Goal: Book appointment/travel/reservation

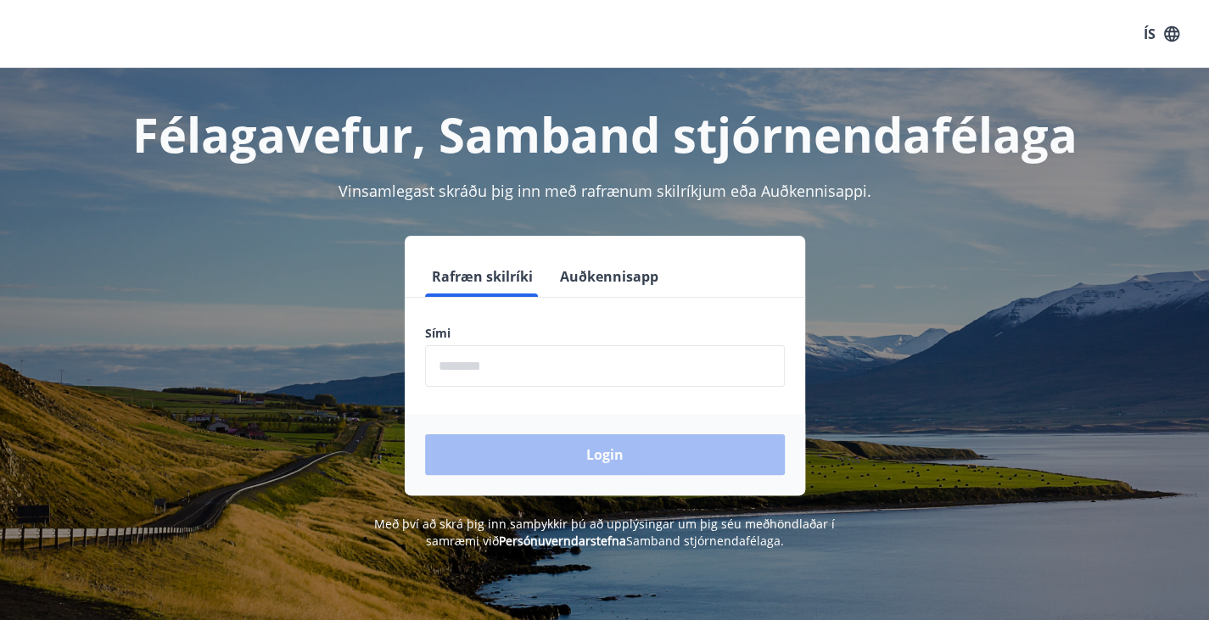
click at [489, 365] on input "phone" at bounding box center [605, 366] width 360 height 42
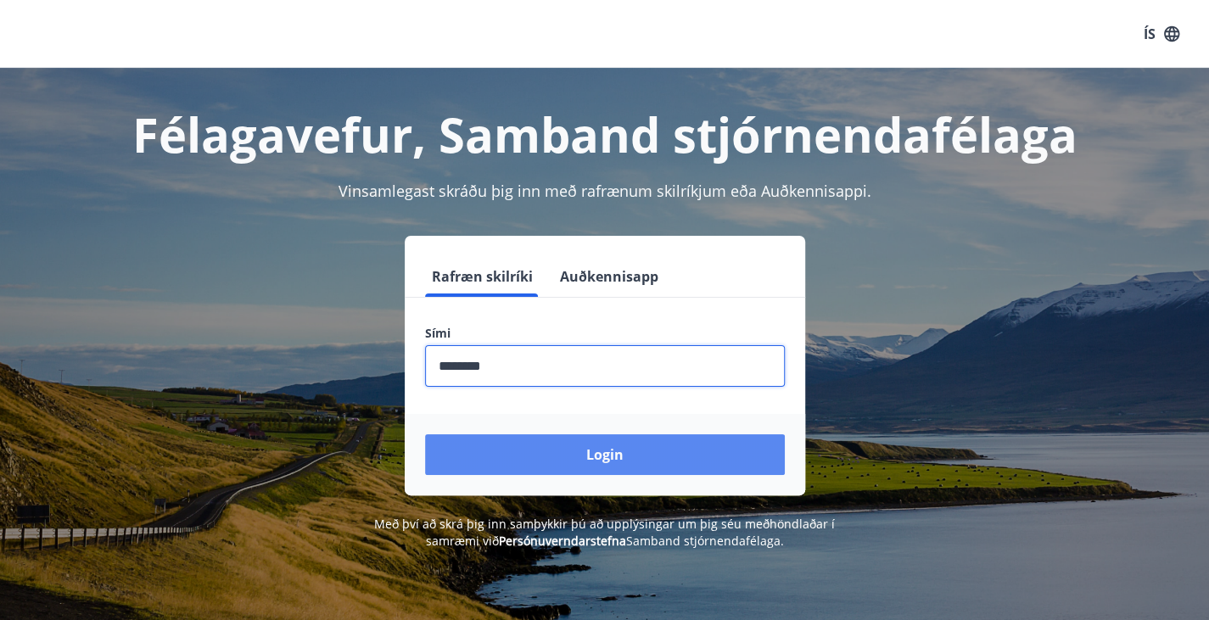
click at [579, 455] on button "Login" at bounding box center [605, 455] width 360 height 41
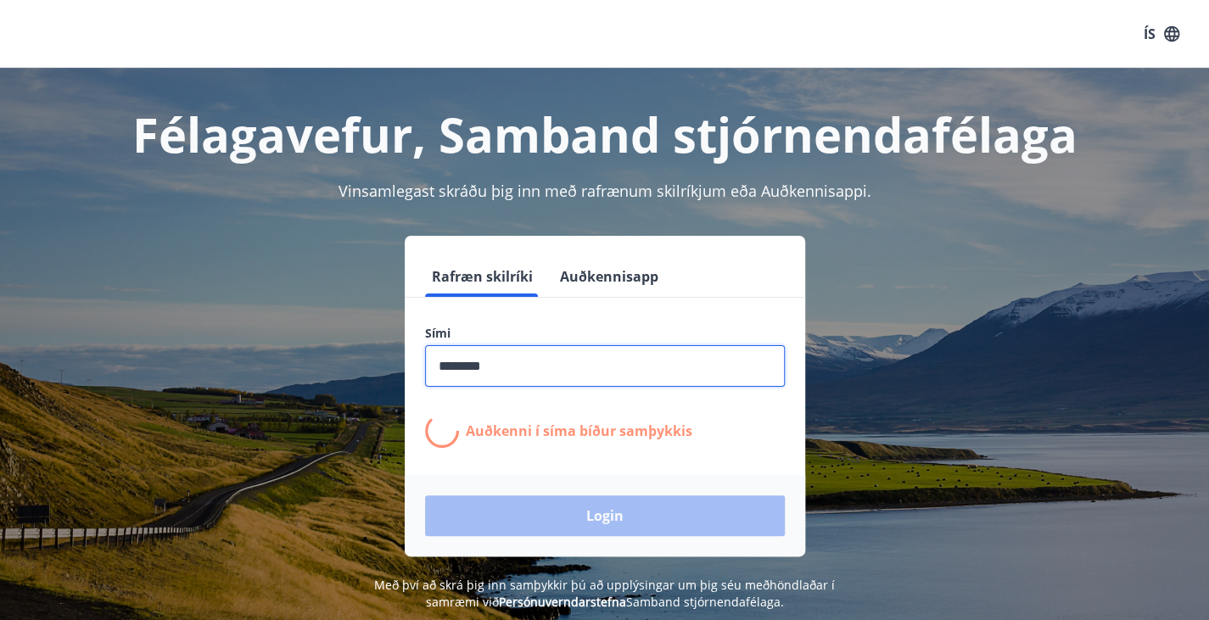
click at [467, 367] on input "phone" at bounding box center [605, 366] width 360 height 42
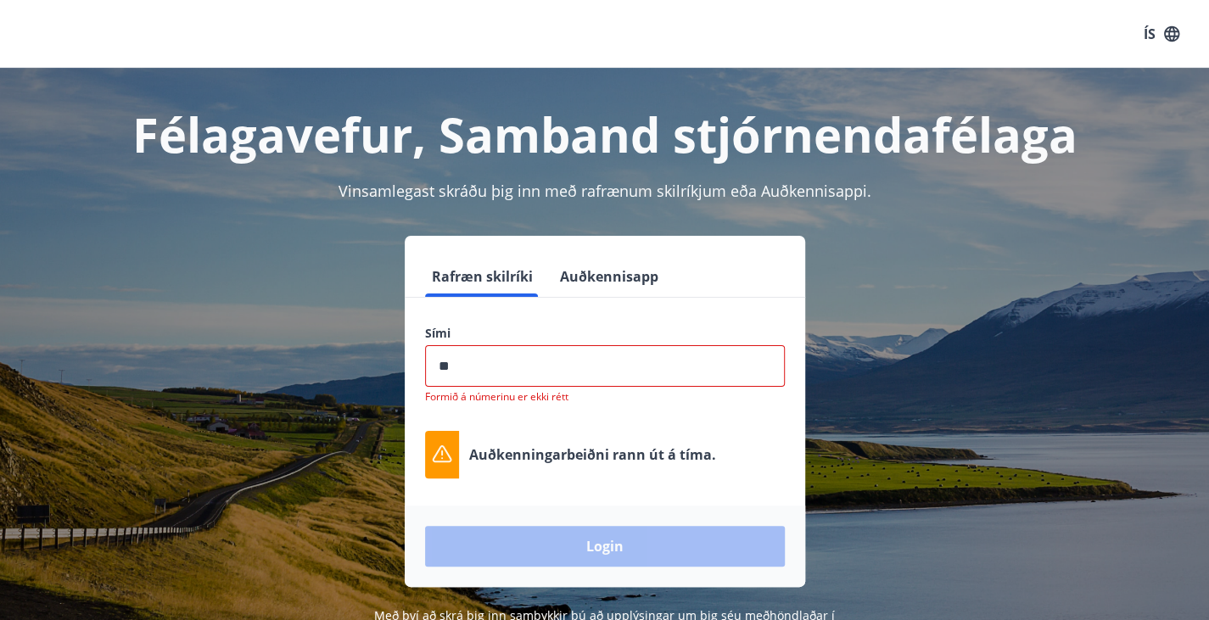
type input "********"
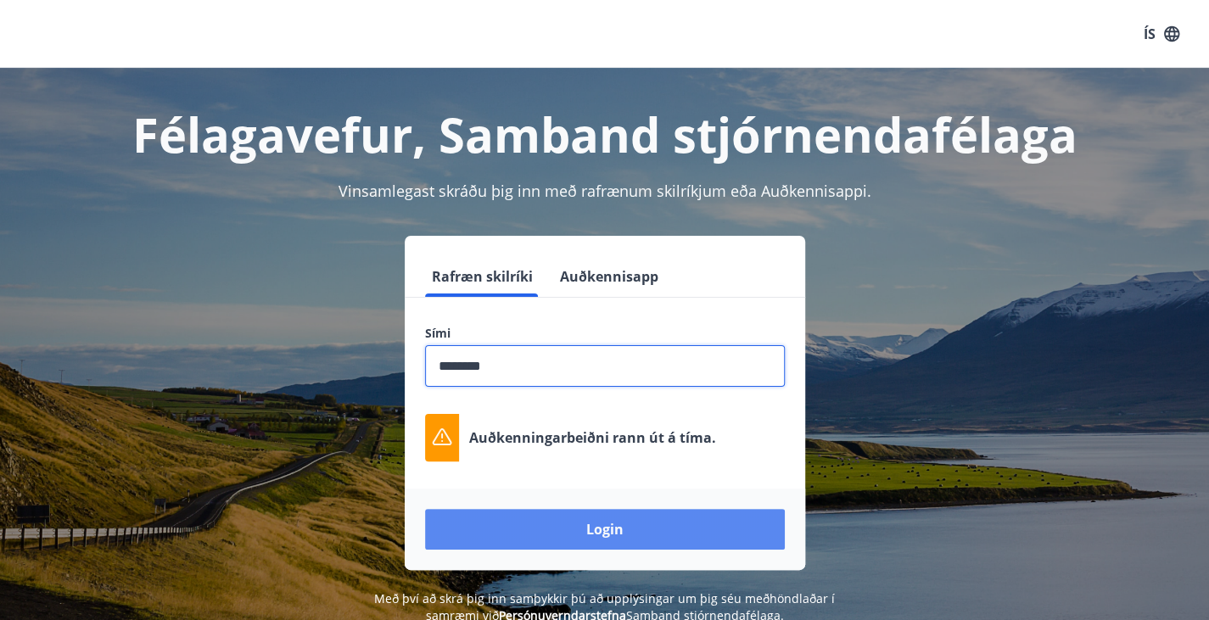
click at [579, 532] on button "Login" at bounding box center [605, 529] width 360 height 41
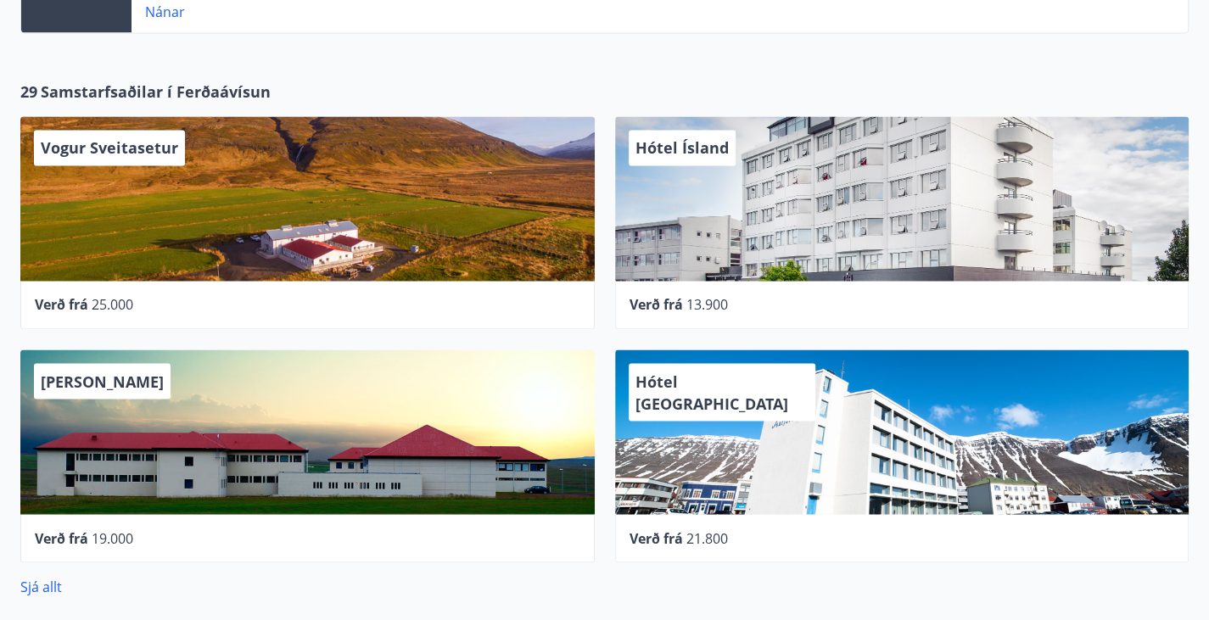
scroll to position [1991, 0]
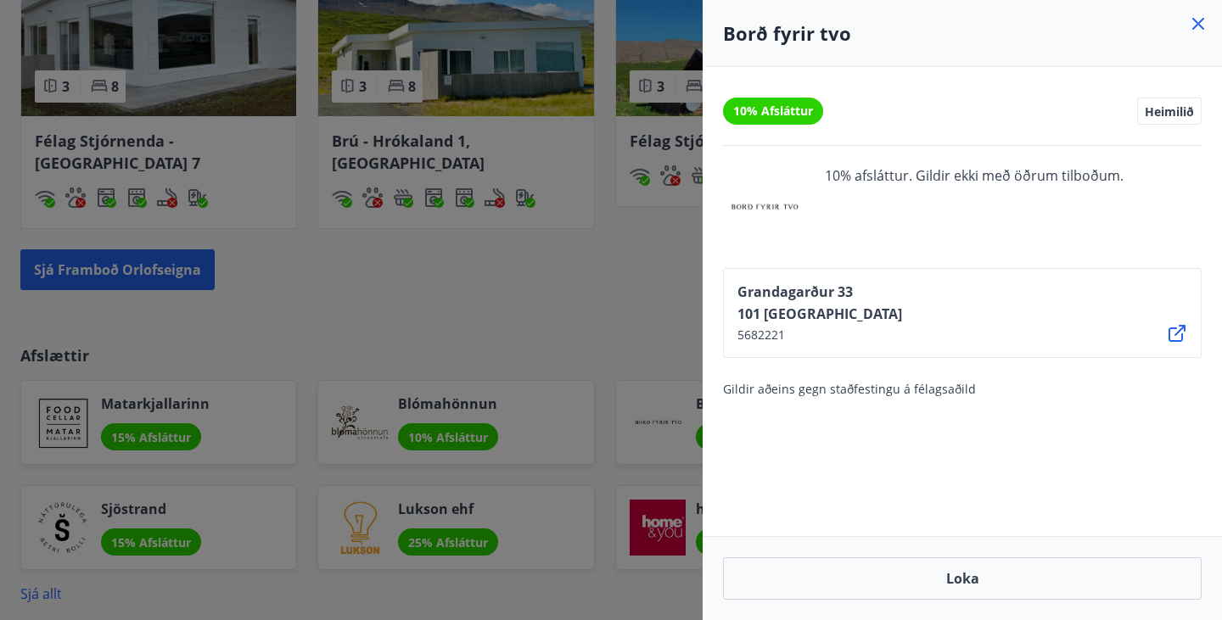
click at [1198, 21] on icon at bounding box center [1198, 24] width 20 height 20
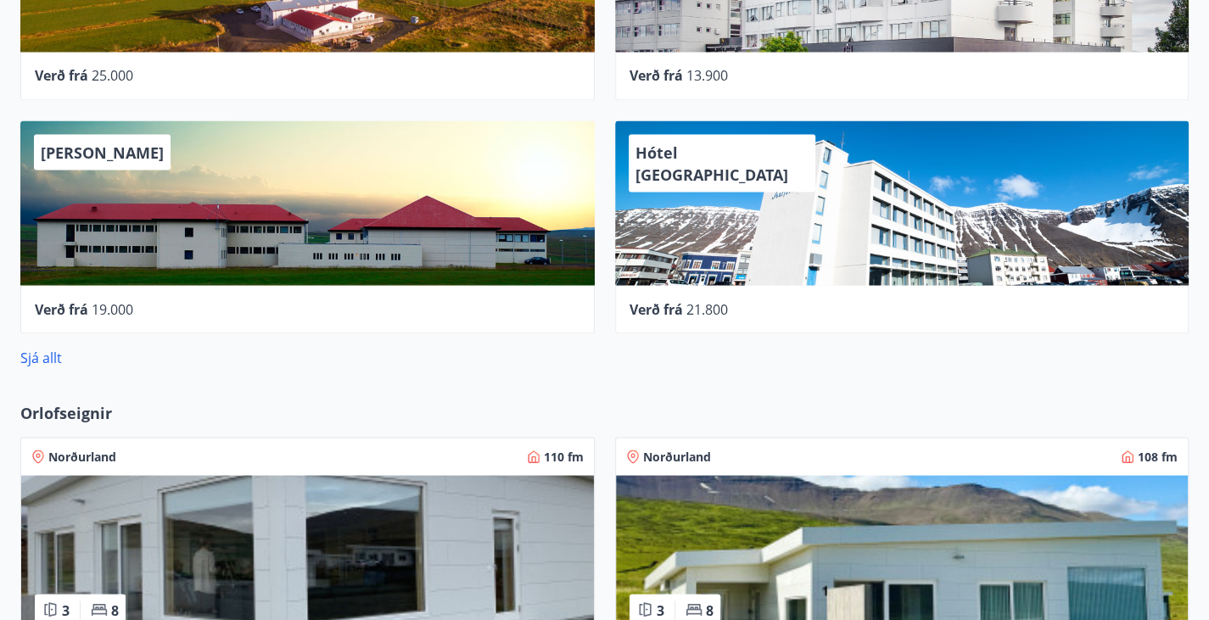
scroll to position [1680, 0]
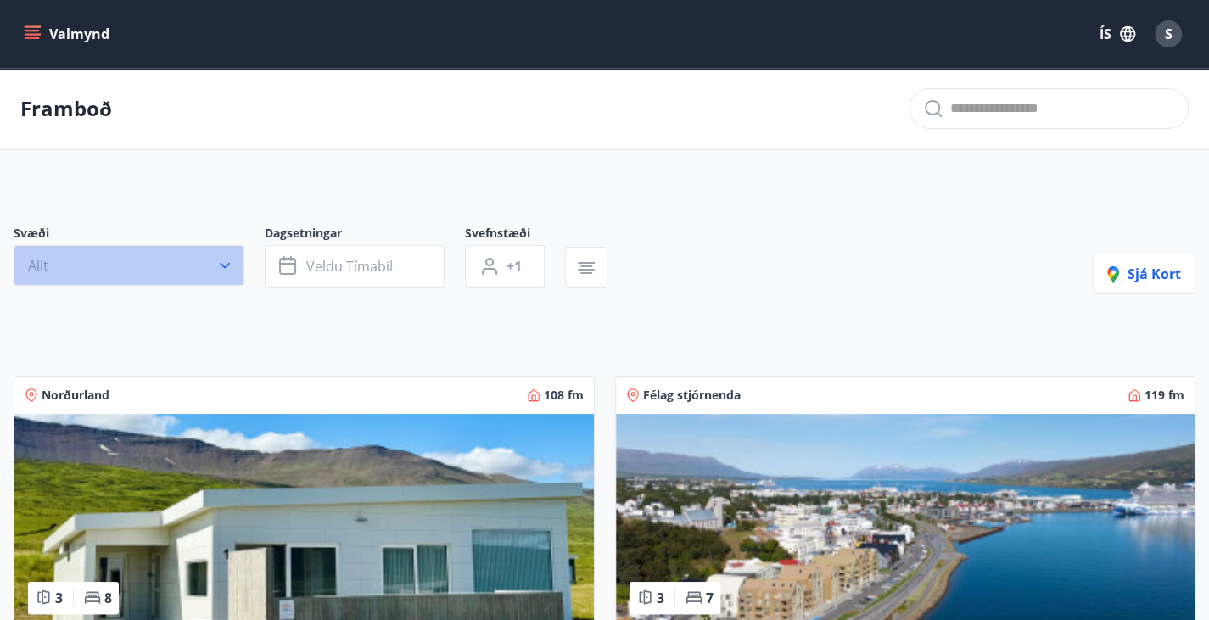
click at [219, 274] on icon "button" at bounding box center [224, 265] width 17 height 17
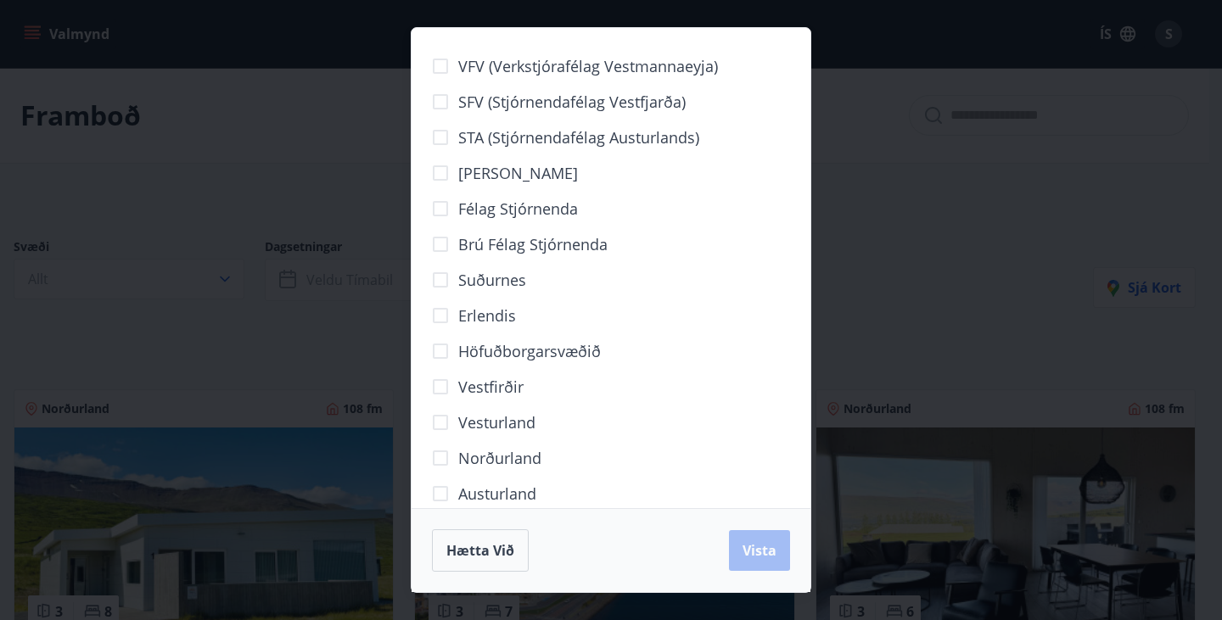
click at [468, 348] on span "Höfuðborgarsvæðið" at bounding box center [529, 351] width 143 height 22
click at [754, 550] on span "Vista" at bounding box center [760, 550] width 34 height 19
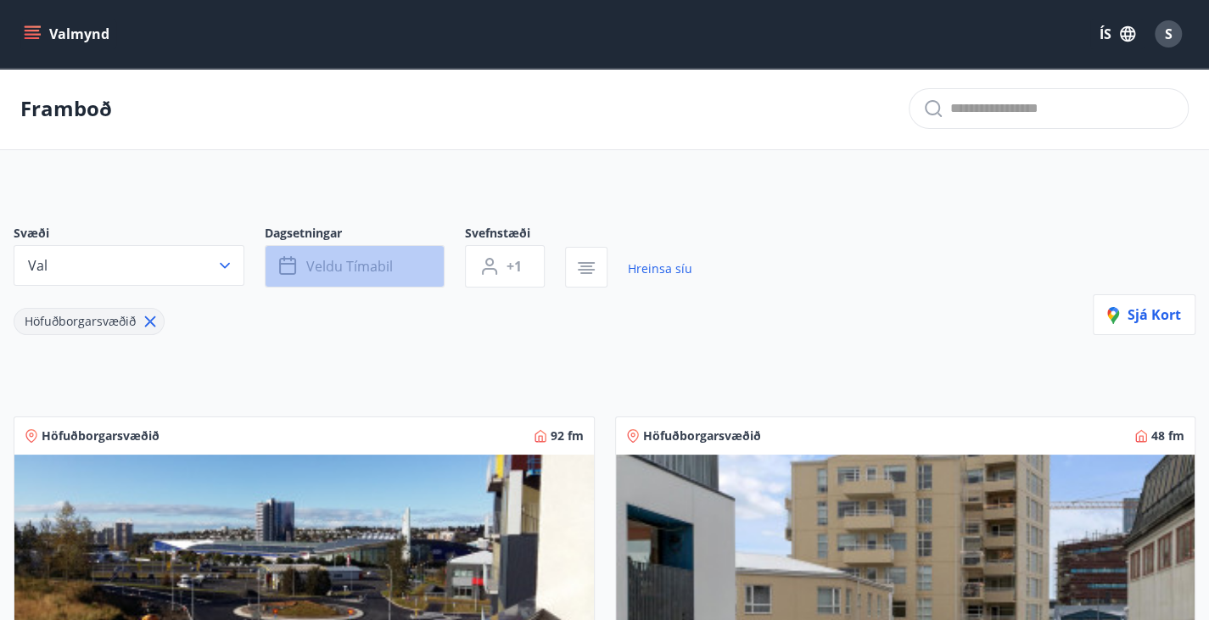
click at [373, 266] on button "Veldu tímabil" at bounding box center [355, 266] width 180 height 42
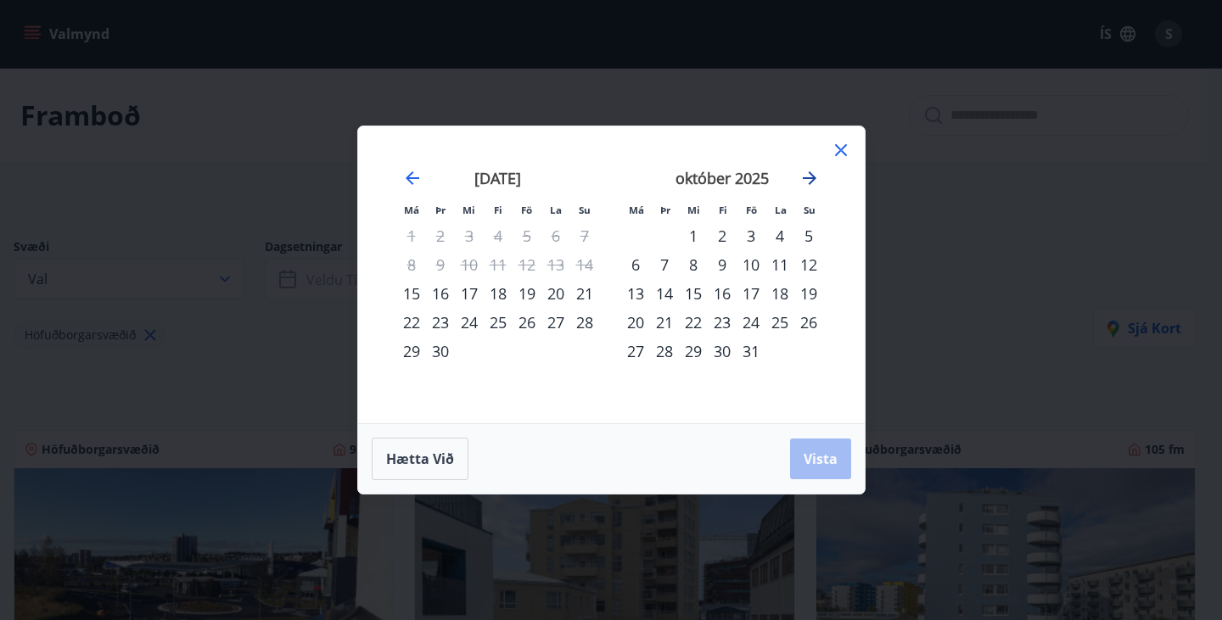
click at [810, 177] on icon "Move forward to switch to the next month." at bounding box center [809, 178] width 20 height 20
click at [694, 266] on div "5" at bounding box center [693, 264] width 29 height 29
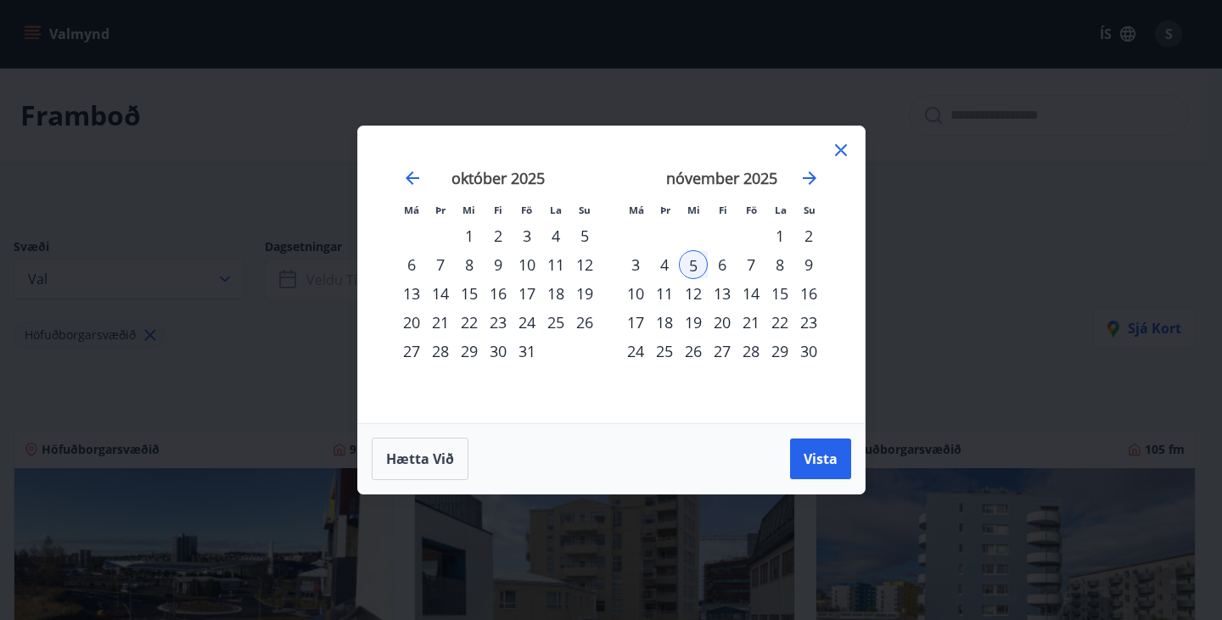
click at [805, 262] on div "9" at bounding box center [808, 264] width 29 height 29
click at [823, 468] on button "Vista" at bounding box center [820, 459] width 61 height 41
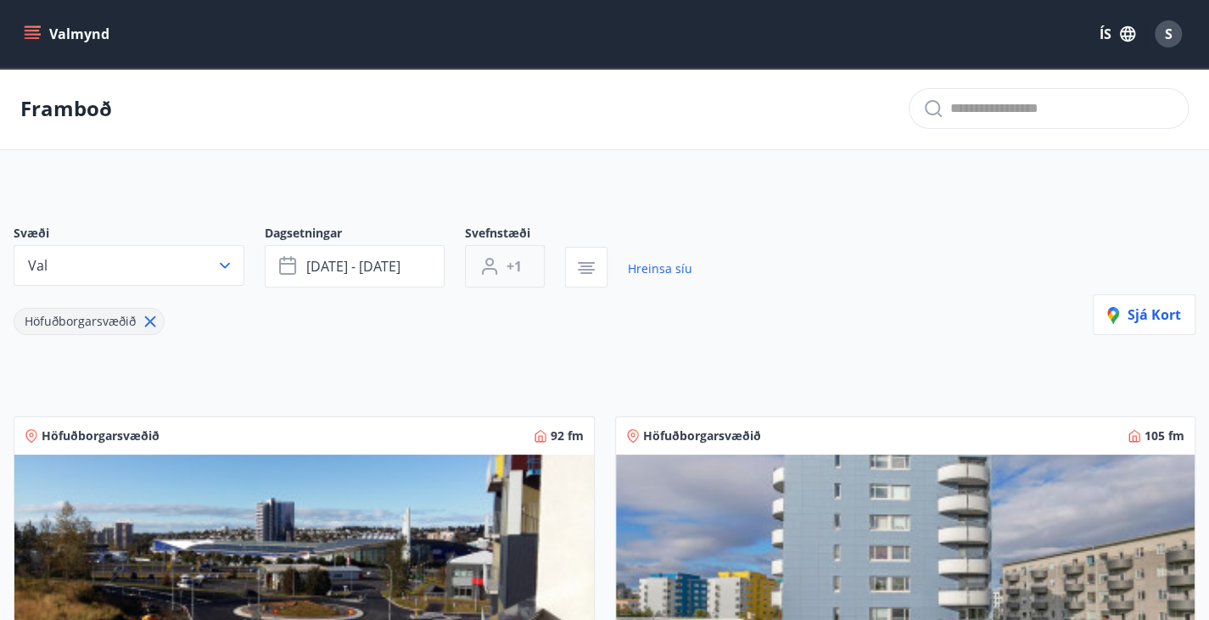
click at [528, 281] on button "+1" at bounding box center [505, 266] width 80 height 42
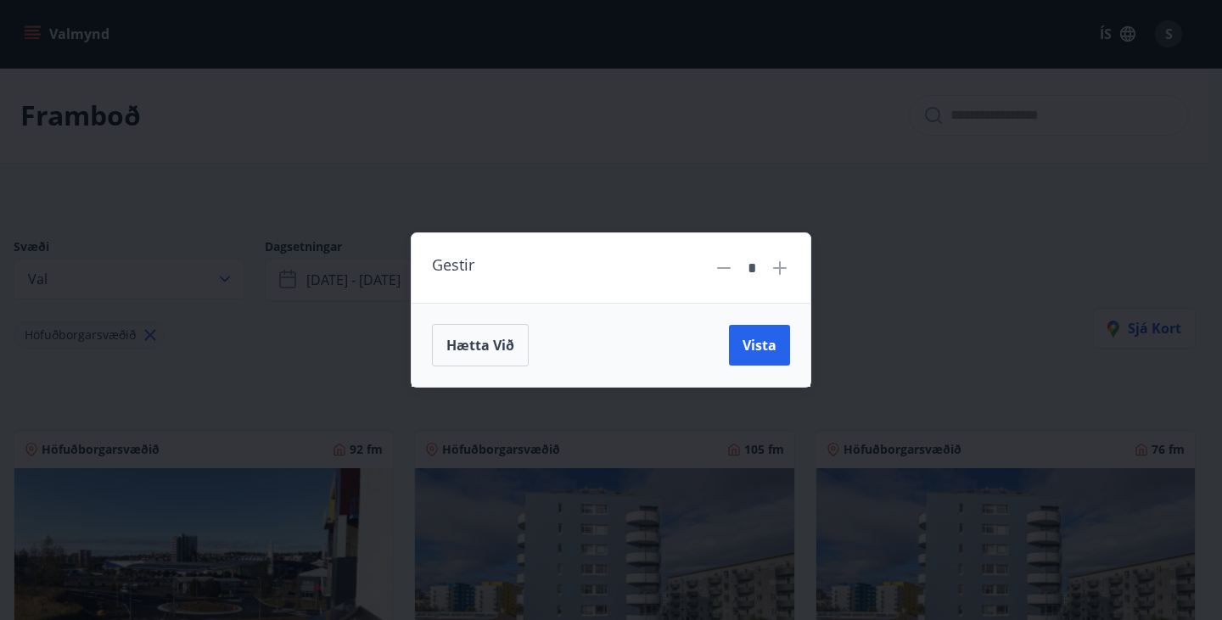
click at [780, 268] on icon at bounding box center [780, 268] width 2 height 2
type input "*"
click at [756, 352] on span "Vista" at bounding box center [760, 345] width 34 height 19
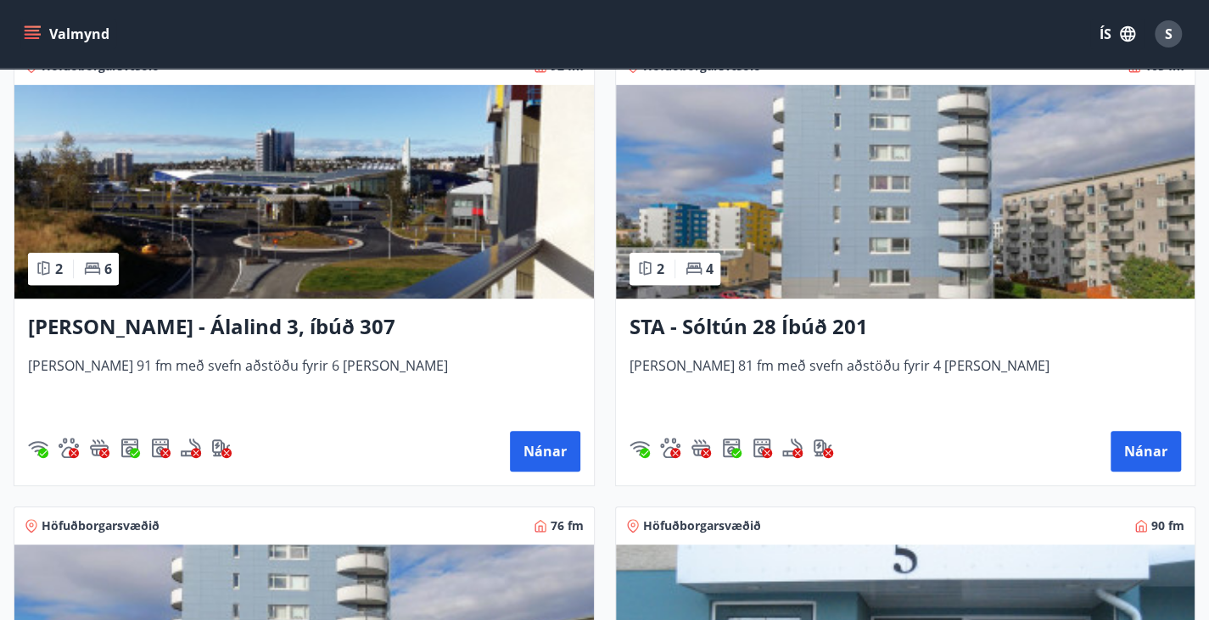
scroll to position [369, 0]
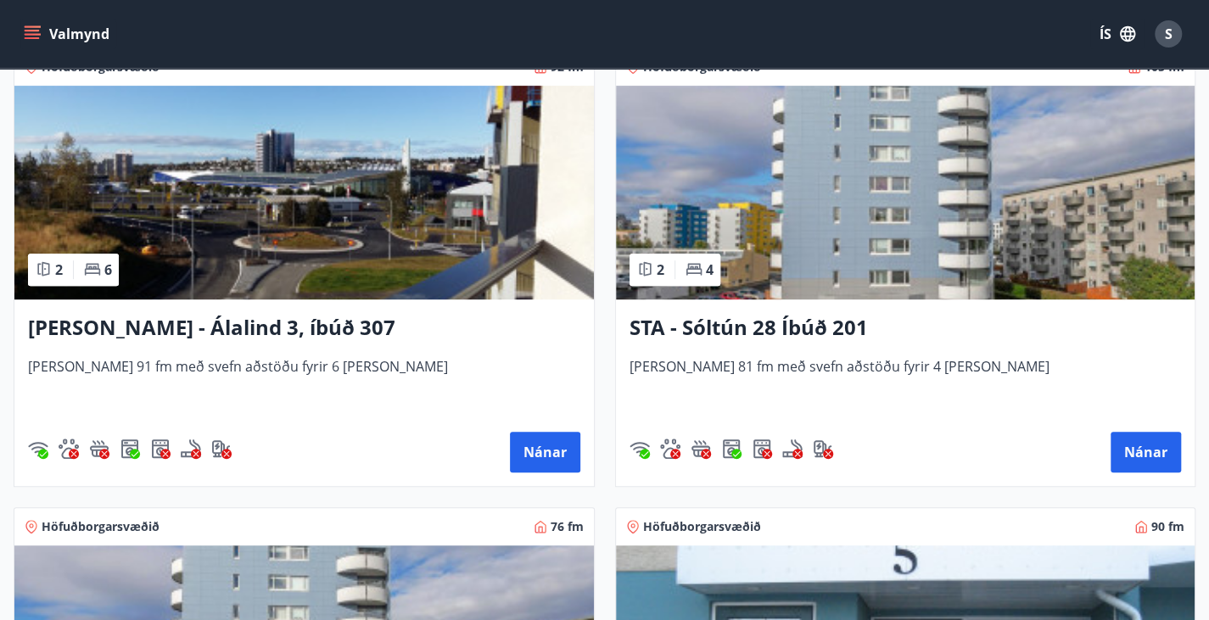
click at [630, 335] on h3 "STA - Sóltún 28 Íbúð 201" at bounding box center [906, 328] width 553 height 31
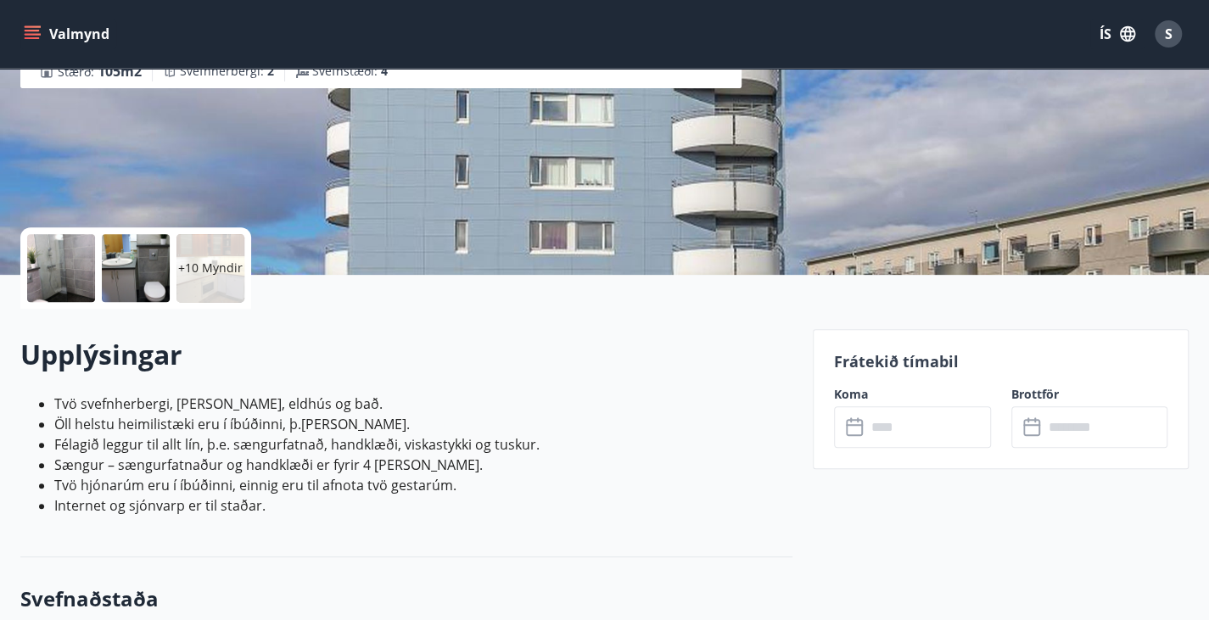
scroll to position [236, 0]
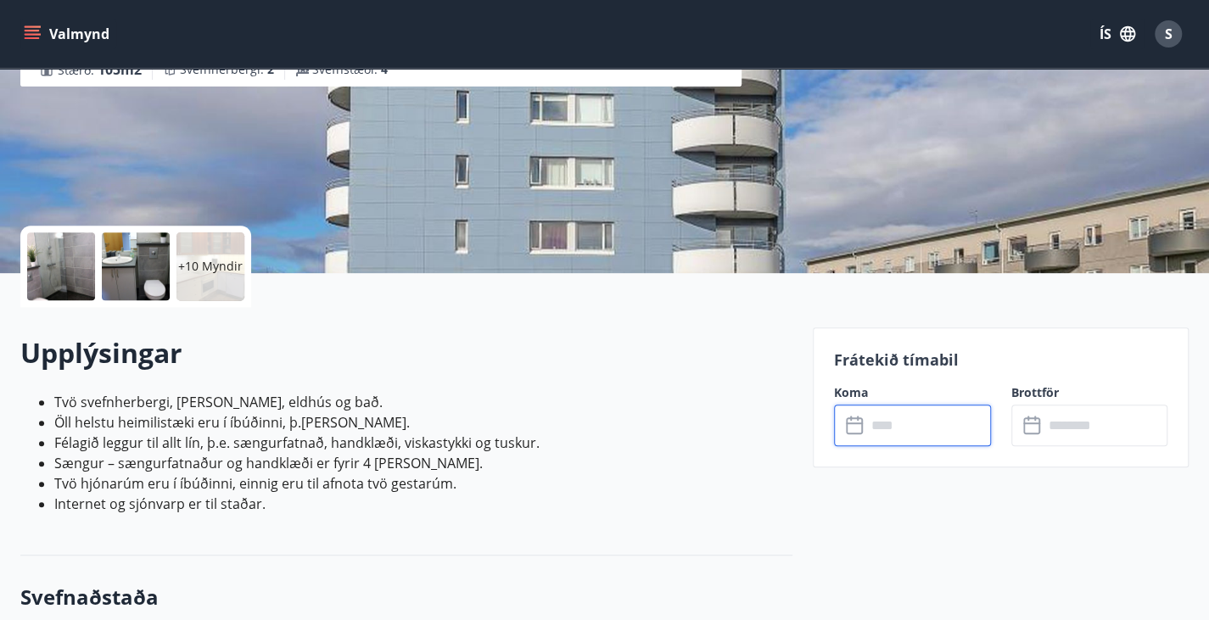
click at [867, 427] on input "text" at bounding box center [929, 426] width 125 height 42
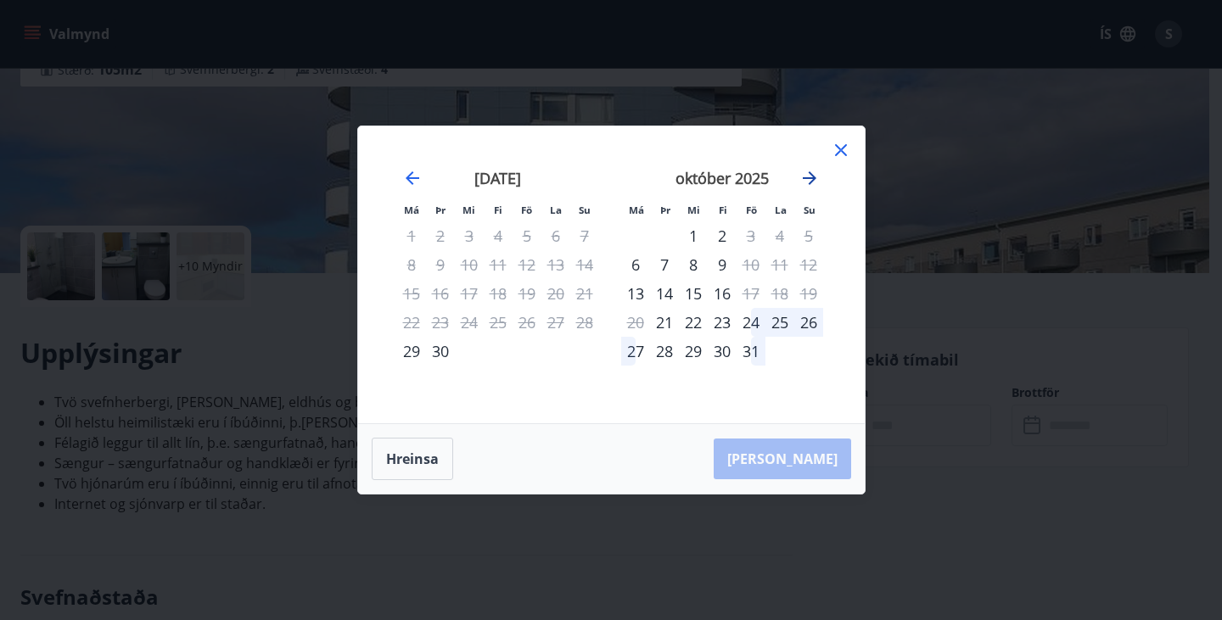
click at [811, 172] on icon "Move forward to switch to the next month." at bounding box center [809, 178] width 20 height 20
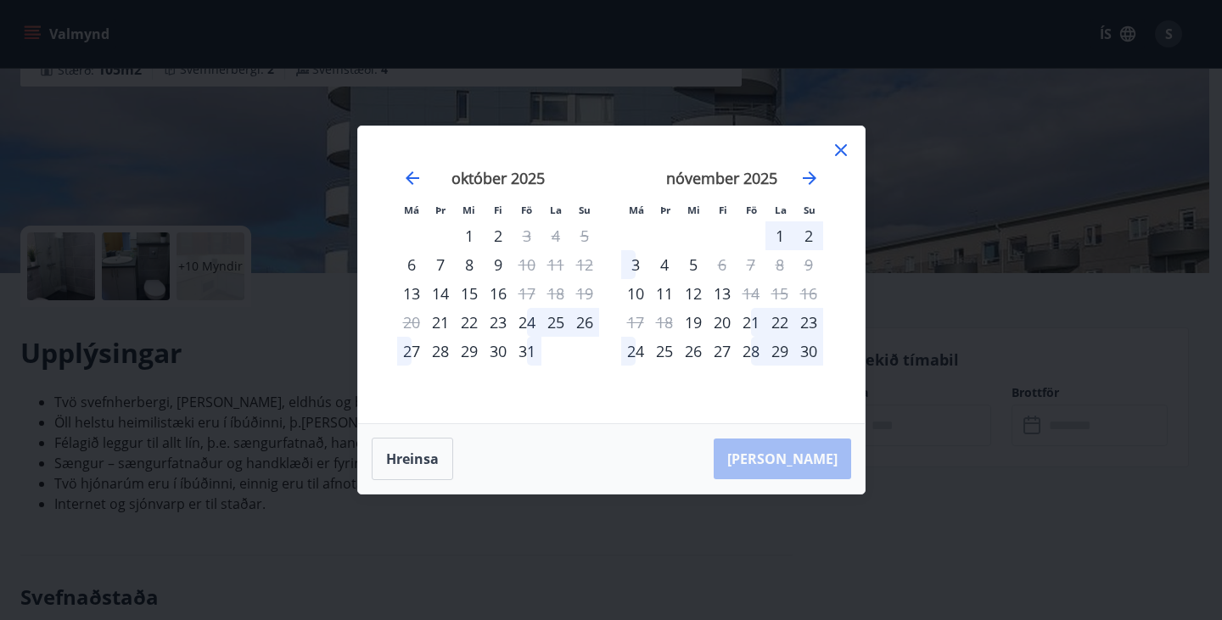
click at [842, 154] on icon at bounding box center [841, 150] width 20 height 20
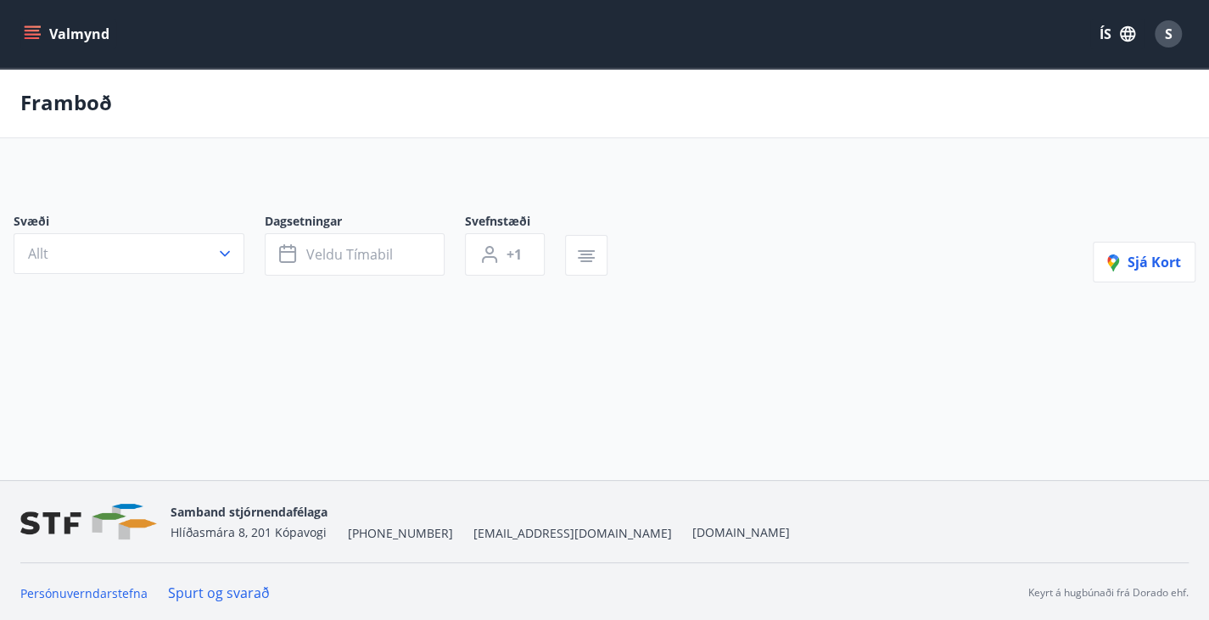
type input "*"
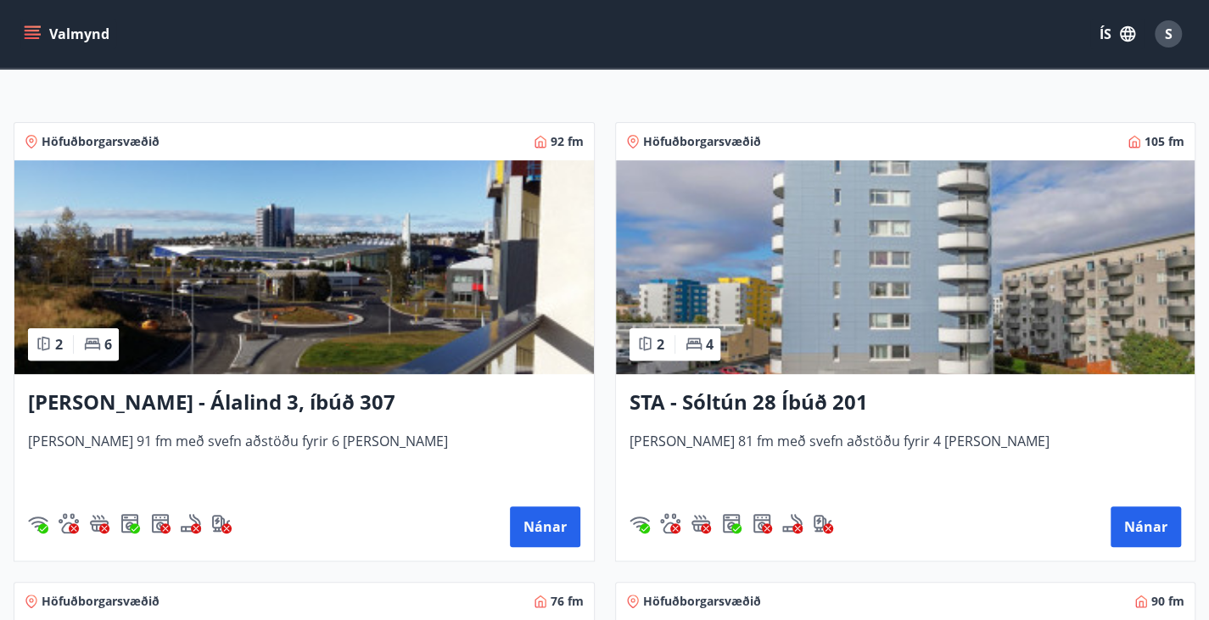
scroll to position [297, 0]
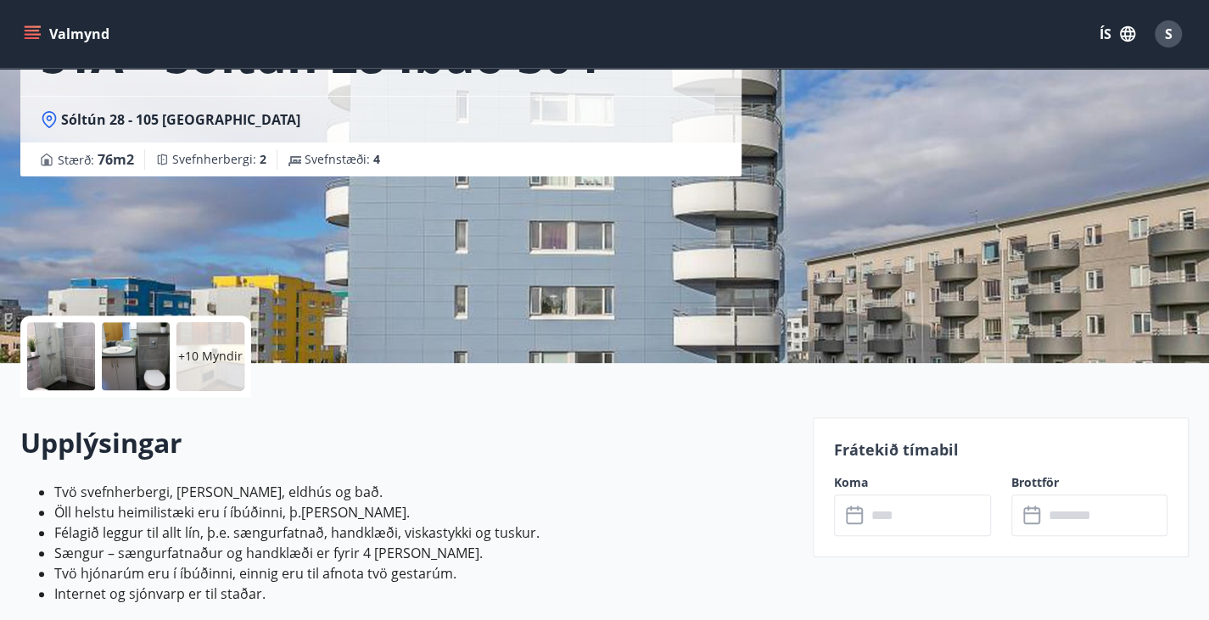
scroll to position [280, 0]
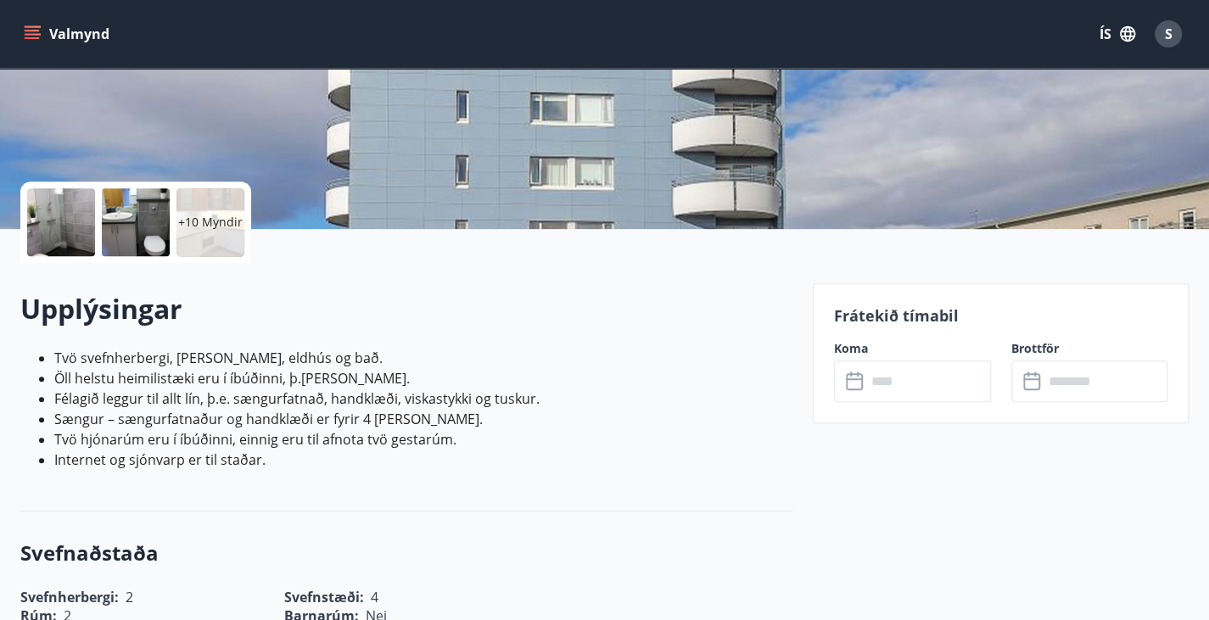
click at [860, 381] on icon at bounding box center [856, 382] width 20 height 20
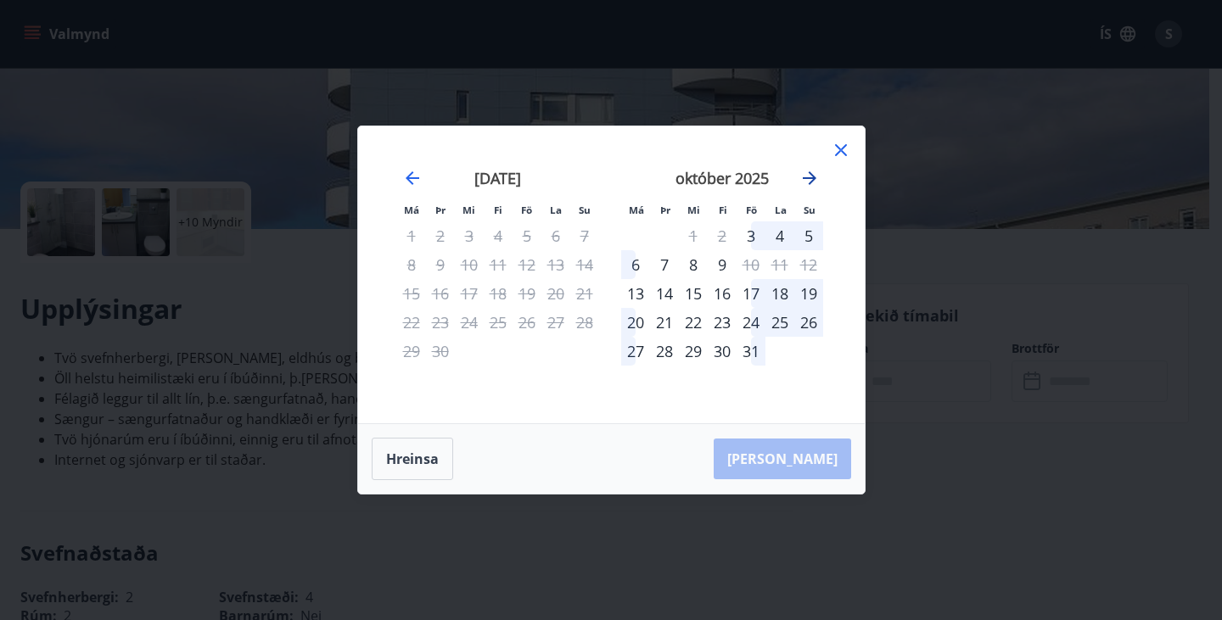
click at [808, 178] on icon "Move forward to switch to the next month." at bounding box center [810, 178] width 14 height 14
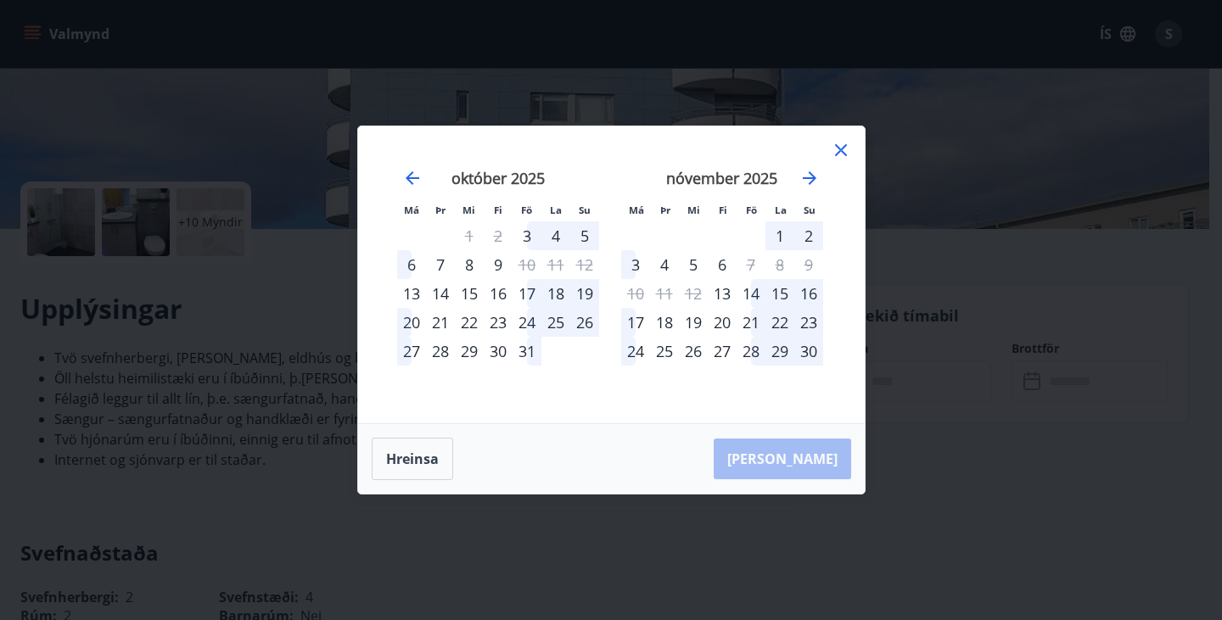
click at [838, 150] on icon at bounding box center [841, 150] width 20 height 20
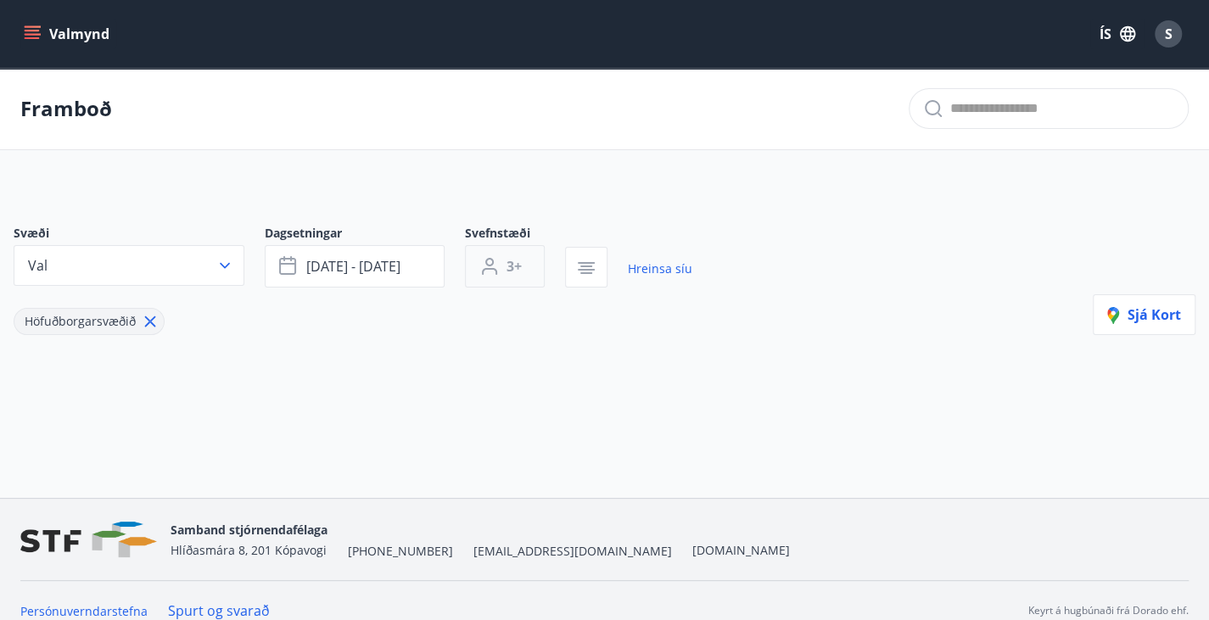
type input "*"
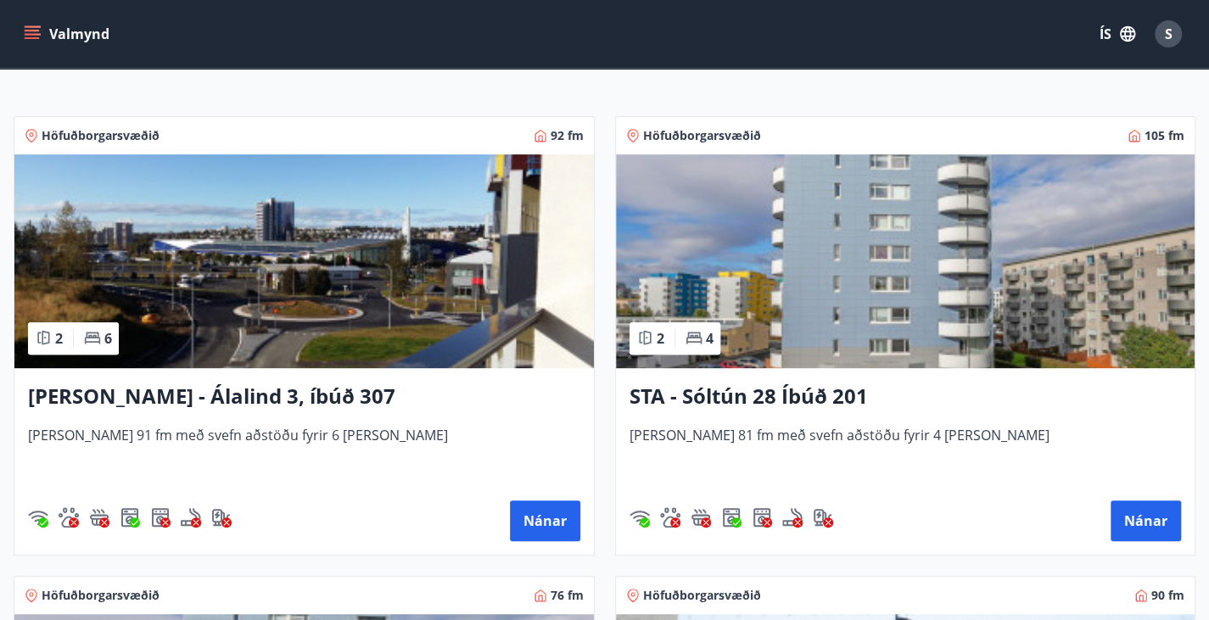
scroll to position [301, 0]
click at [220, 408] on h3 "Berg - Álalind 3, íbúð 307" at bounding box center [304, 396] width 553 height 31
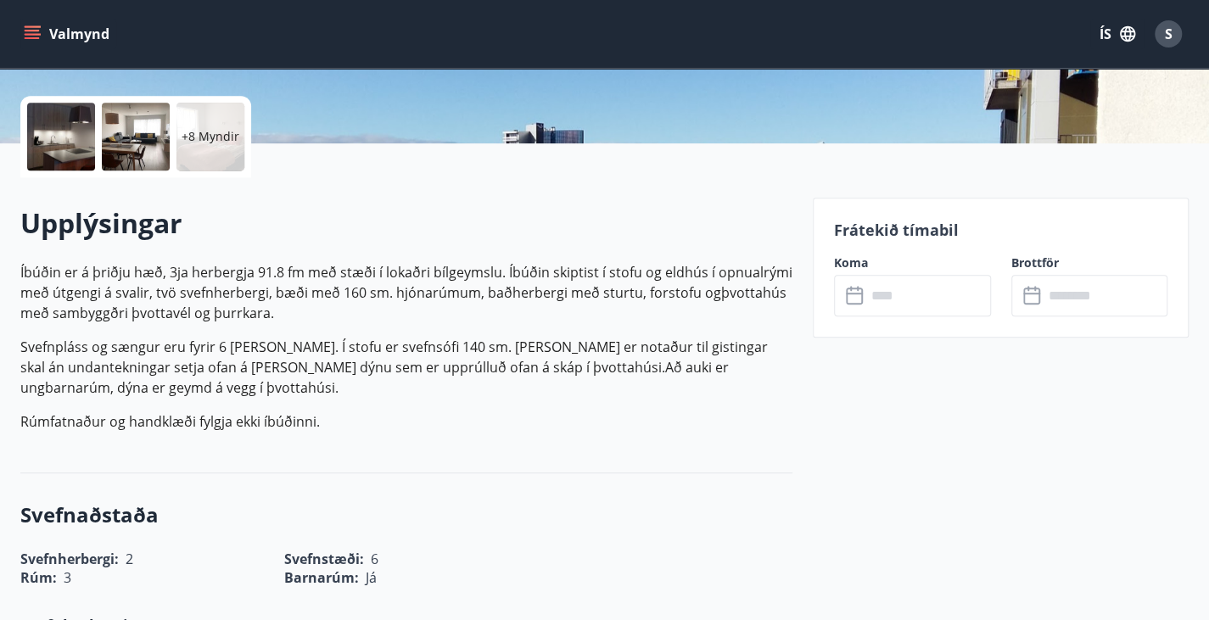
scroll to position [371, 0]
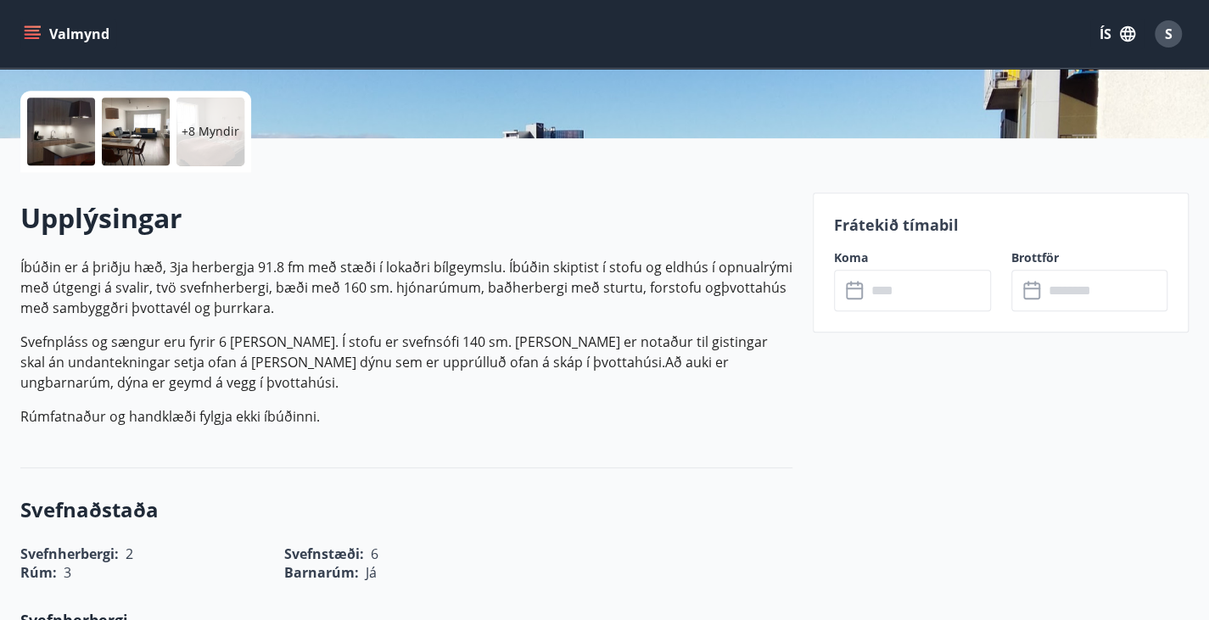
click at [854, 288] on icon at bounding box center [854, 289] width 17 height 2
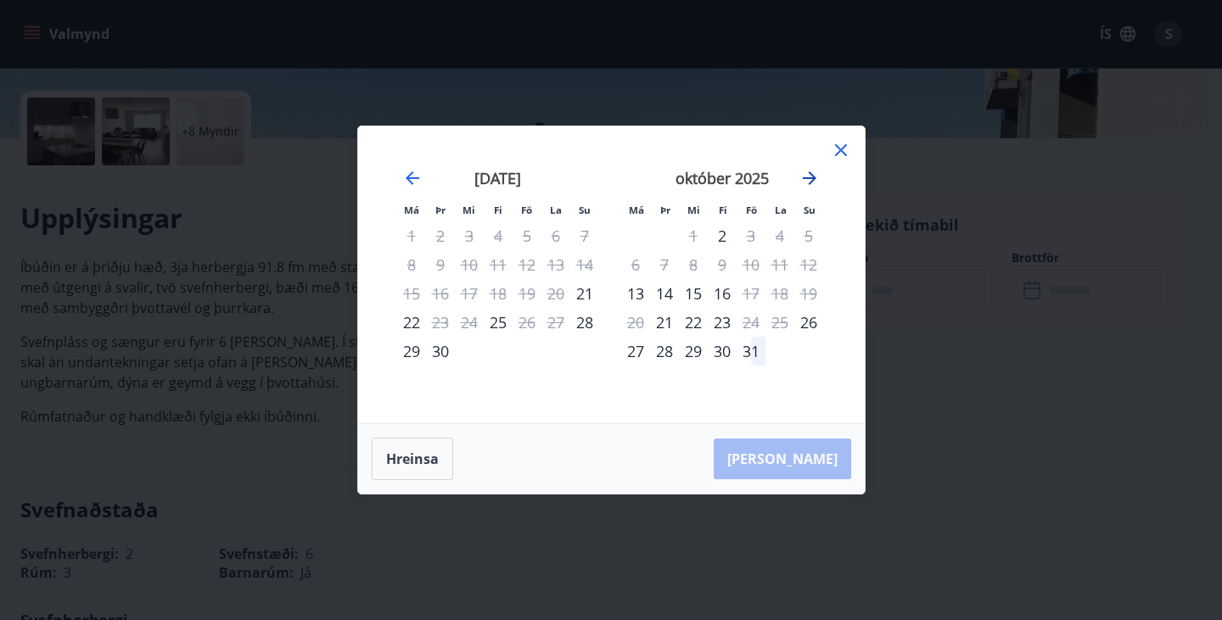
click at [806, 179] on icon "Move forward to switch to the next month." at bounding box center [810, 178] width 14 height 14
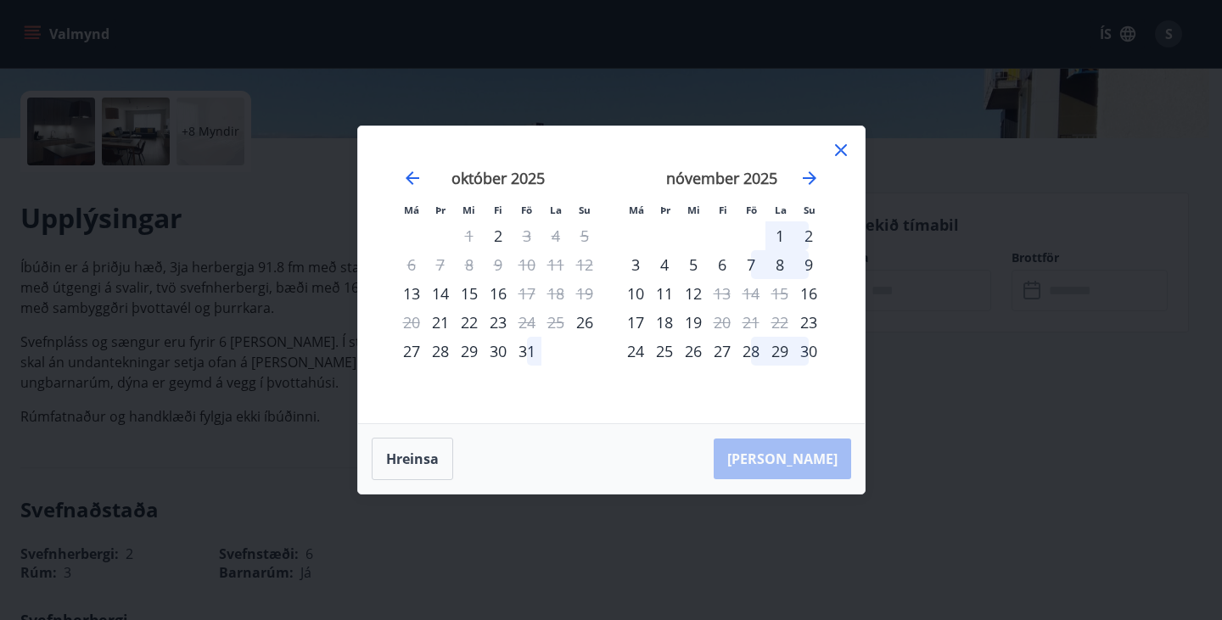
click at [687, 266] on div "5" at bounding box center [693, 264] width 29 height 29
click at [696, 266] on div "5" at bounding box center [693, 264] width 29 height 29
click at [696, 264] on div "5" at bounding box center [693, 264] width 29 height 29
click at [775, 266] on div "8" at bounding box center [780, 264] width 29 height 29
click at [816, 262] on div "9" at bounding box center [808, 264] width 29 height 29
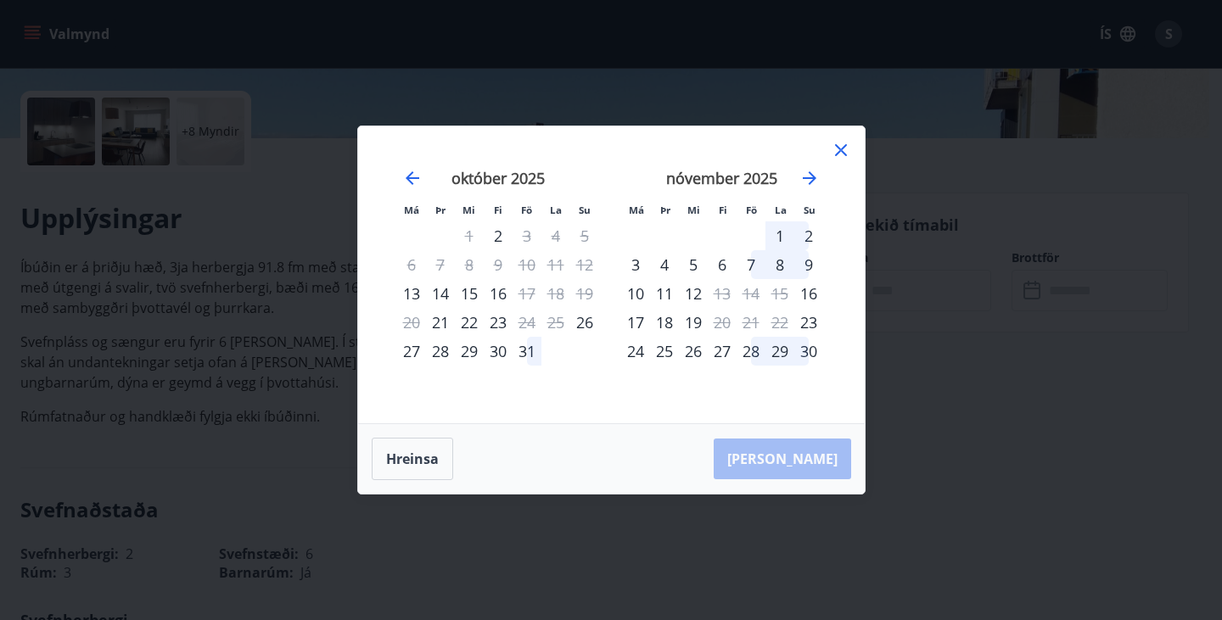
click at [685, 292] on div "12" at bounding box center [693, 293] width 29 height 29
click at [666, 295] on div "11" at bounding box center [664, 293] width 29 height 29
click at [438, 455] on button "Hreinsa" at bounding box center [412, 459] width 81 height 42
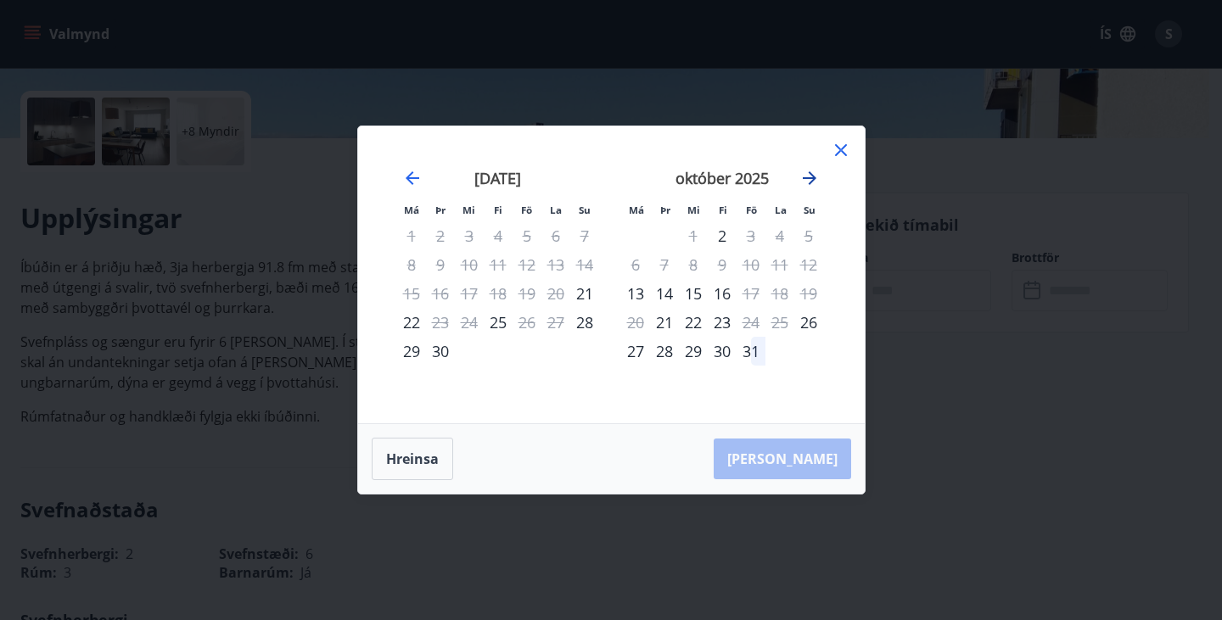
click at [806, 169] on icon "Move forward to switch to the next month." at bounding box center [809, 178] width 20 height 20
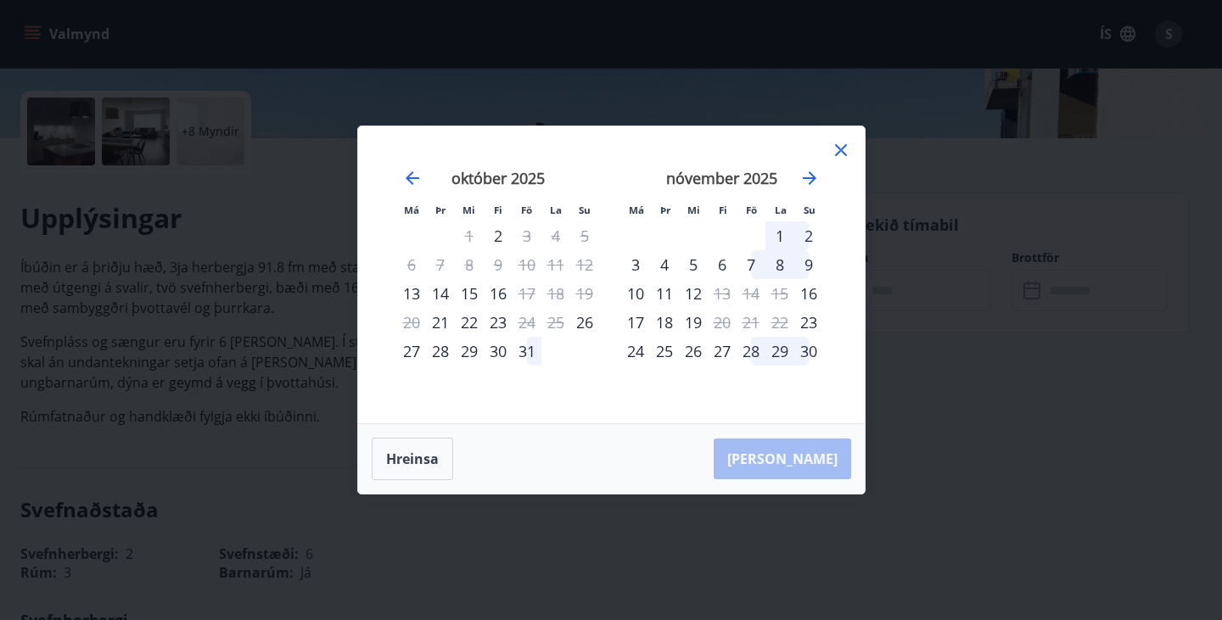
click at [693, 262] on div "5" at bounding box center [693, 264] width 29 height 29
click at [808, 267] on div "9" at bounding box center [808, 264] width 29 height 29
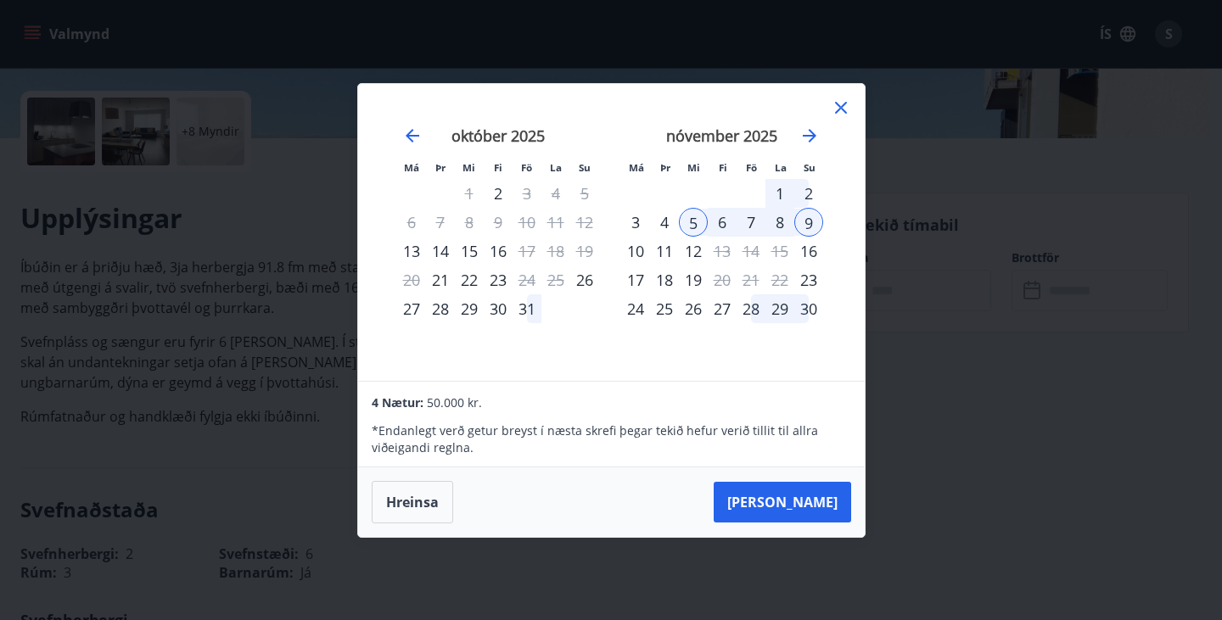
click at [842, 108] on icon at bounding box center [841, 108] width 12 height 12
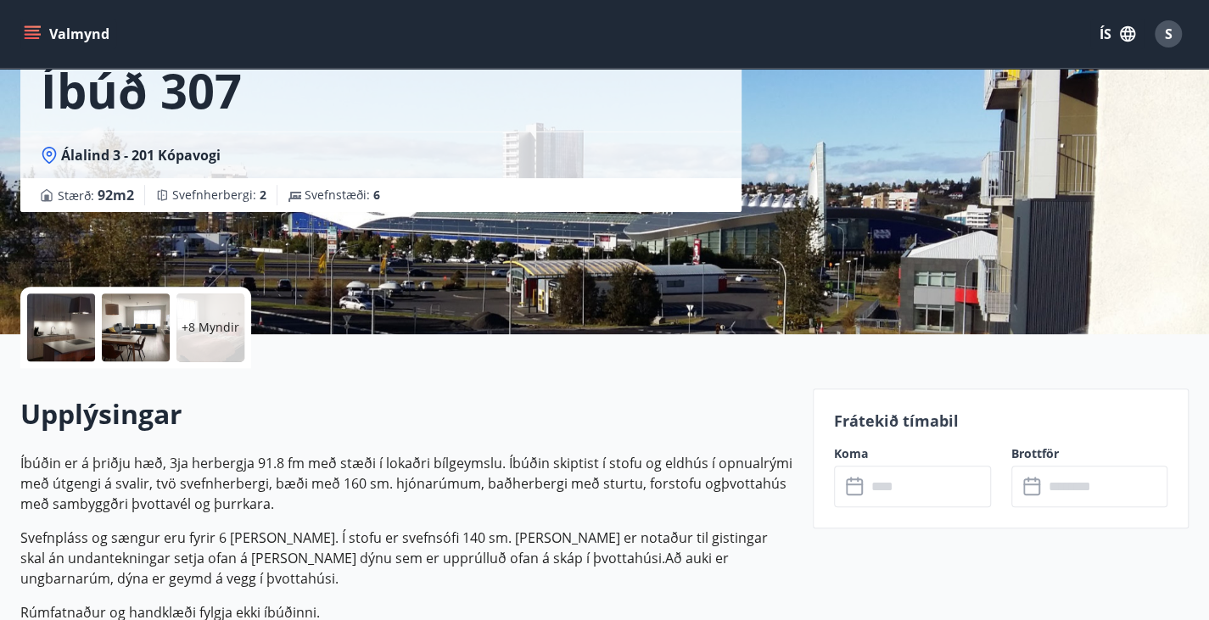
scroll to position [172, 0]
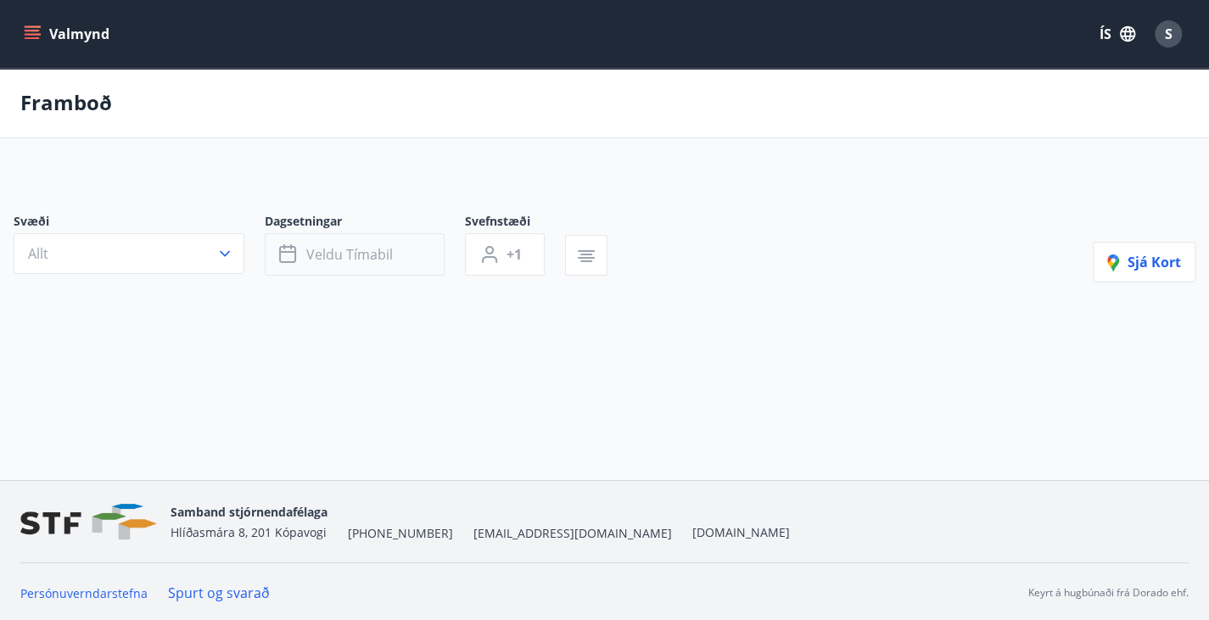
type input "*"
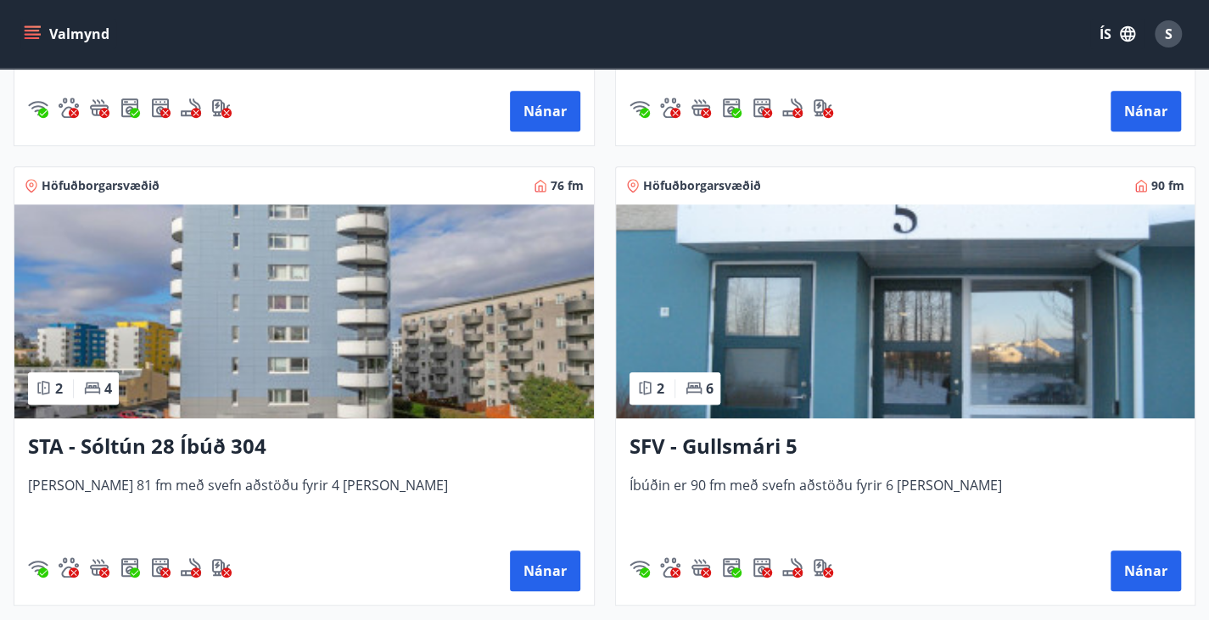
scroll to position [721, 0]
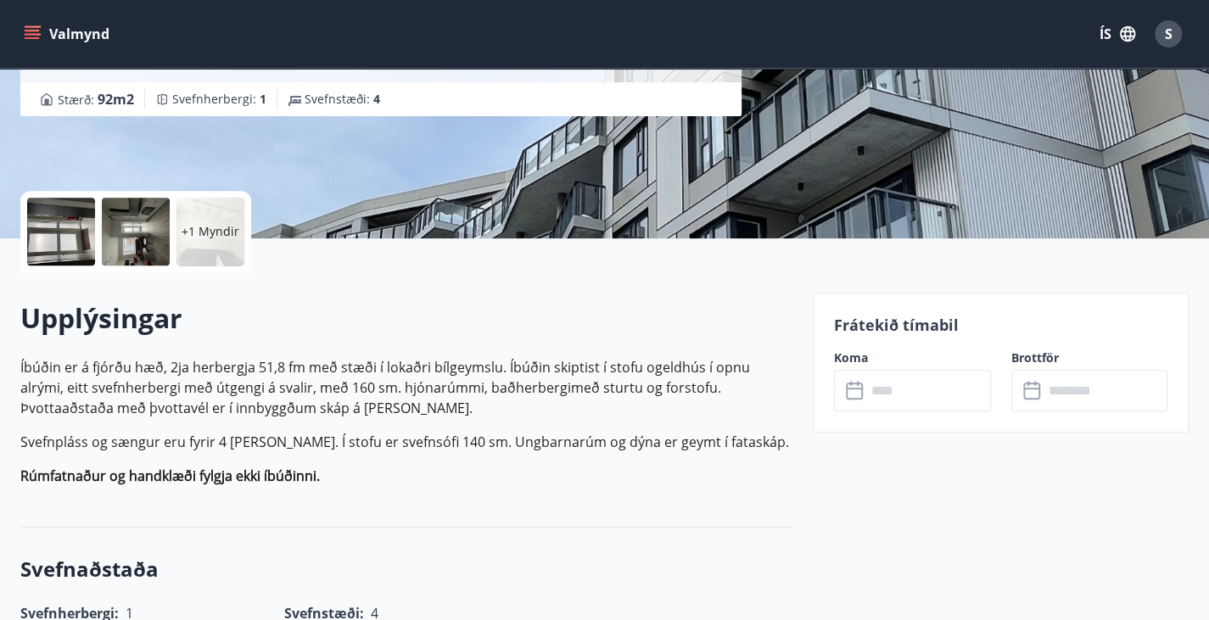
scroll to position [322, 0]
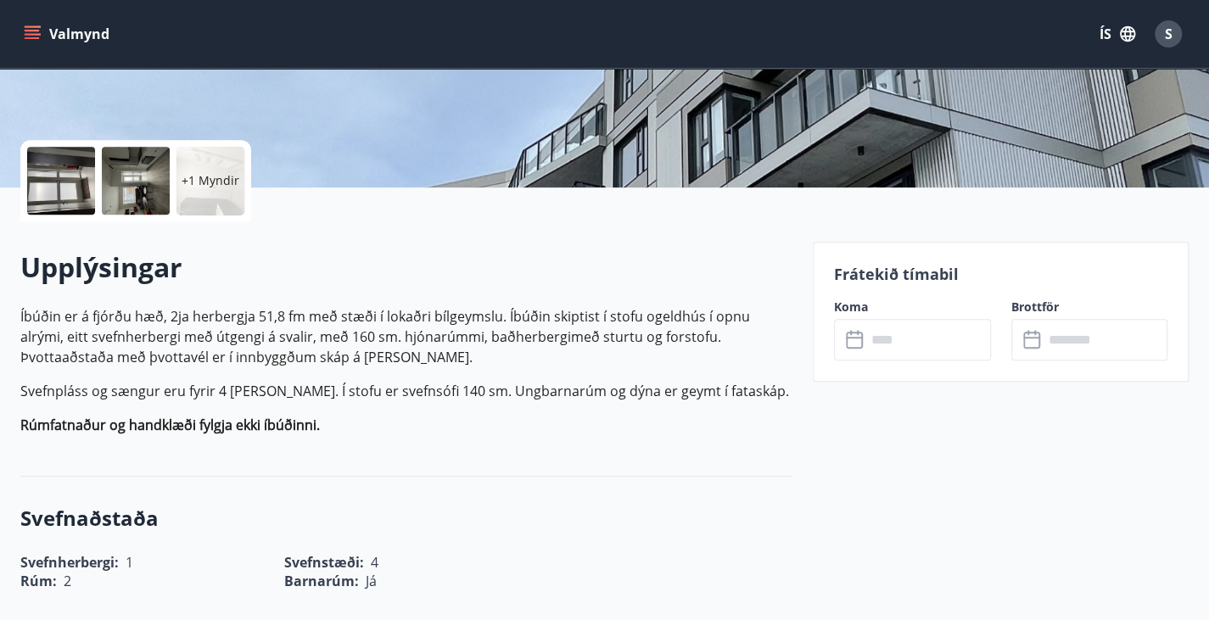
click at [850, 339] on icon at bounding box center [856, 340] width 20 height 20
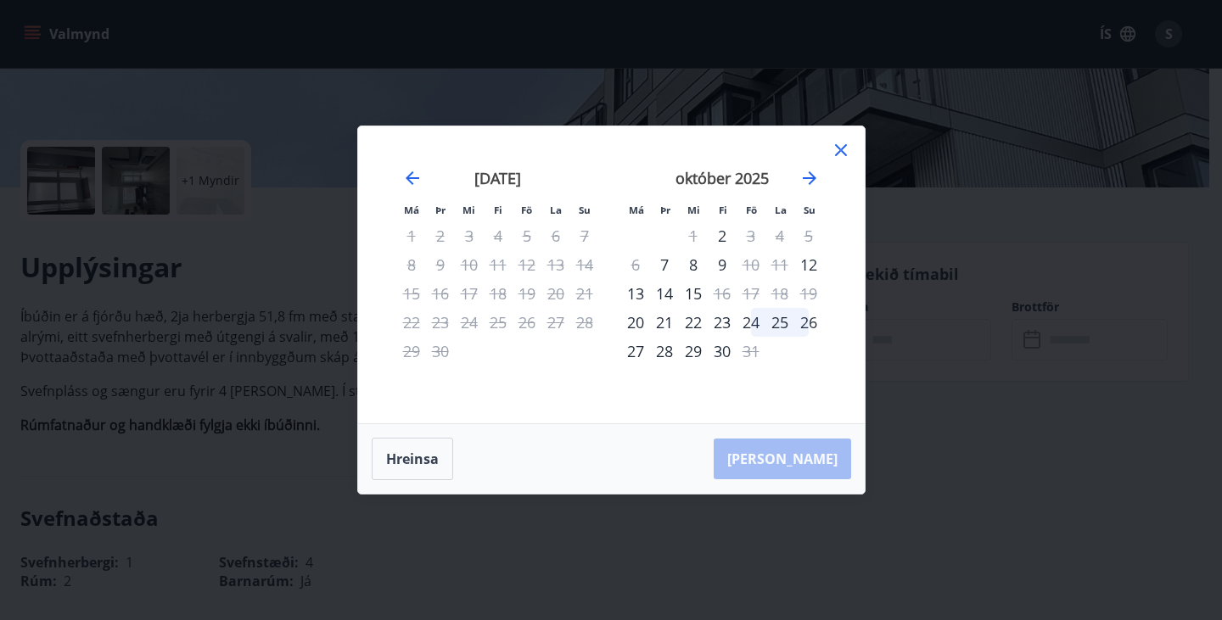
click at [816, 166] on div "október 2025" at bounding box center [722, 184] width 202 height 75
click at [810, 174] on icon "Move forward to switch to the next month." at bounding box center [810, 178] width 14 height 14
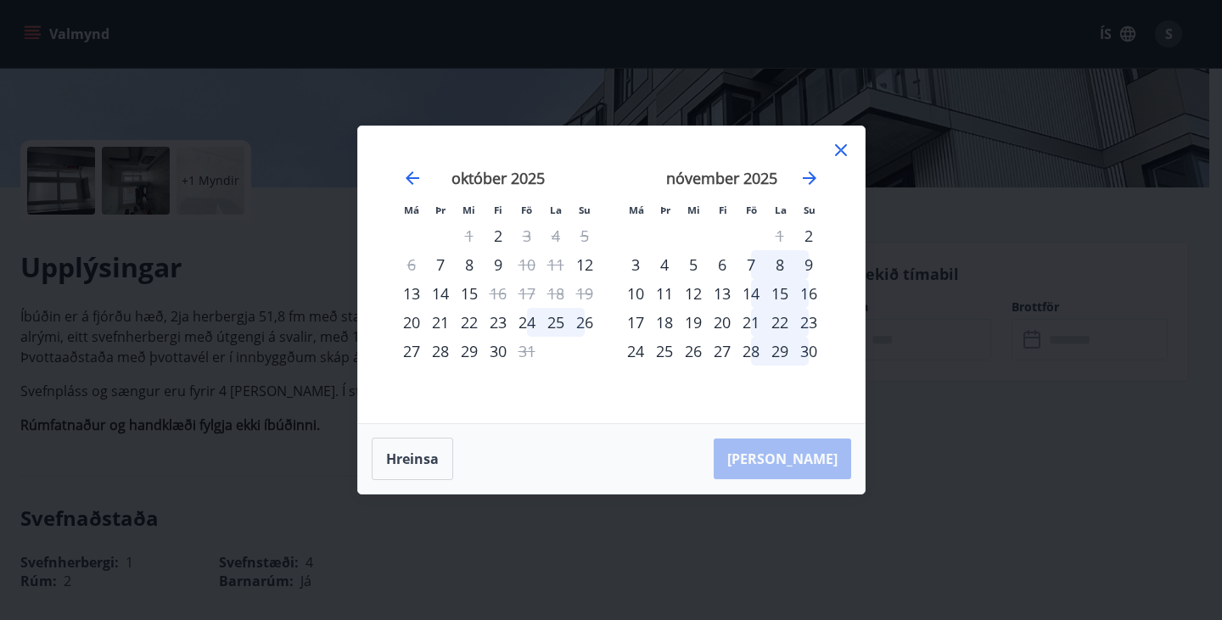
click at [693, 261] on div "5" at bounding box center [693, 264] width 29 height 29
click at [696, 266] on div "5" at bounding box center [693, 264] width 29 height 29
click at [421, 463] on button "Hreinsa" at bounding box center [412, 459] width 81 height 42
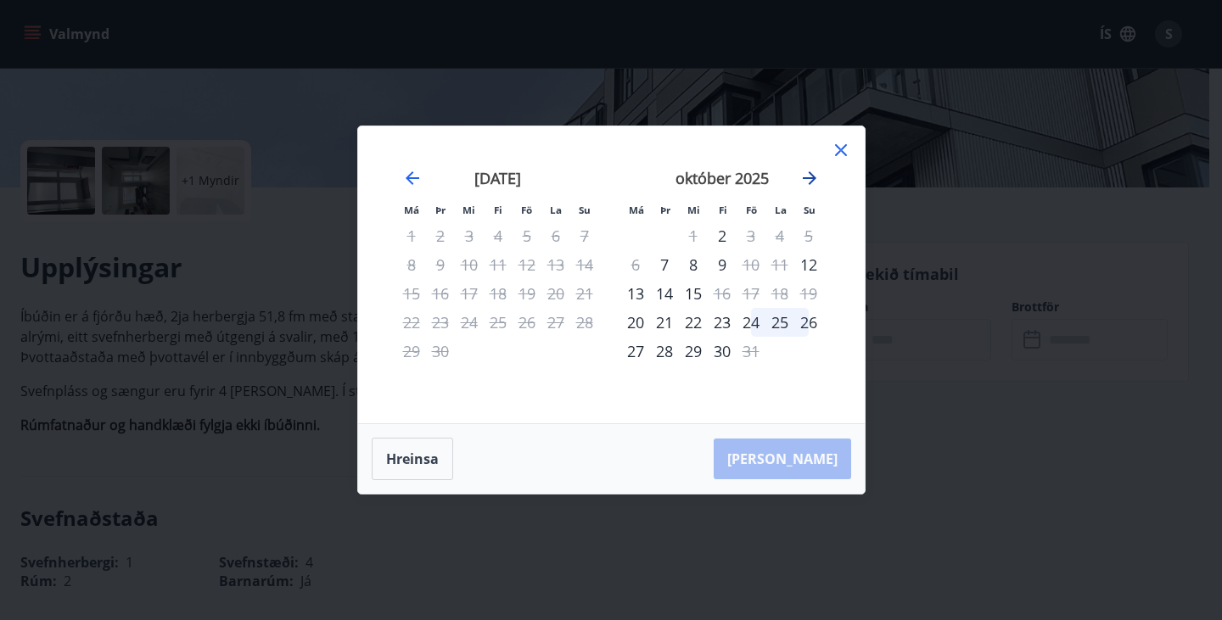
click at [807, 177] on icon "Move forward to switch to the next month." at bounding box center [810, 178] width 14 height 14
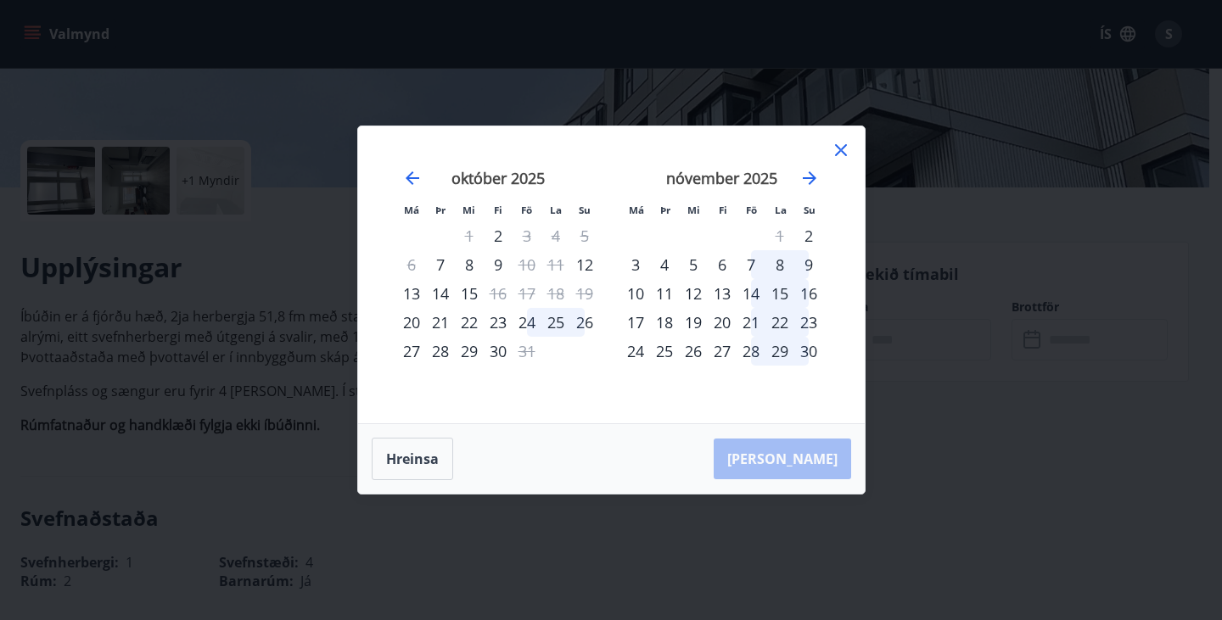
click at [693, 266] on div "5" at bounding box center [693, 264] width 29 height 29
click at [806, 267] on div "9" at bounding box center [808, 264] width 29 height 29
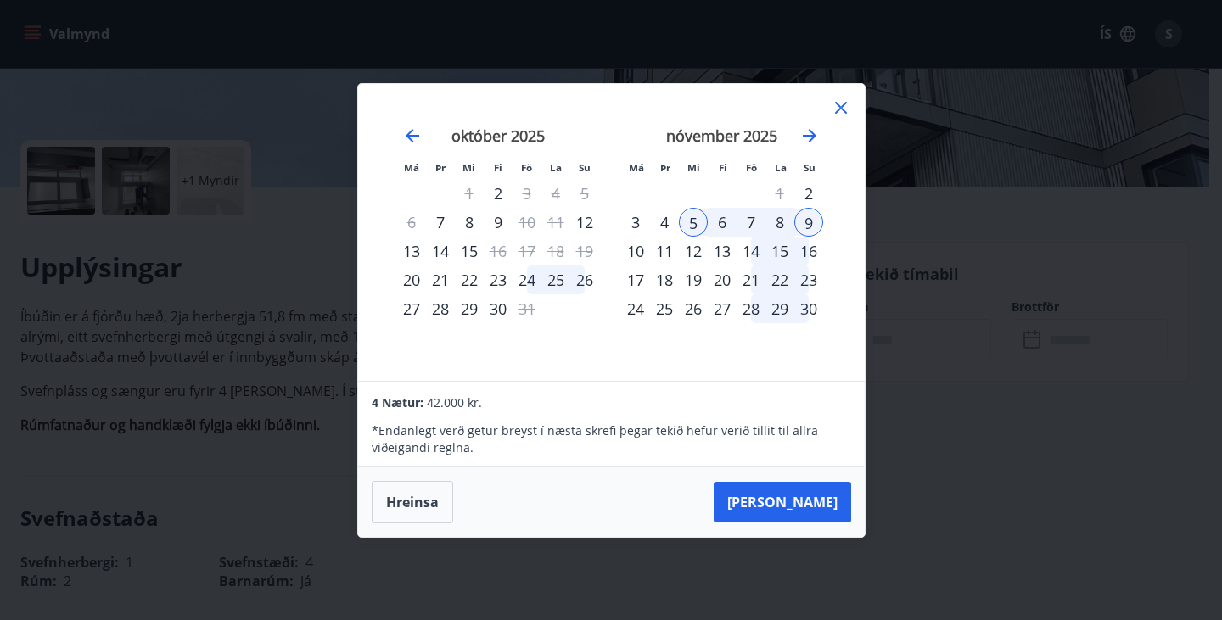
click at [630, 580] on div "Má Þr Mi Fi Fö La Su Má Þr Mi Fi Fö La Su september 2025 1 2 3 4 5 6 7 8 9 10 1…" at bounding box center [611, 310] width 1222 height 620
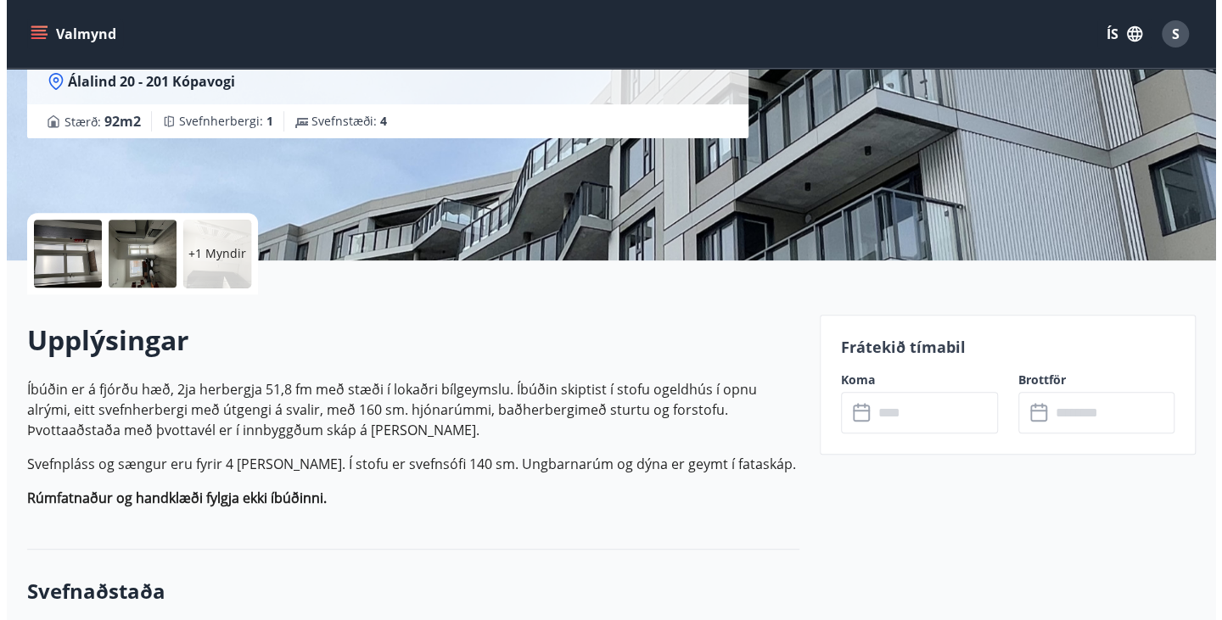
scroll to position [250, 0]
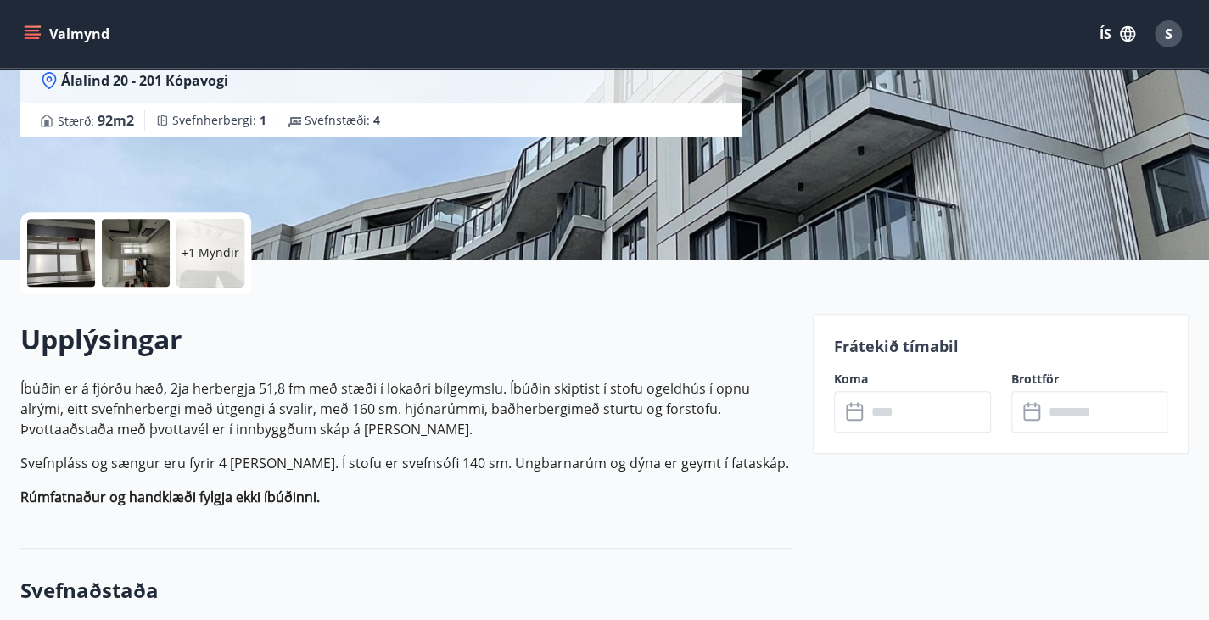
click at [75, 252] on div at bounding box center [61, 253] width 68 height 68
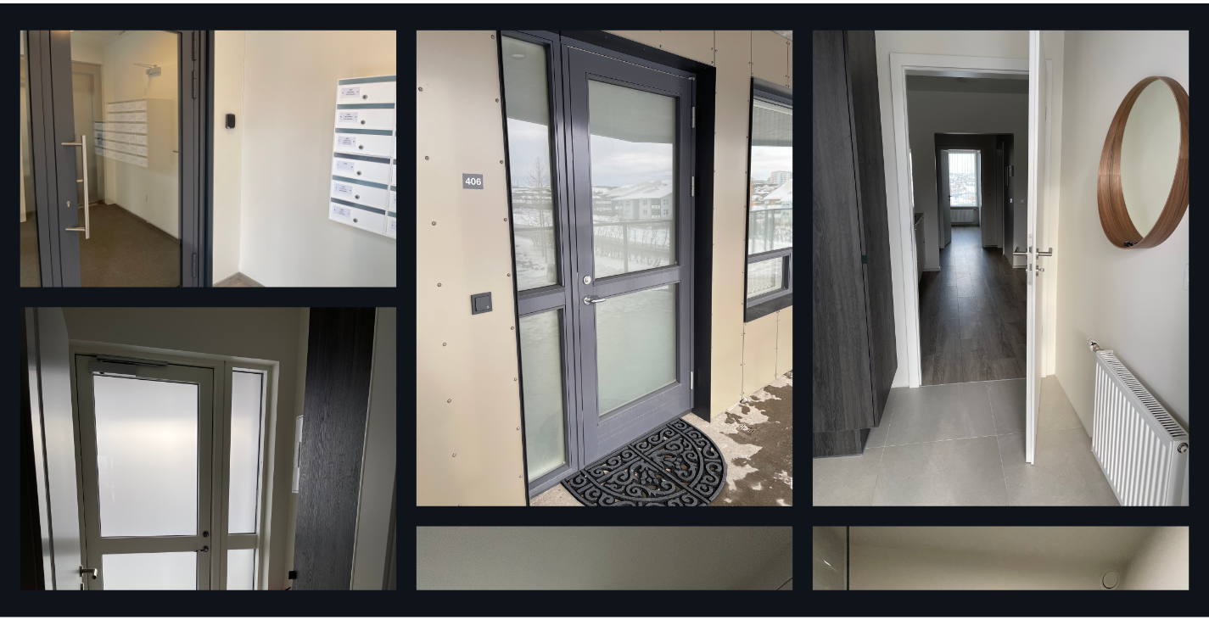
scroll to position [0, 0]
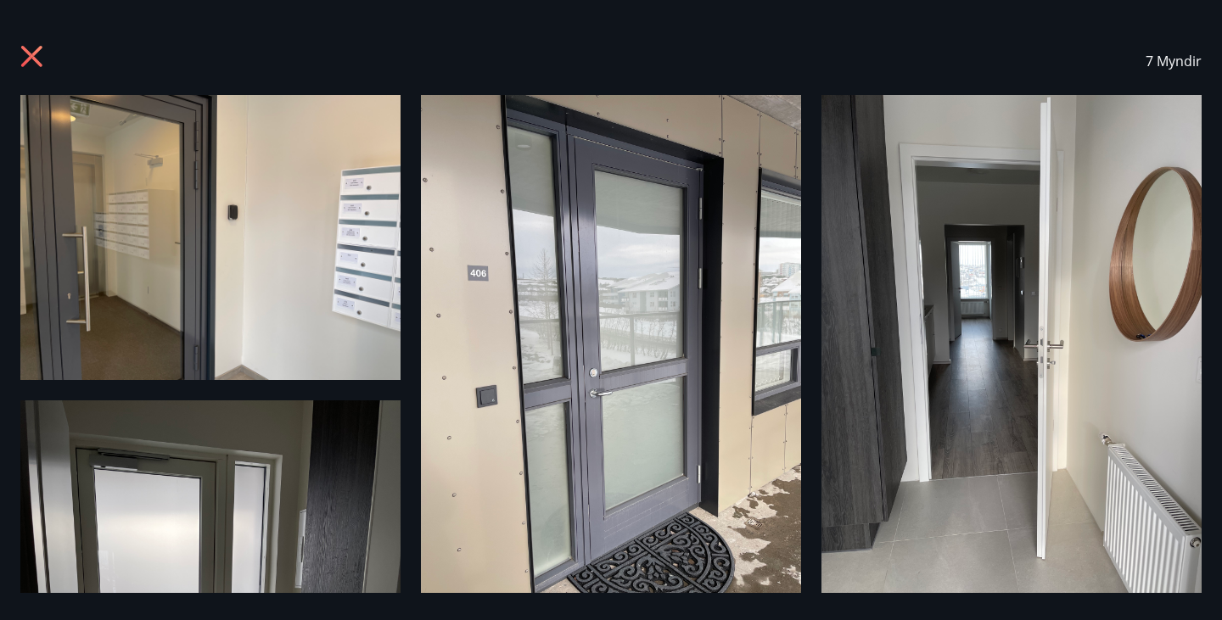
click at [29, 50] on icon at bounding box center [33, 58] width 27 height 27
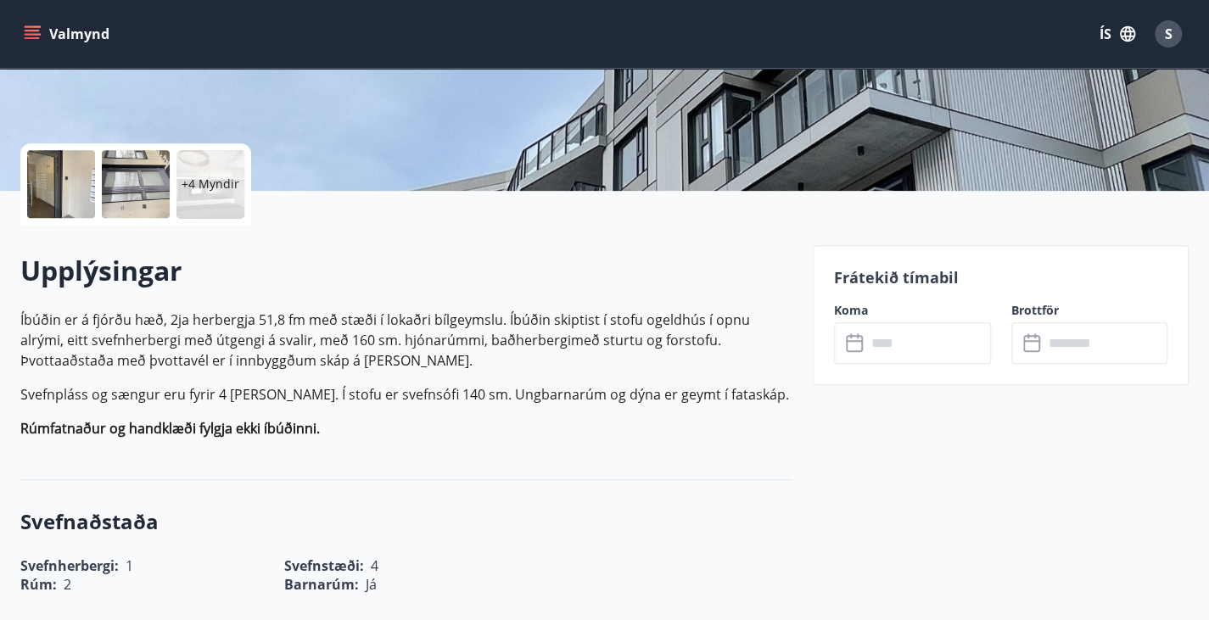
scroll to position [317, 0]
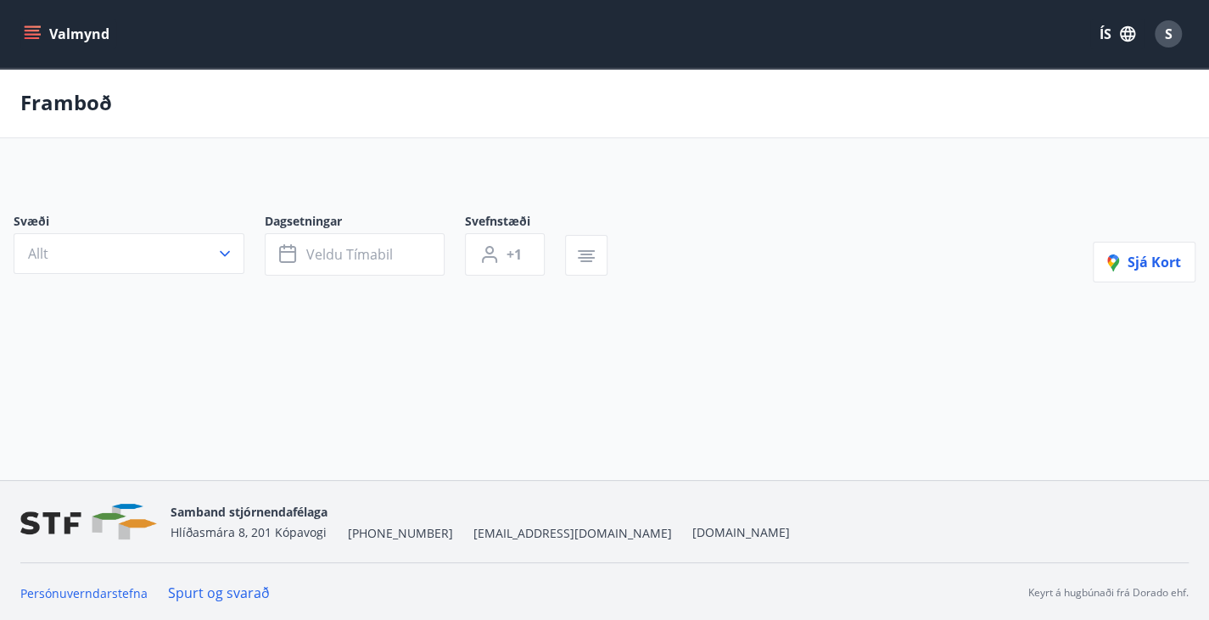
type input "*"
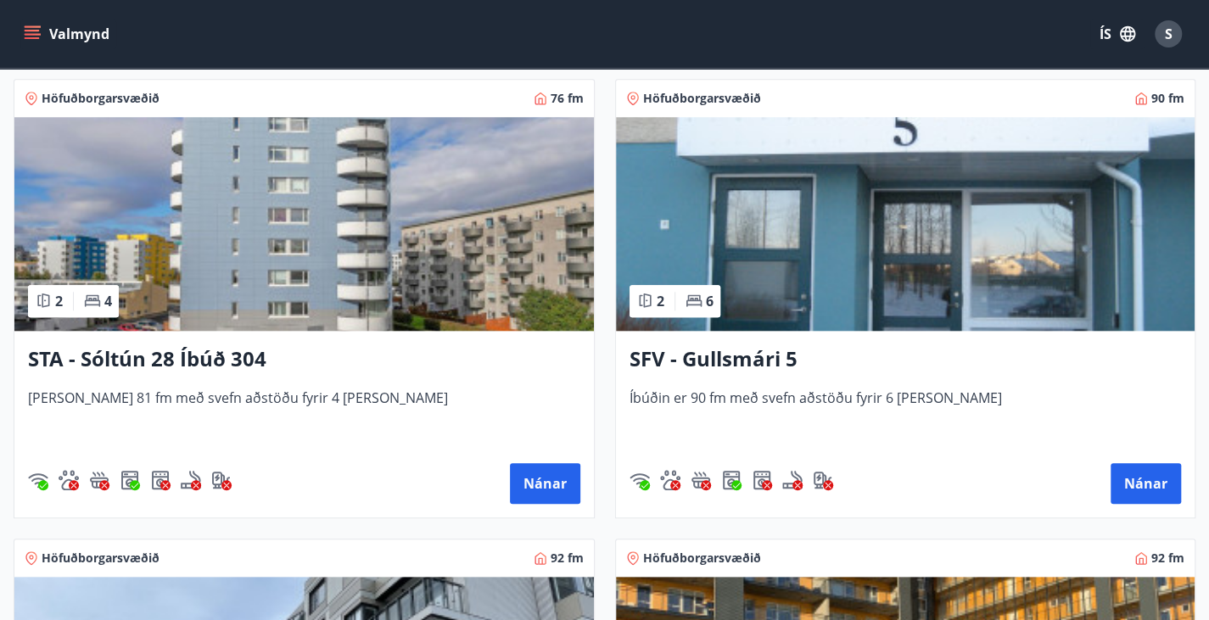
scroll to position [797, 0]
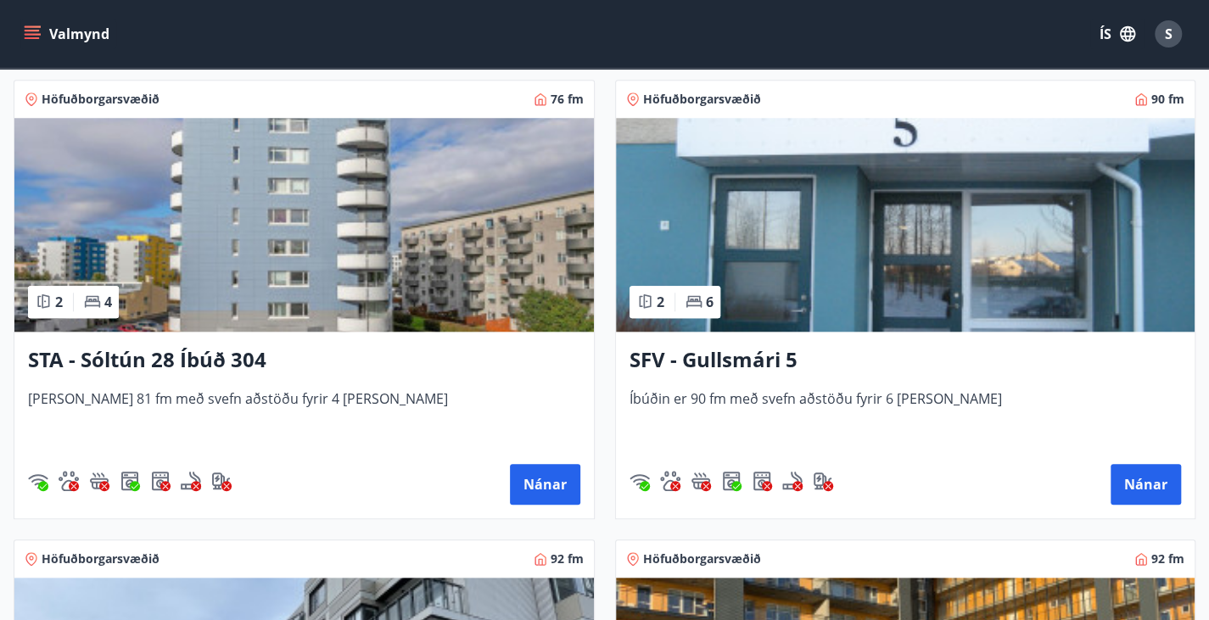
click at [630, 376] on h3 "SFV - Gullsmári 5" at bounding box center [906, 360] width 553 height 31
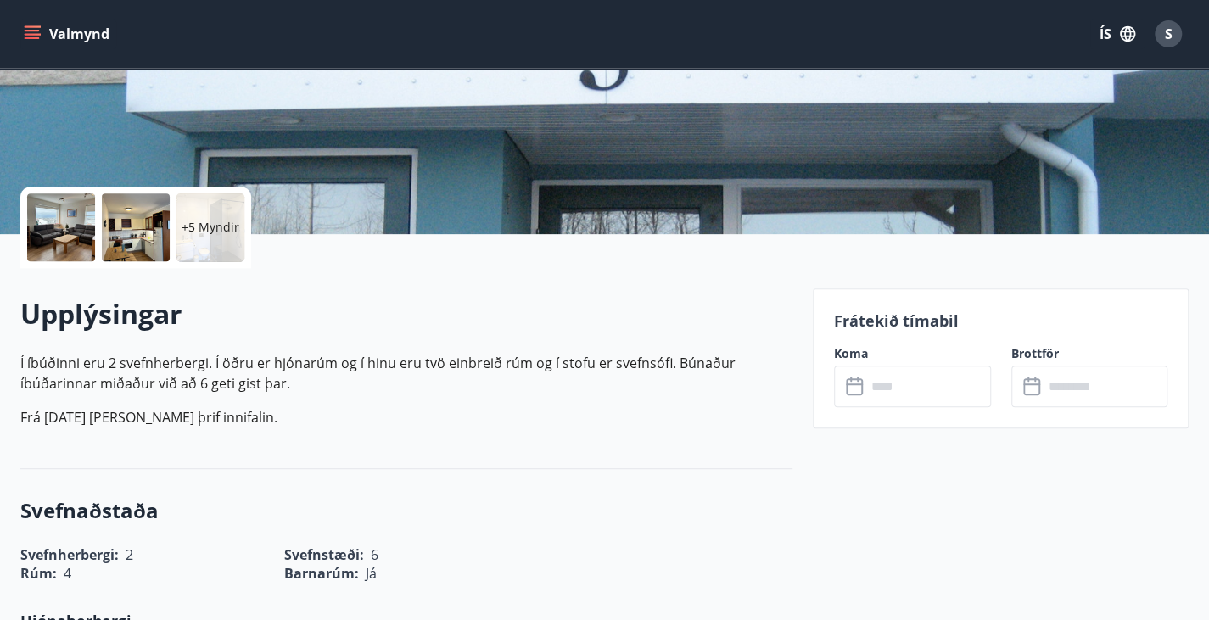
scroll to position [276, 0]
click at [856, 386] on icon at bounding box center [856, 386] width 20 height 20
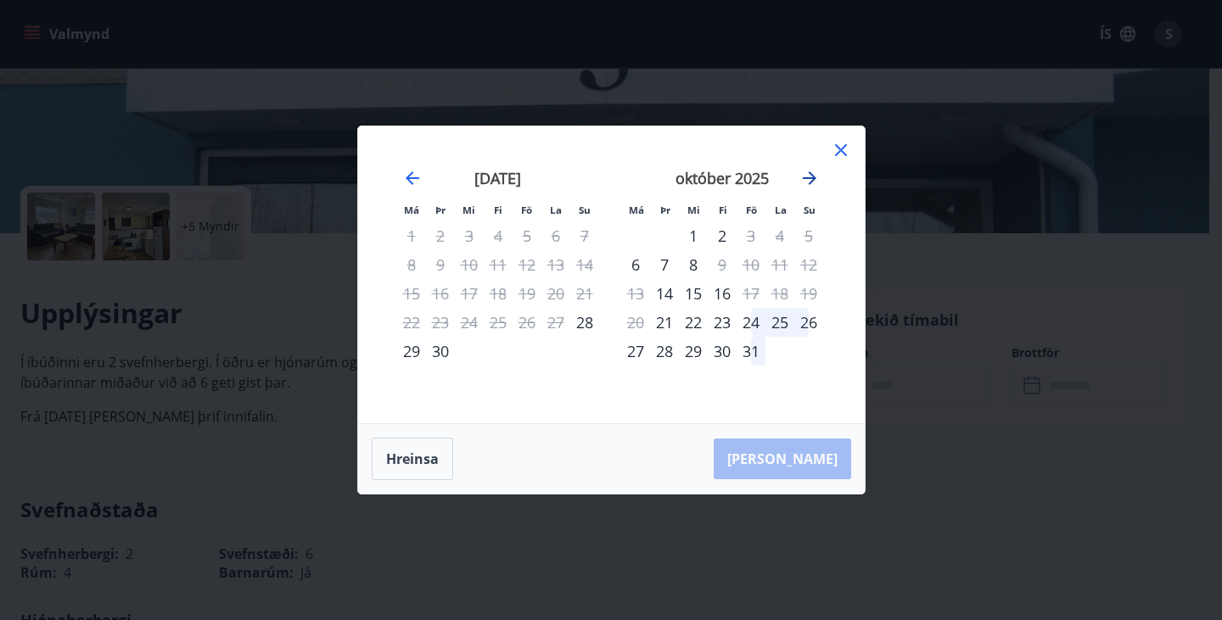
click at [810, 175] on icon "Move forward to switch to the next month." at bounding box center [809, 178] width 20 height 20
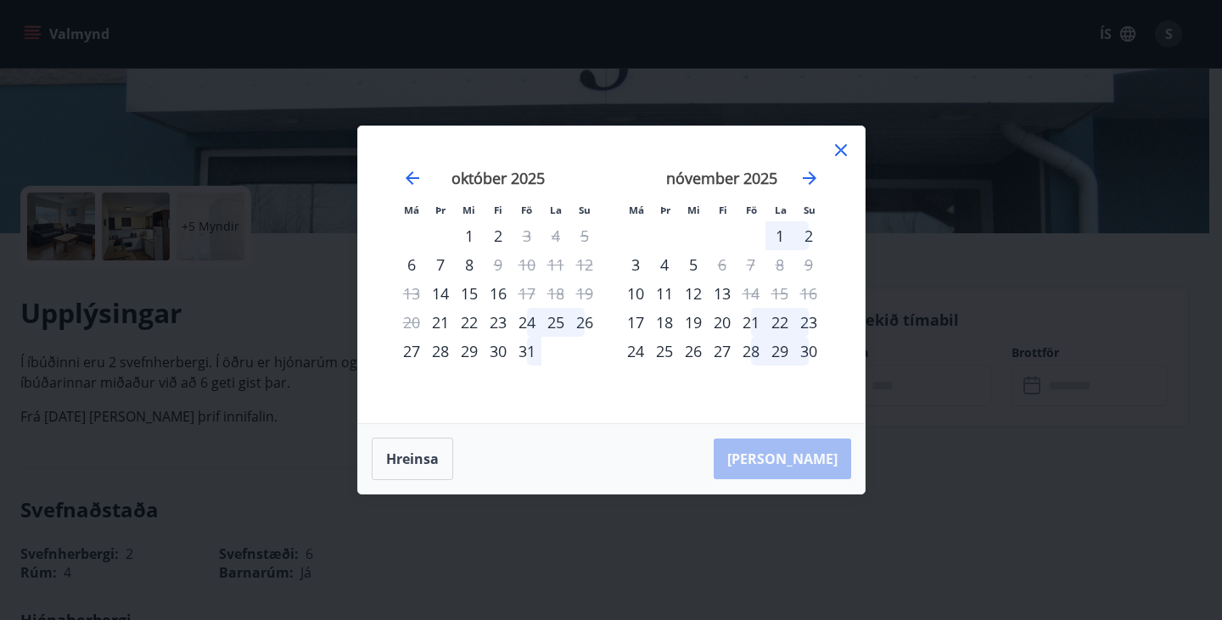
click at [841, 154] on icon at bounding box center [841, 150] width 20 height 20
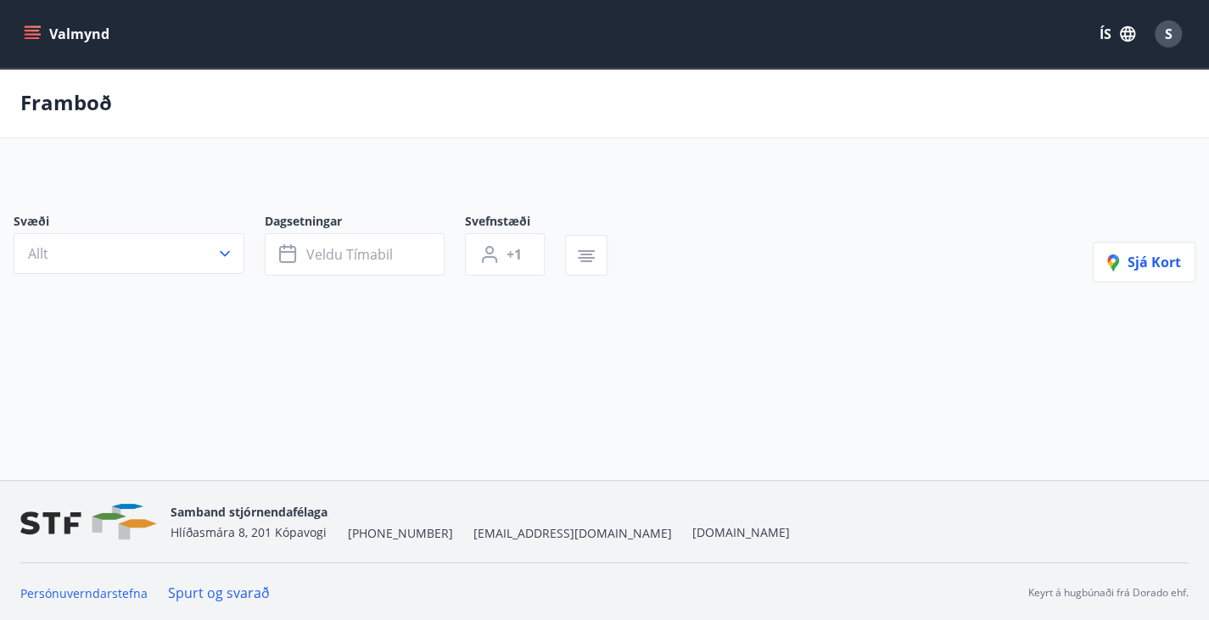
type input "*"
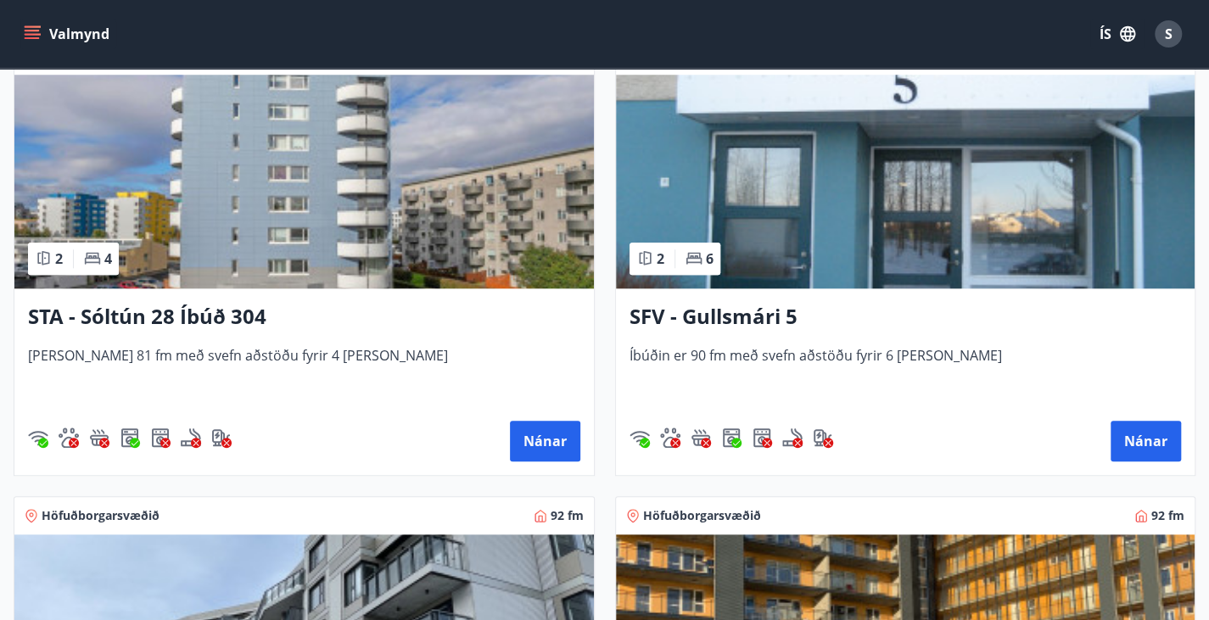
scroll to position [841, 0]
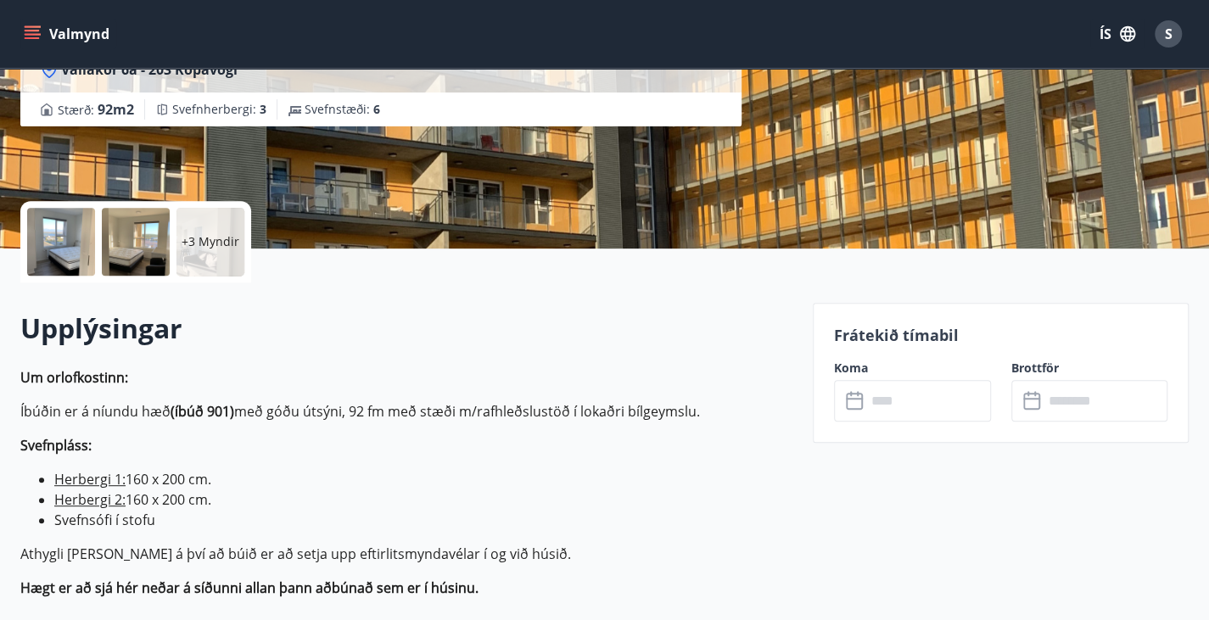
scroll to position [261, 0]
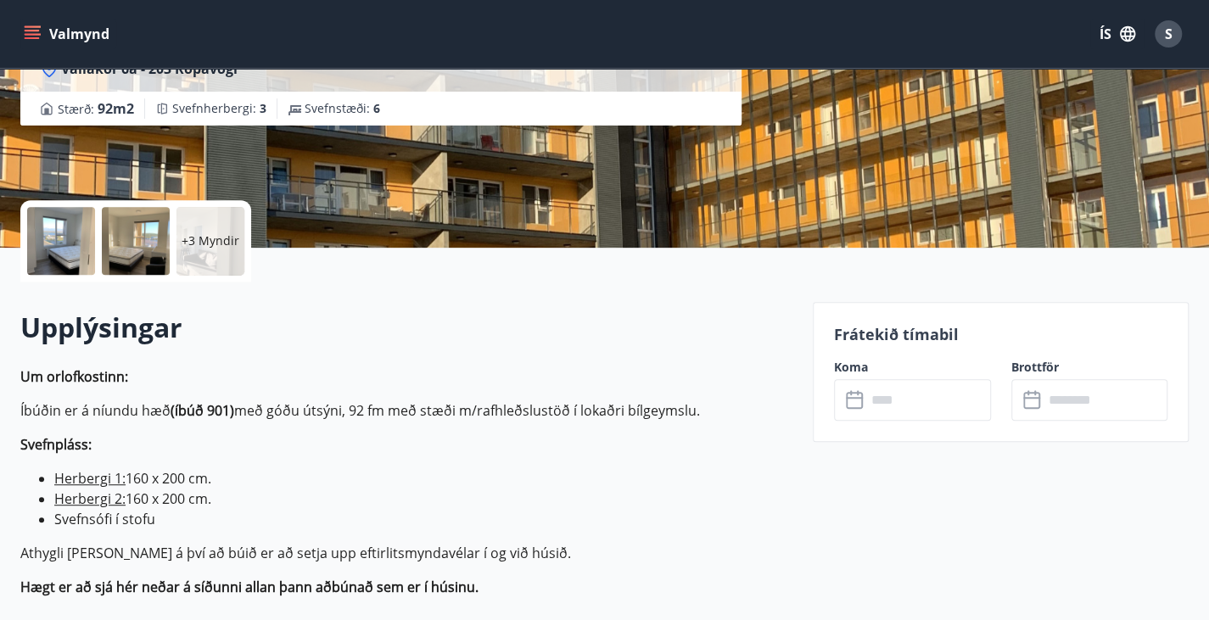
click at [855, 398] on icon at bounding box center [856, 400] width 20 height 20
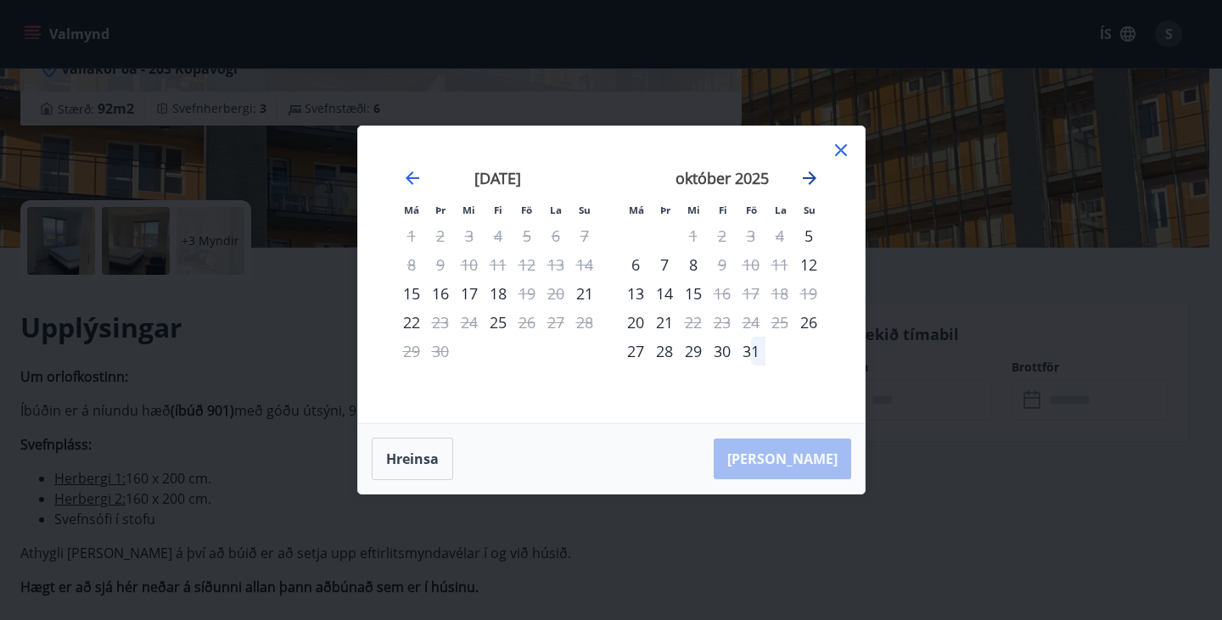
click at [810, 178] on icon "Move forward to switch to the next month." at bounding box center [810, 178] width 14 height 14
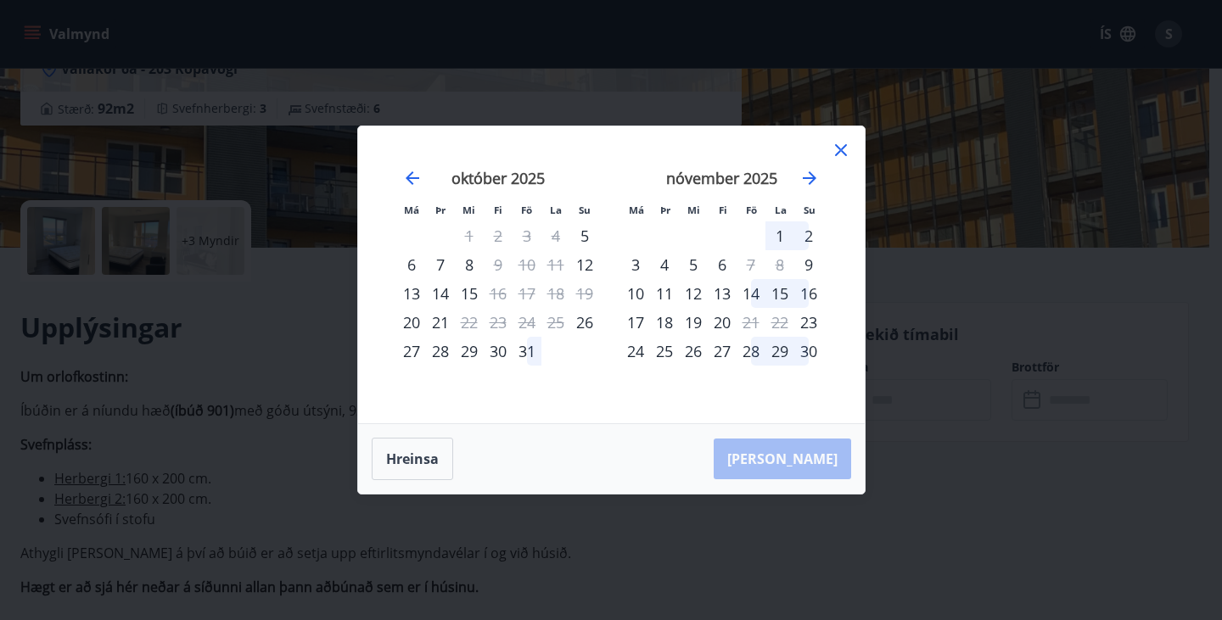
click at [835, 149] on icon at bounding box center [841, 150] width 20 height 20
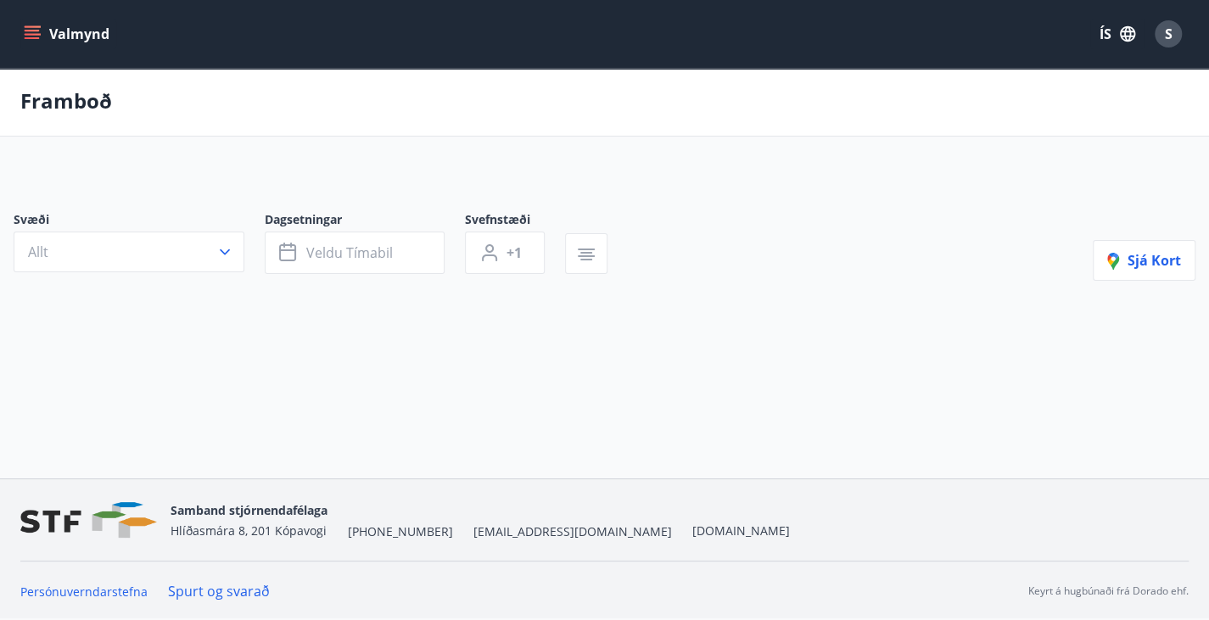
type input "*"
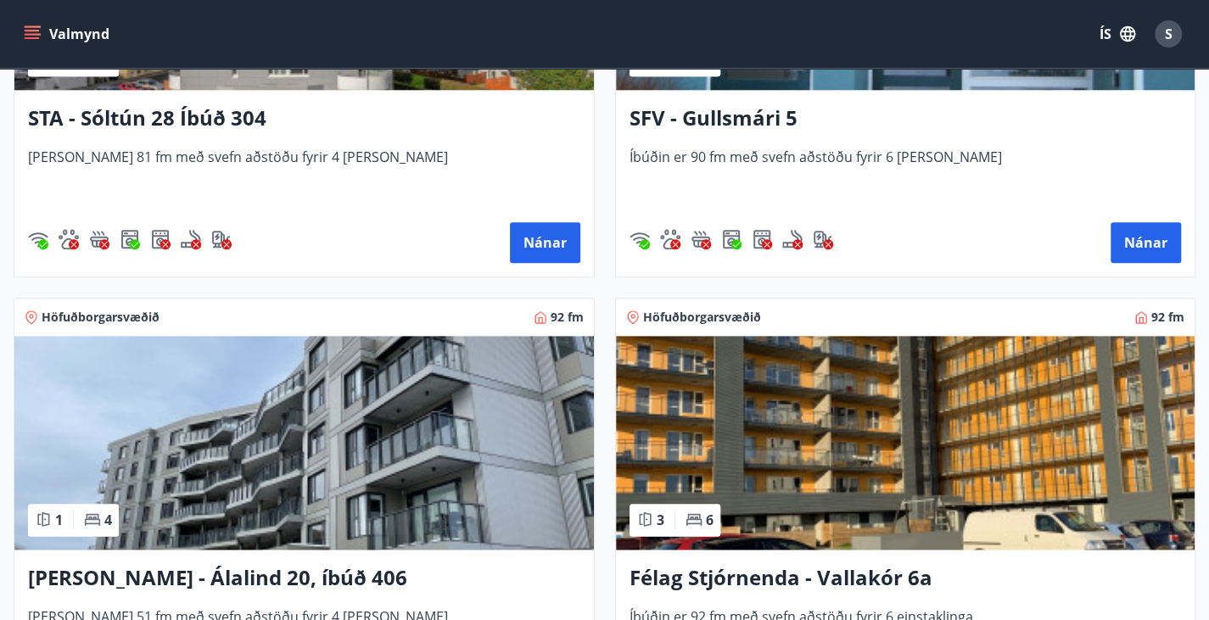
scroll to position [1041, 0]
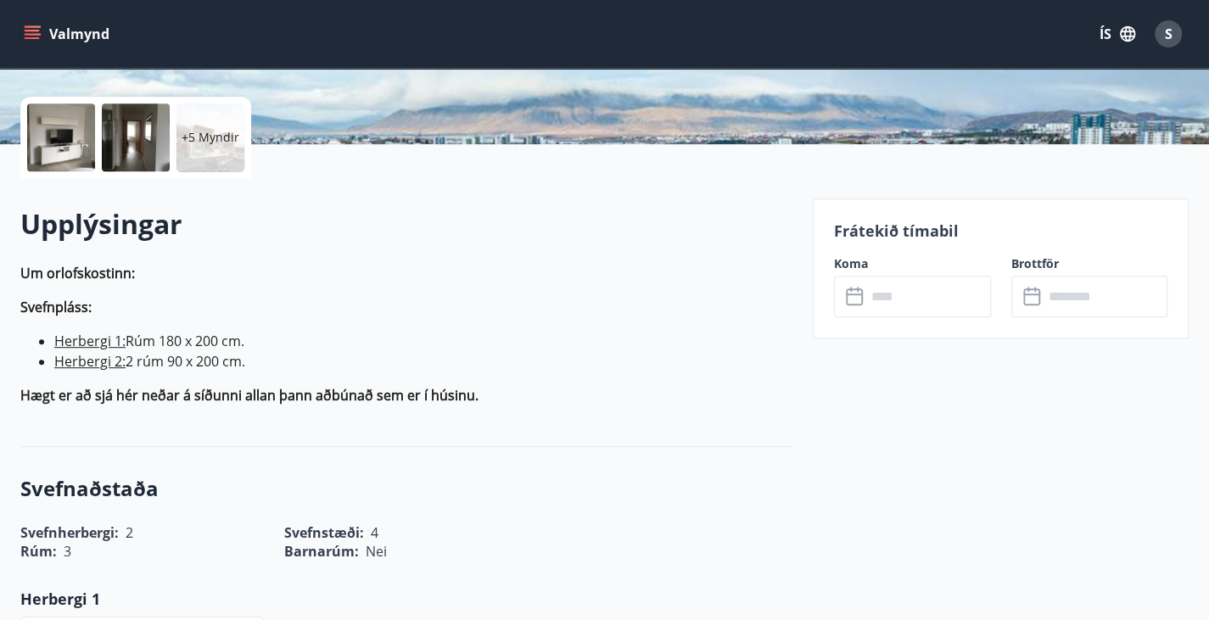
scroll to position [366, 0]
click at [849, 290] on icon at bounding box center [856, 296] width 20 height 20
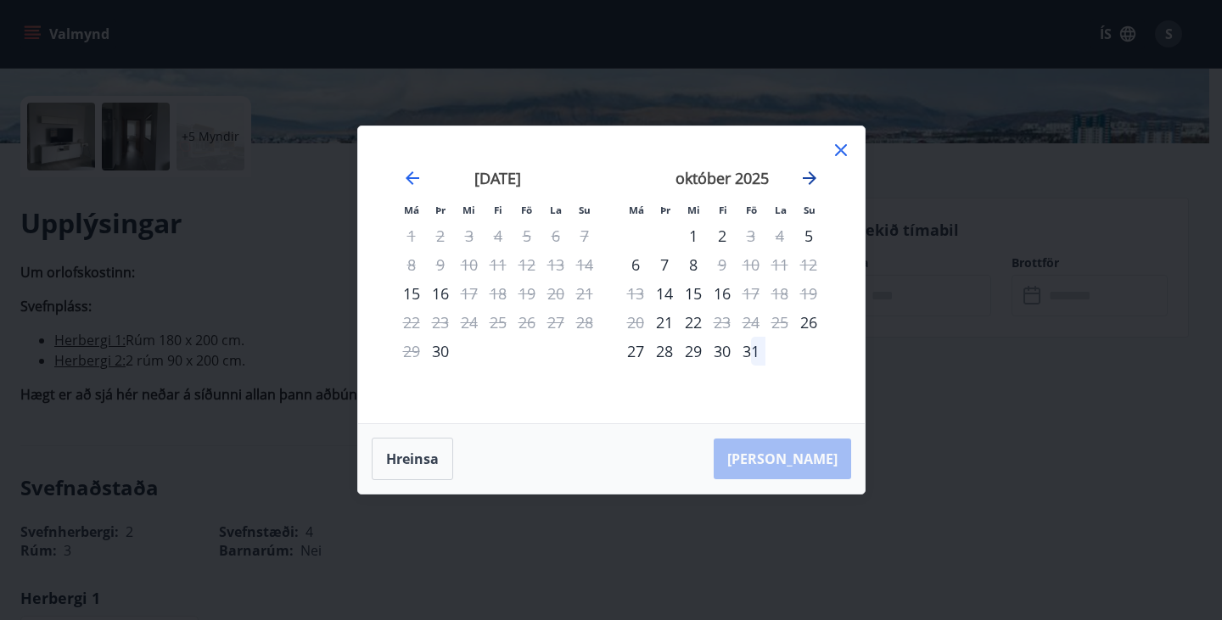
click at [803, 182] on icon "Move forward to switch to the next month." at bounding box center [809, 178] width 20 height 20
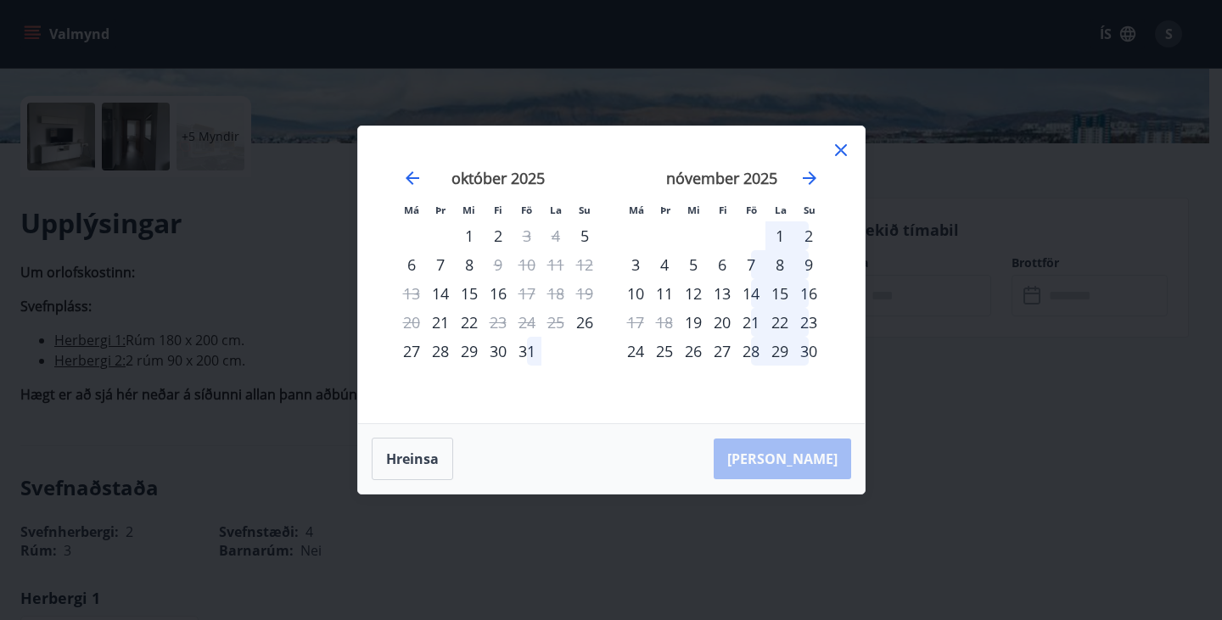
click at [691, 262] on div "5" at bounding box center [693, 264] width 29 height 29
click at [693, 266] on div "5" at bounding box center [693, 264] width 29 height 29
click at [803, 182] on icon "Move forward to switch to the next month." at bounding box center [809, 178] width 20 height 20
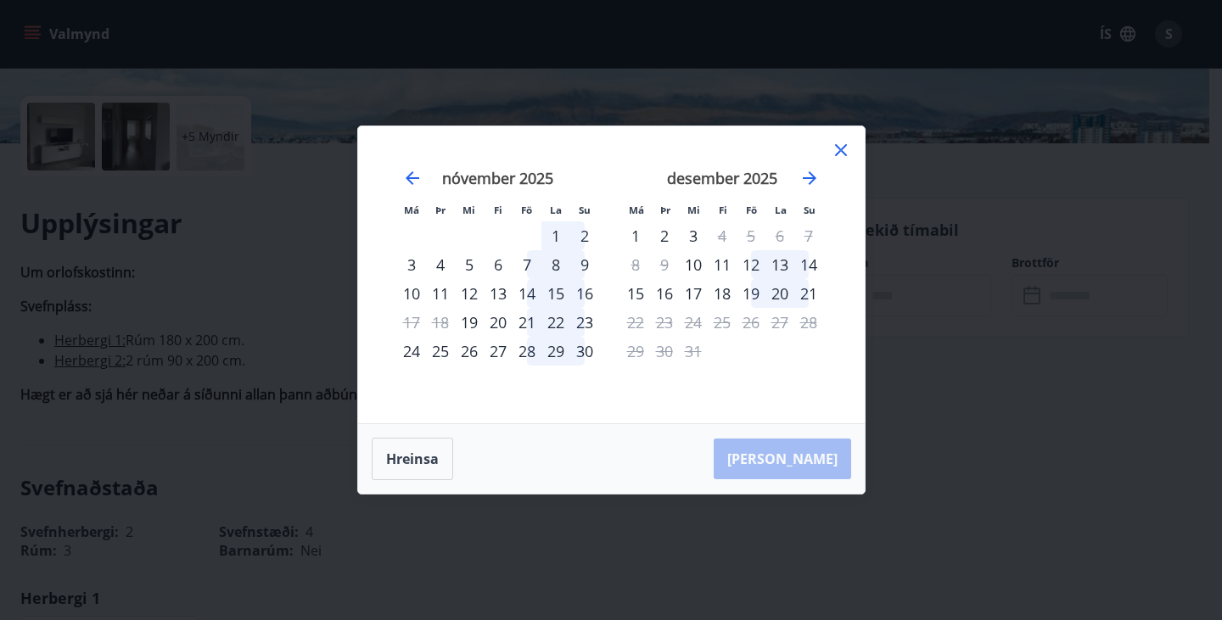
click at [470, 265] on div "5" at bounding box center [469, 264] width 29 height 29
click at [407, 466] on button "Hreinsa" at bounding box center [412, 459] width 81 height 42
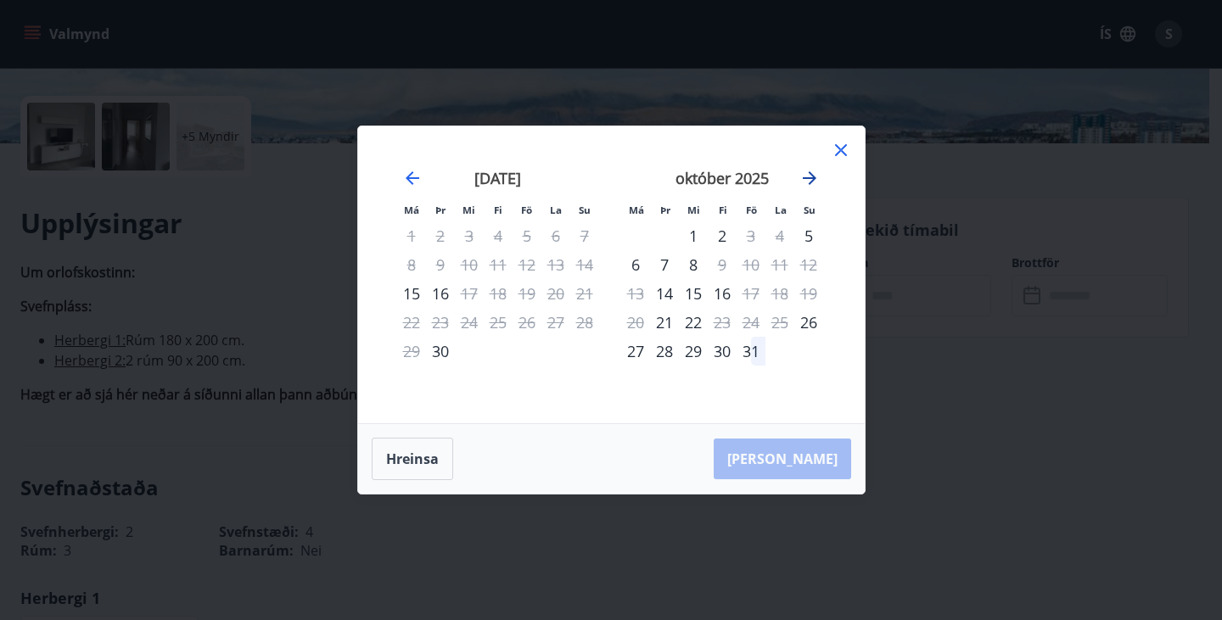
click at [808, 177] on icon "Move forward to switch to the next month." at bounding box center [810, 178] width 14 height 14
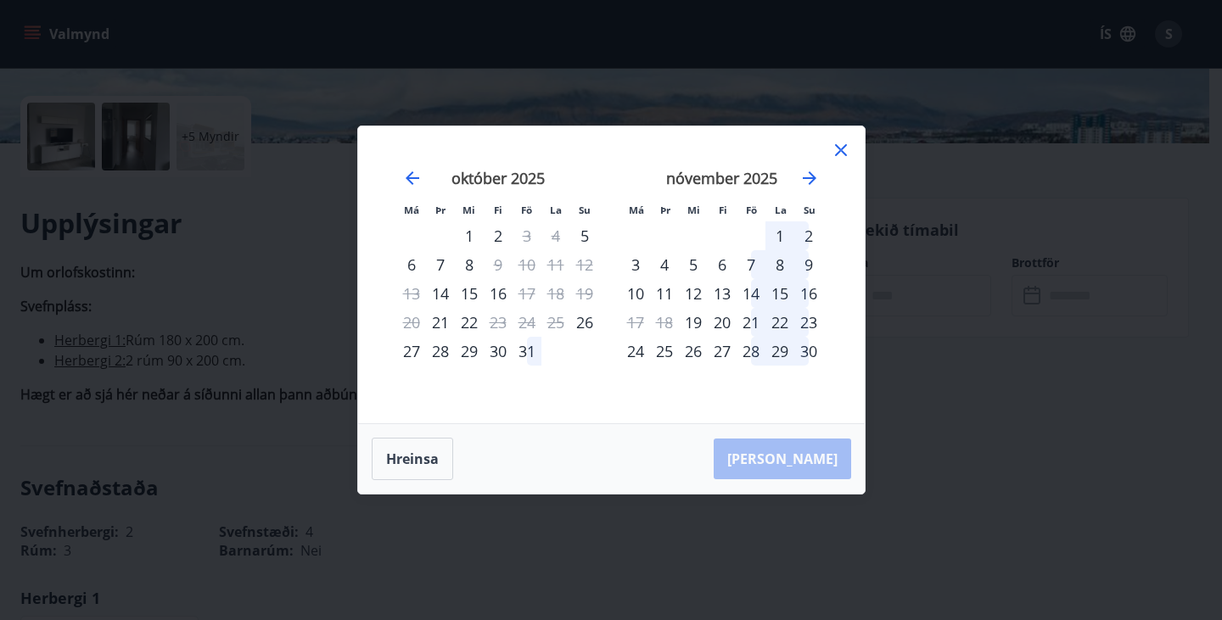
click at [695, 264] on div "5" at bounding box center [693, 264] width 29 height 29
click at [806, 269] on div "9" at bounding box center [808, 264] width 29 height 29
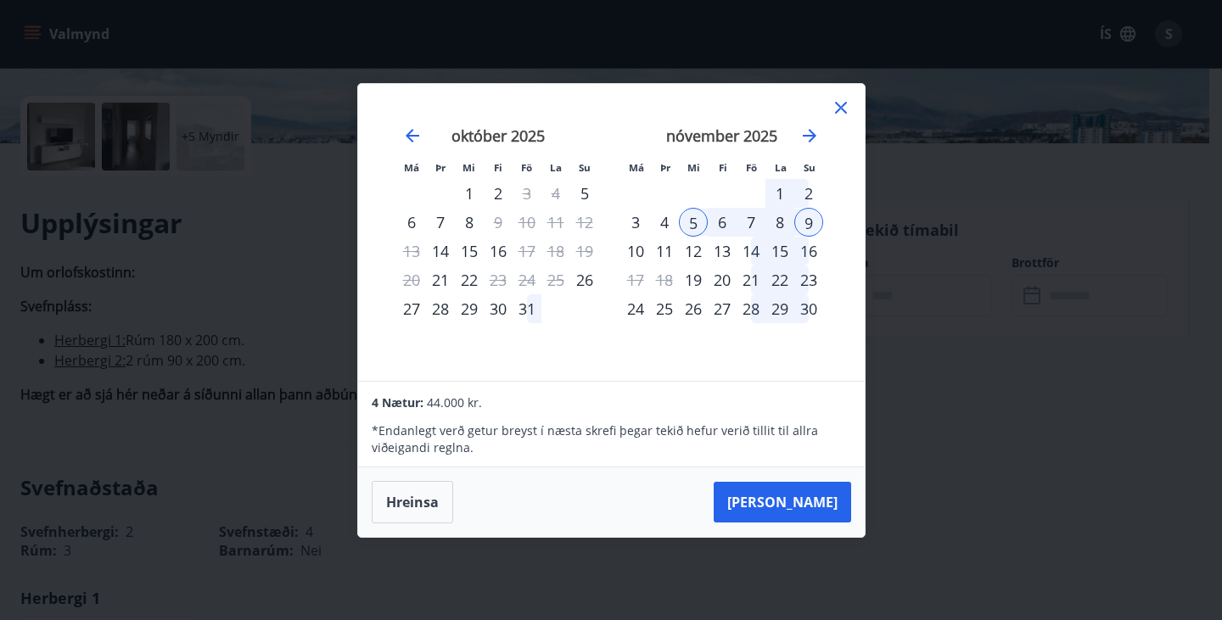
click at [836, 110] on icon at bounding box center [841, 108] width 20 height 20
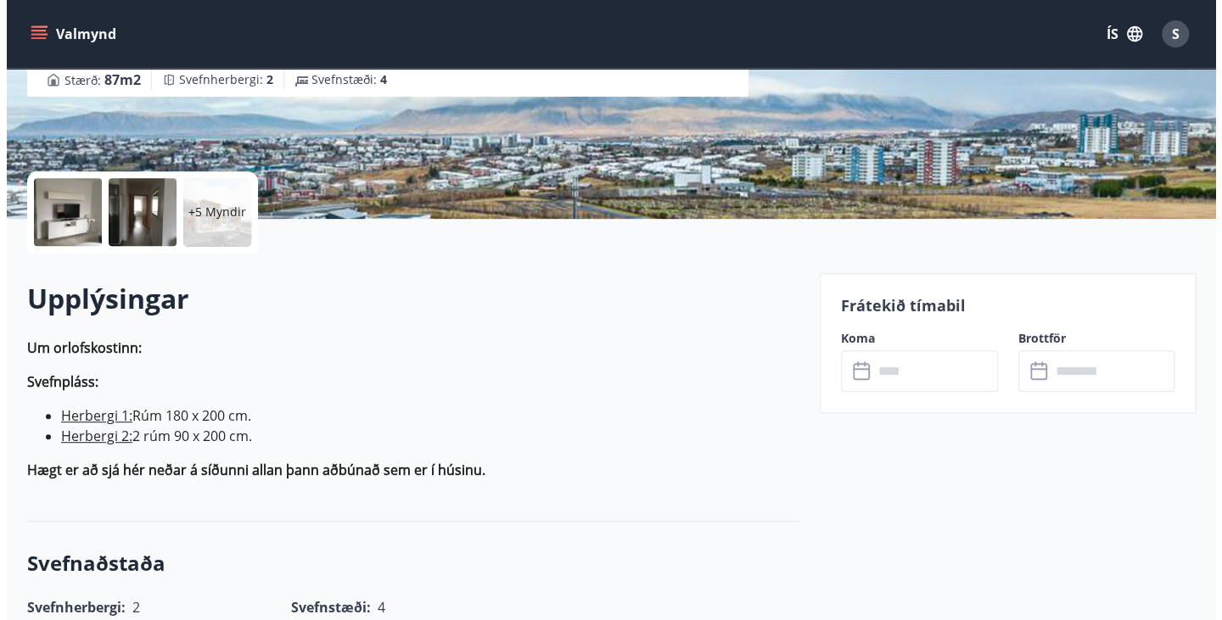
scroll to position [291, 0]
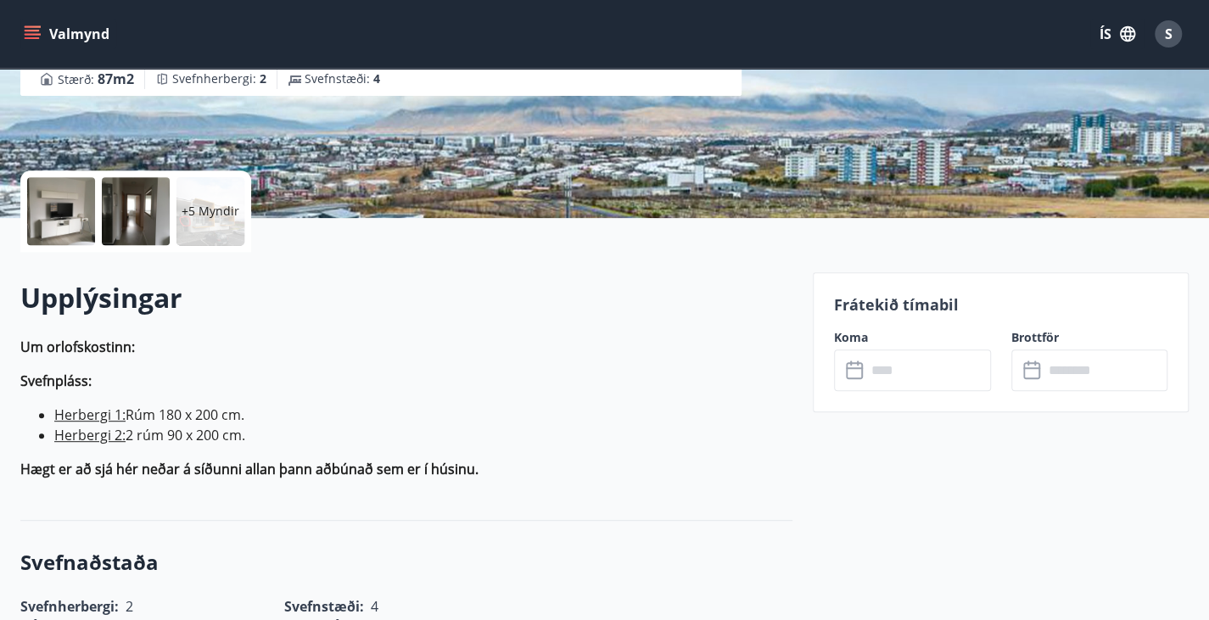
click at [69, 208] on div at bounding box center [61, 211] width 68 height 68
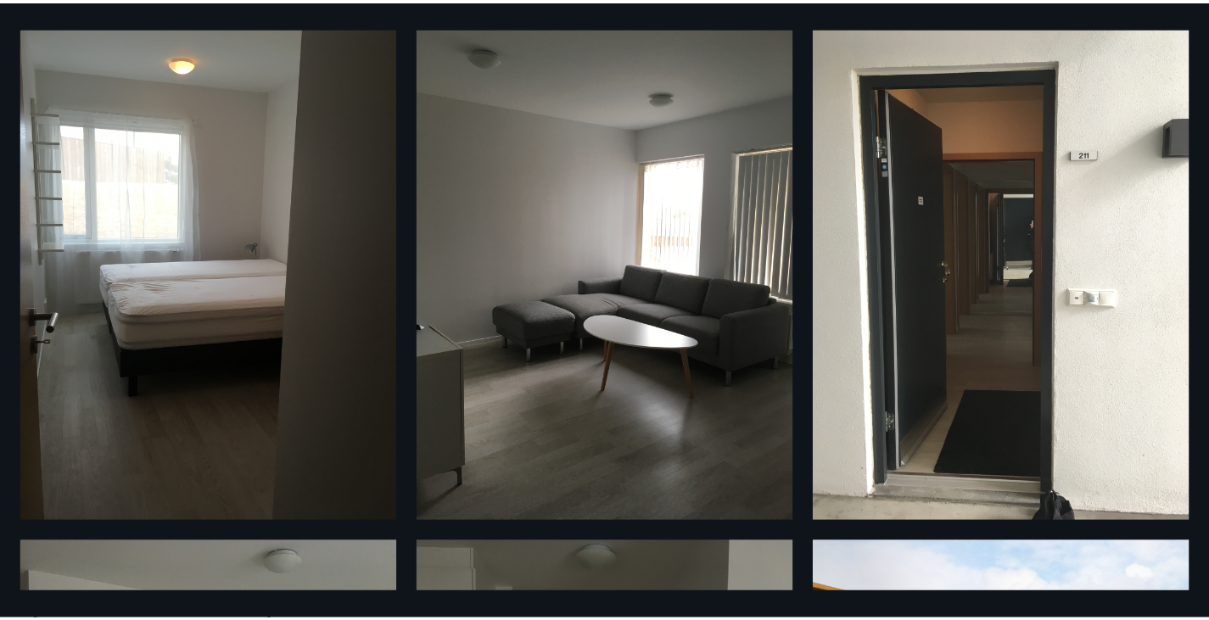
scroll to position [0, 0]
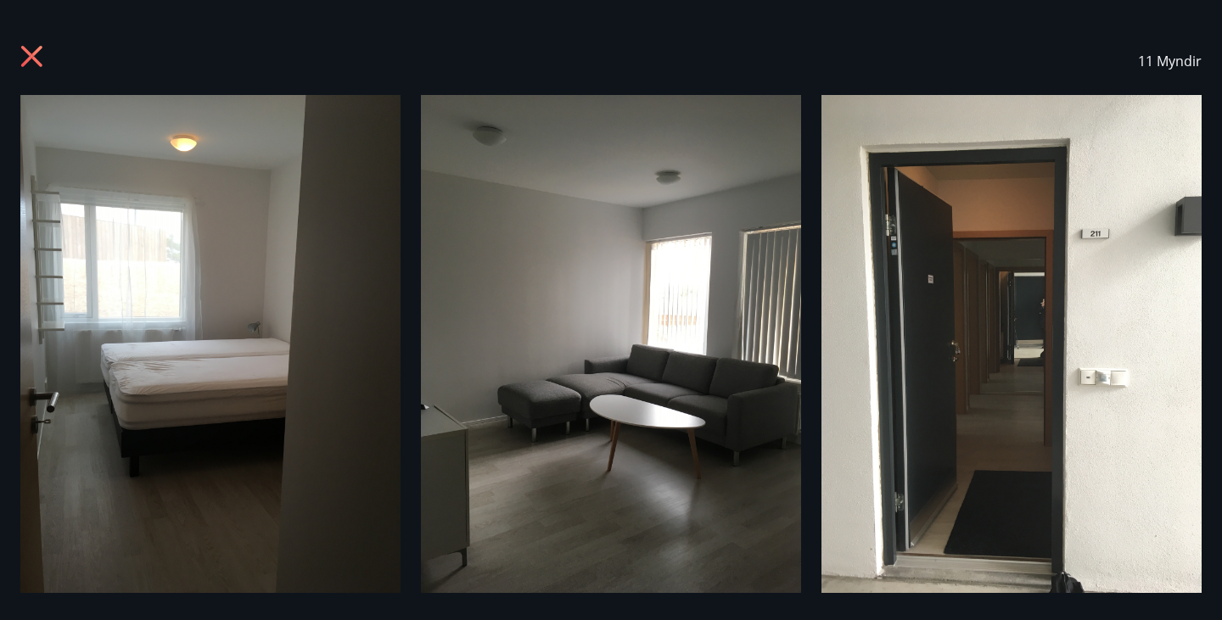
click at [23, 55] on icon at bounding box center [33, 58] width 27 height 27
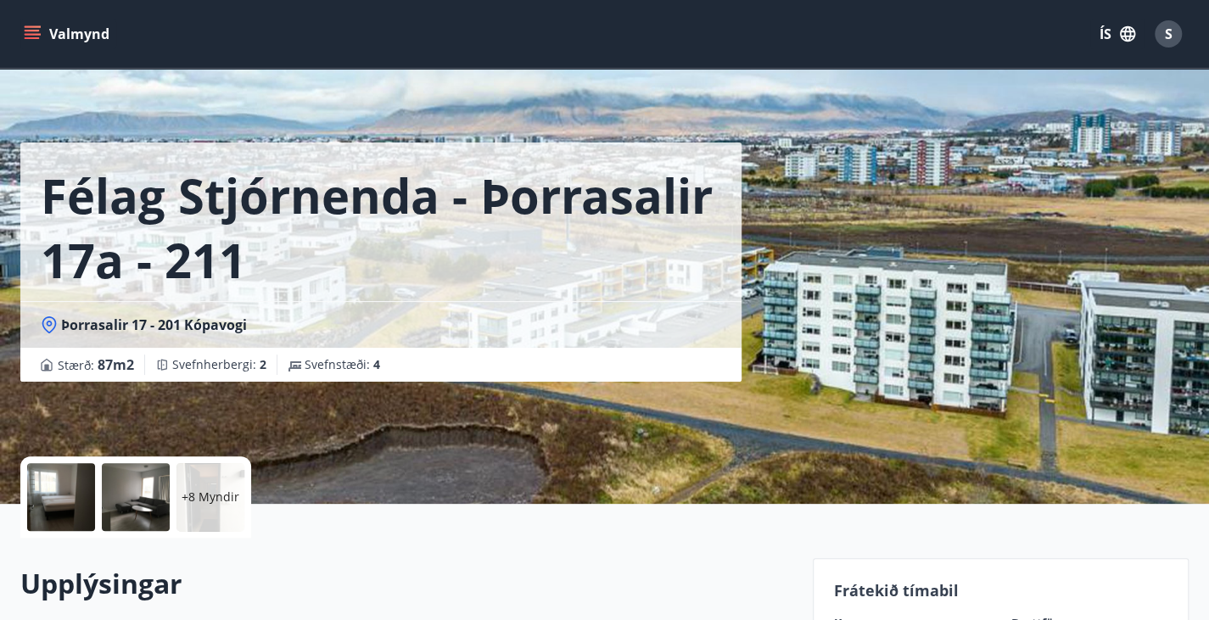
scroll to position [4, 0]
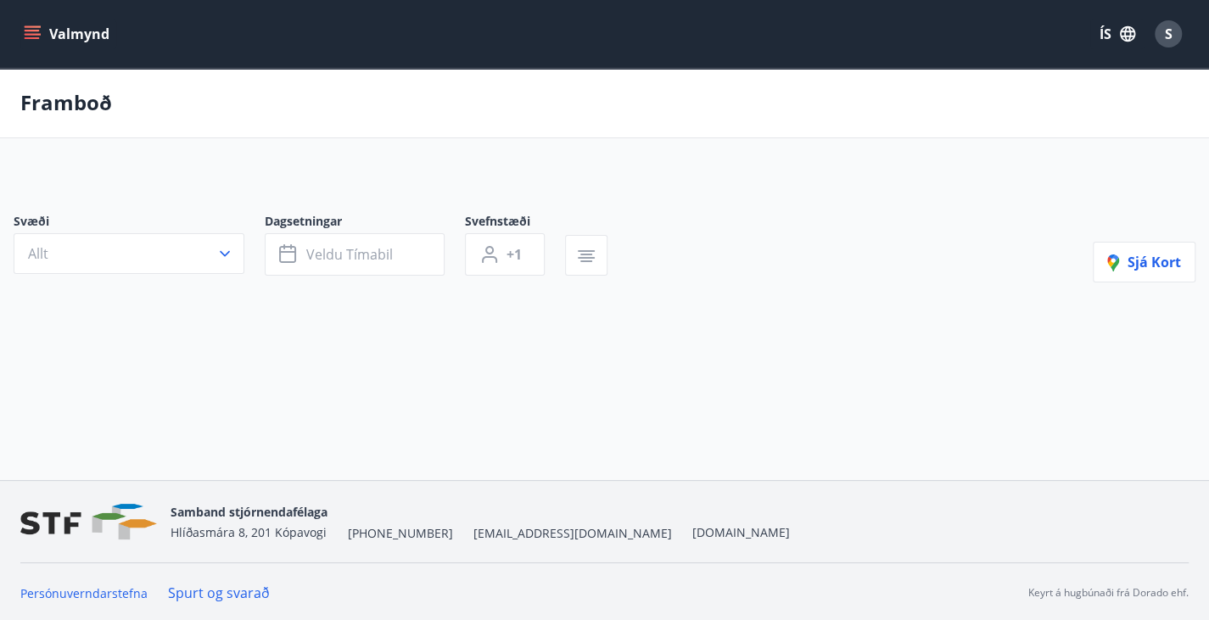
type input "*"
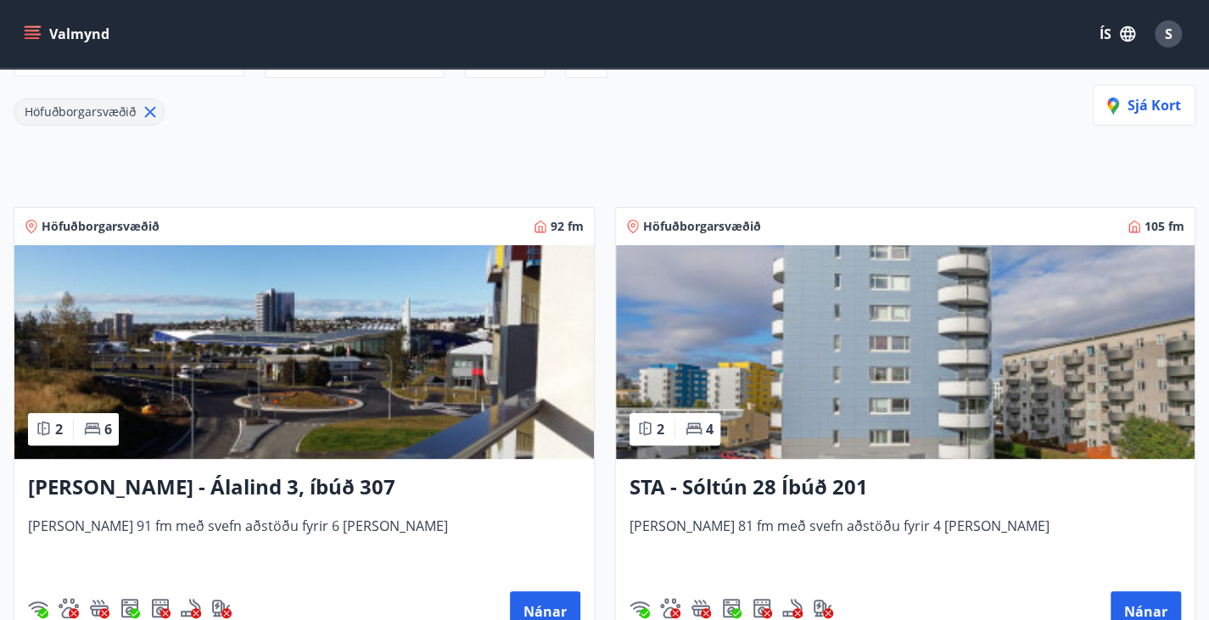
scroll to position [210, 0]
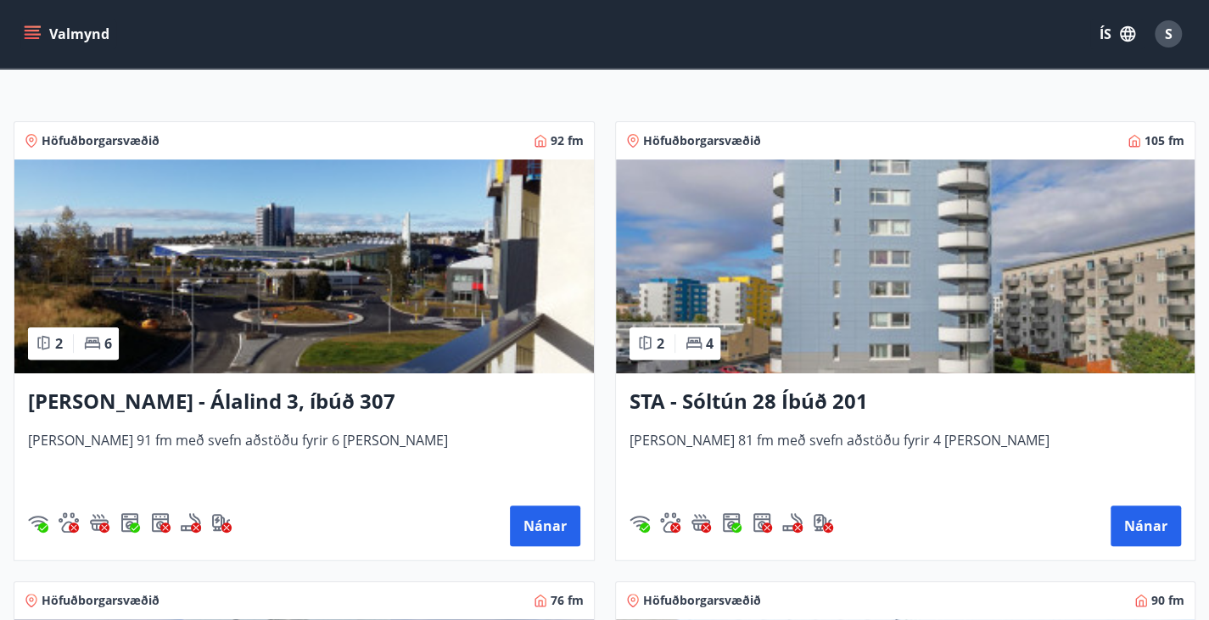
click at [180, 413] on h3 "Berg - Álalind 3, íbúð 307" at bounding box center [304, 402] width 553 height 31
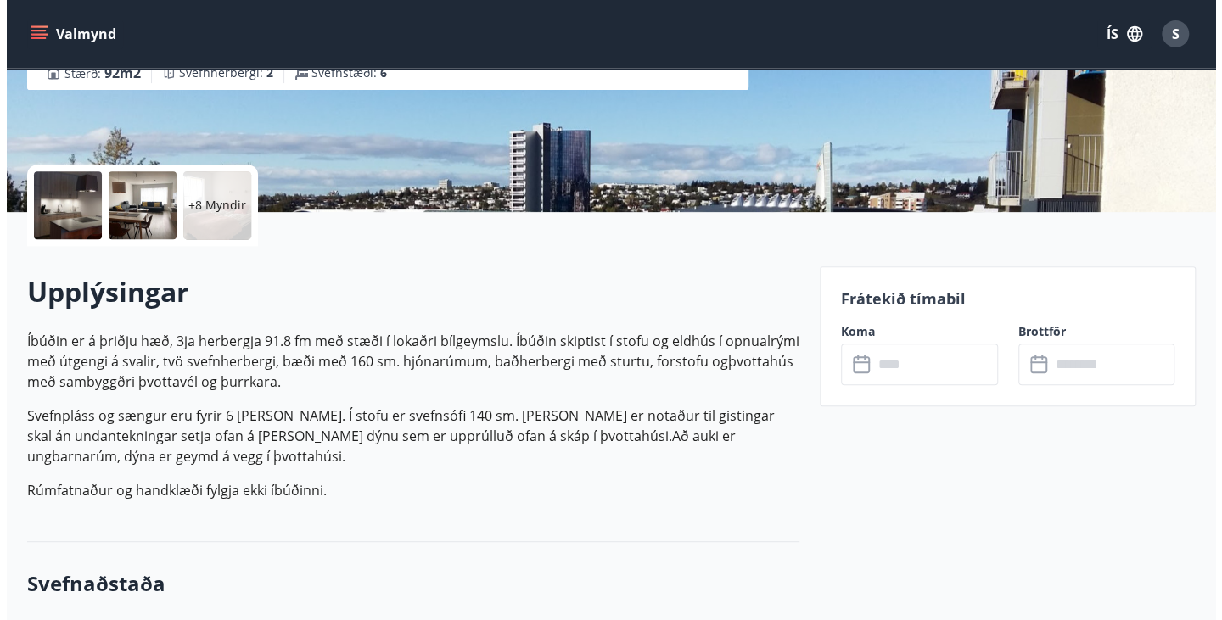
scroll to position [293, 0]
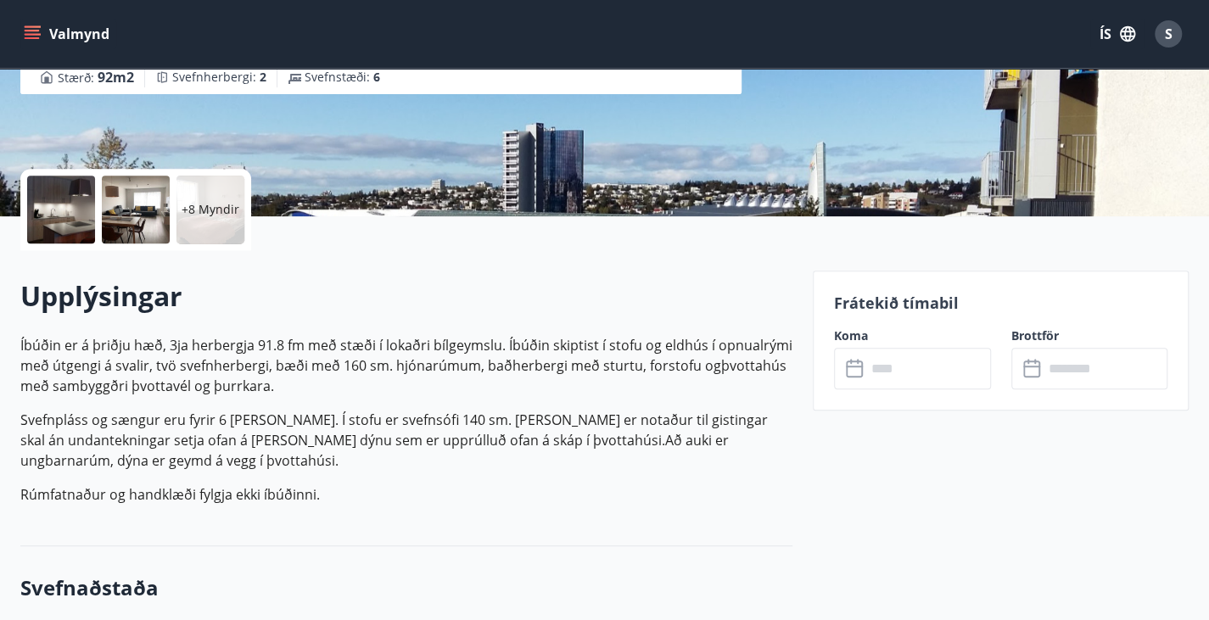
click at [73, 206] on div at bounding box center [61, 210] width 68 height 68
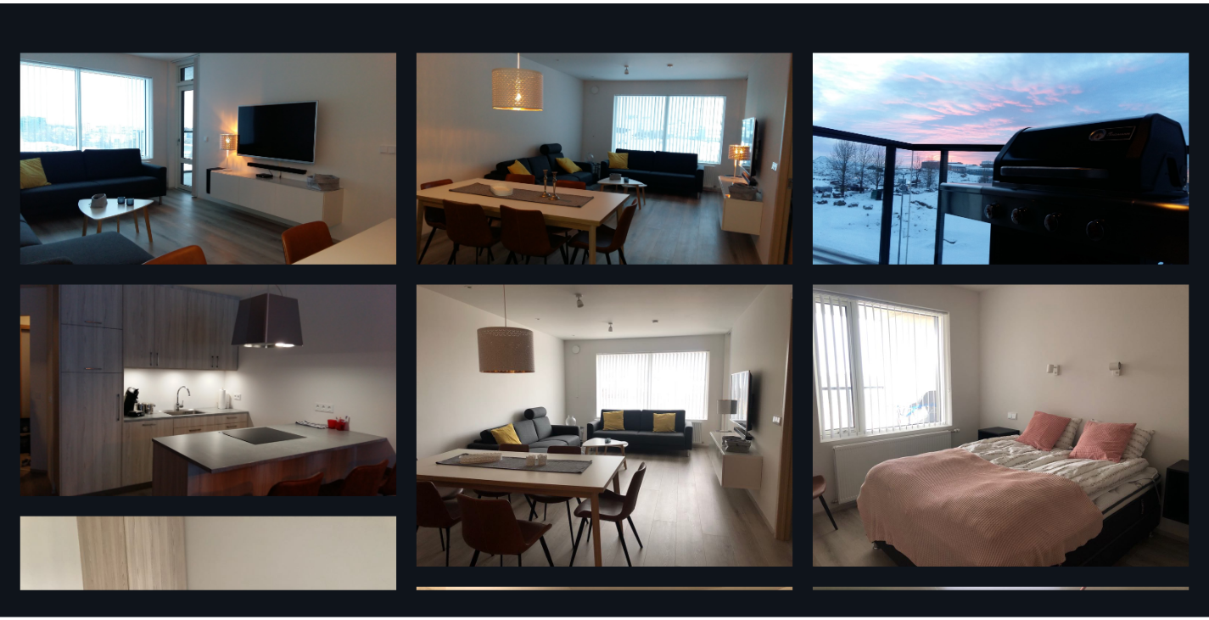
scroll to position [0, 0]
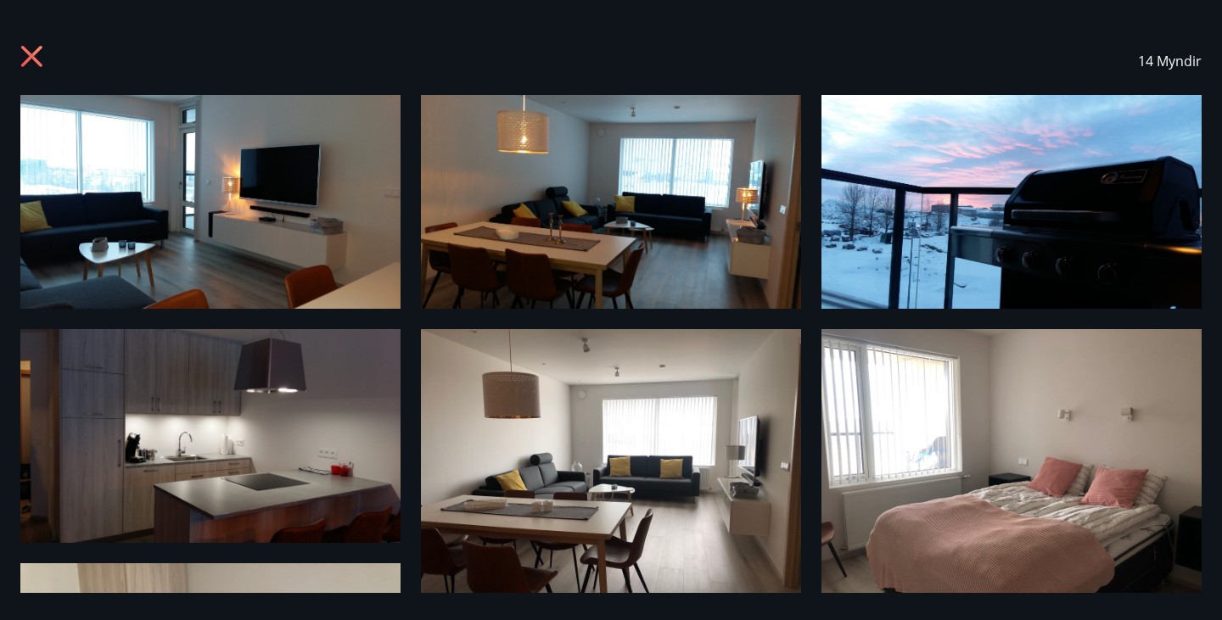
click at [39, 53] on icon at bounding box center [33, 58] width 27 height 27
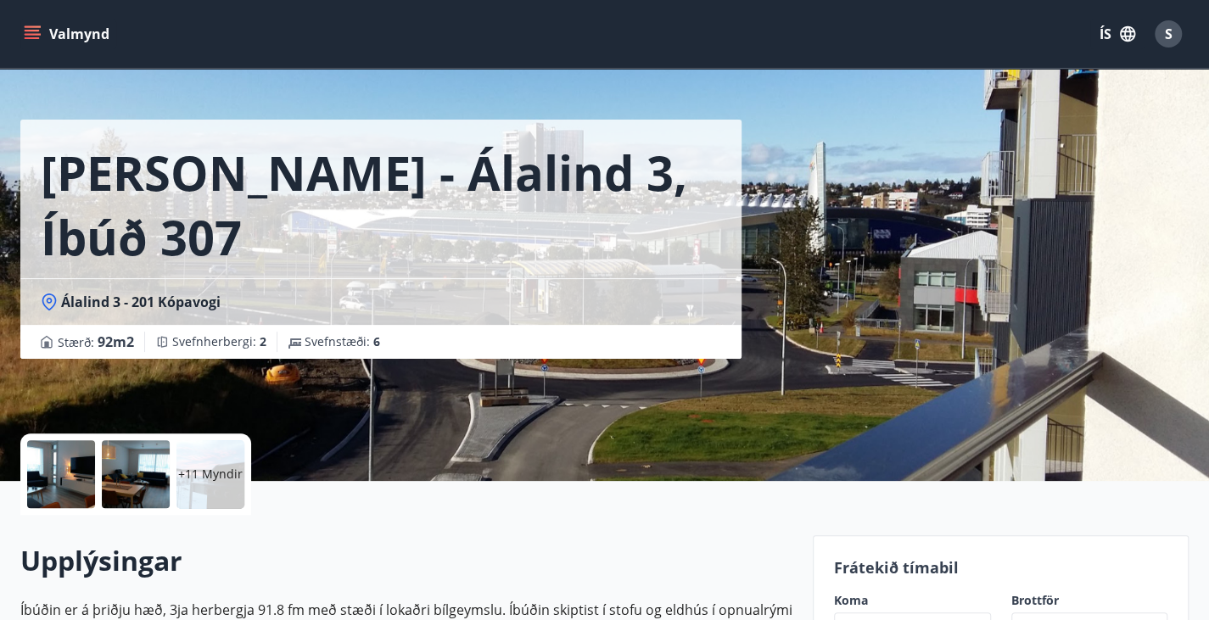
scroll to position [26, 0]
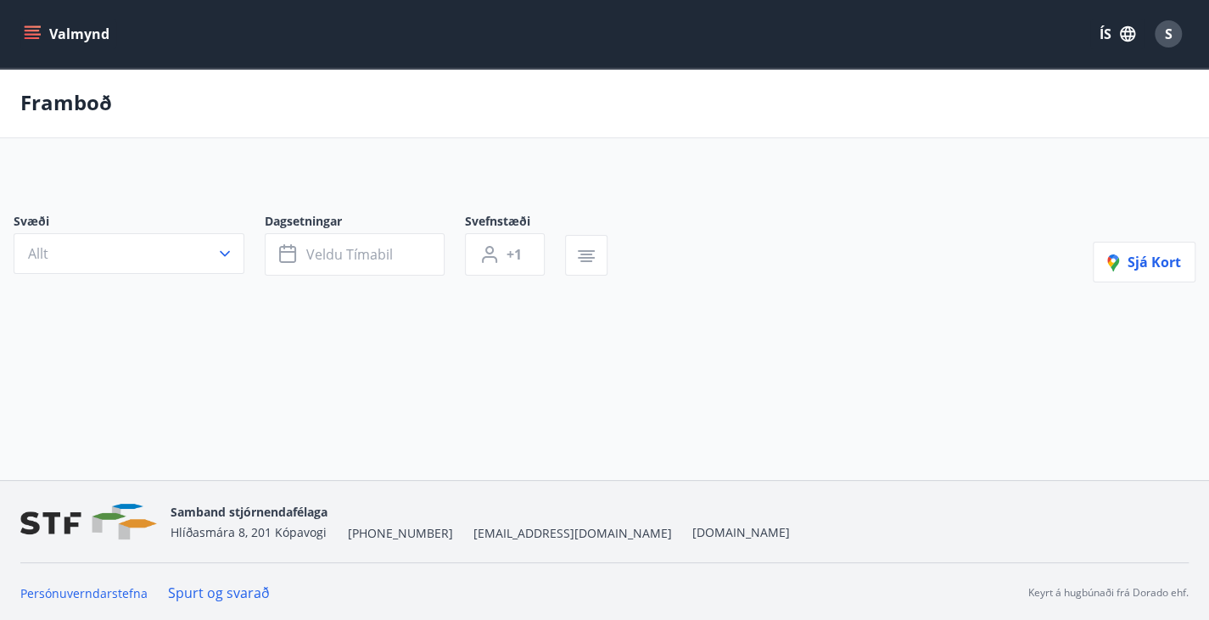
type input "*"
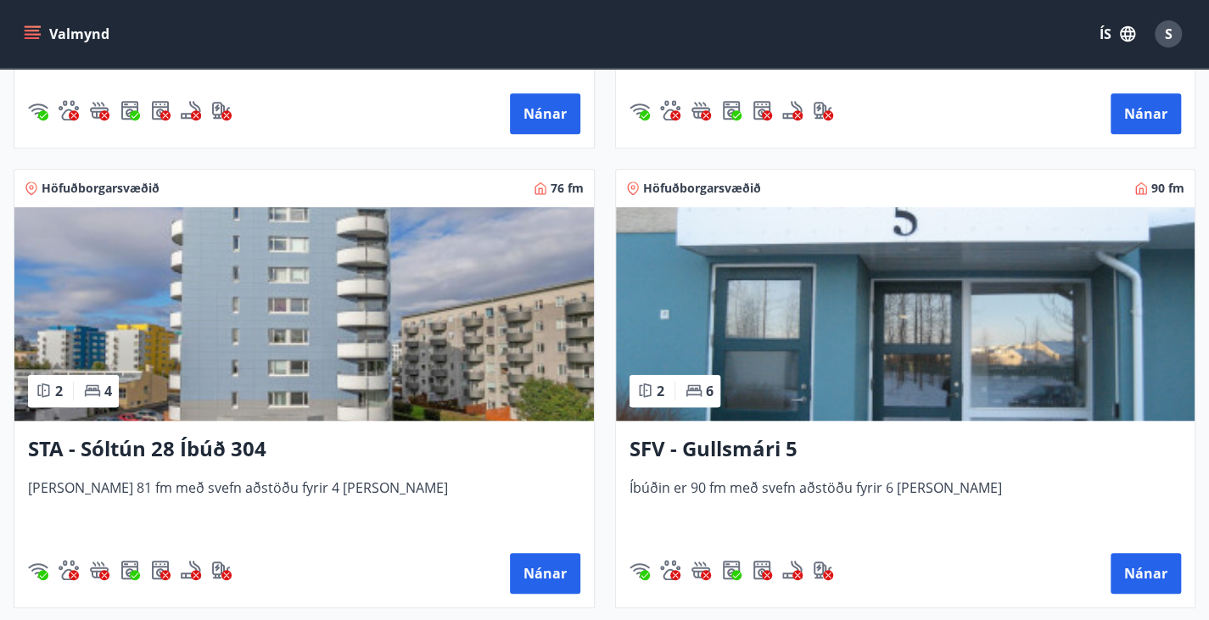
scroll to position [709, 0]
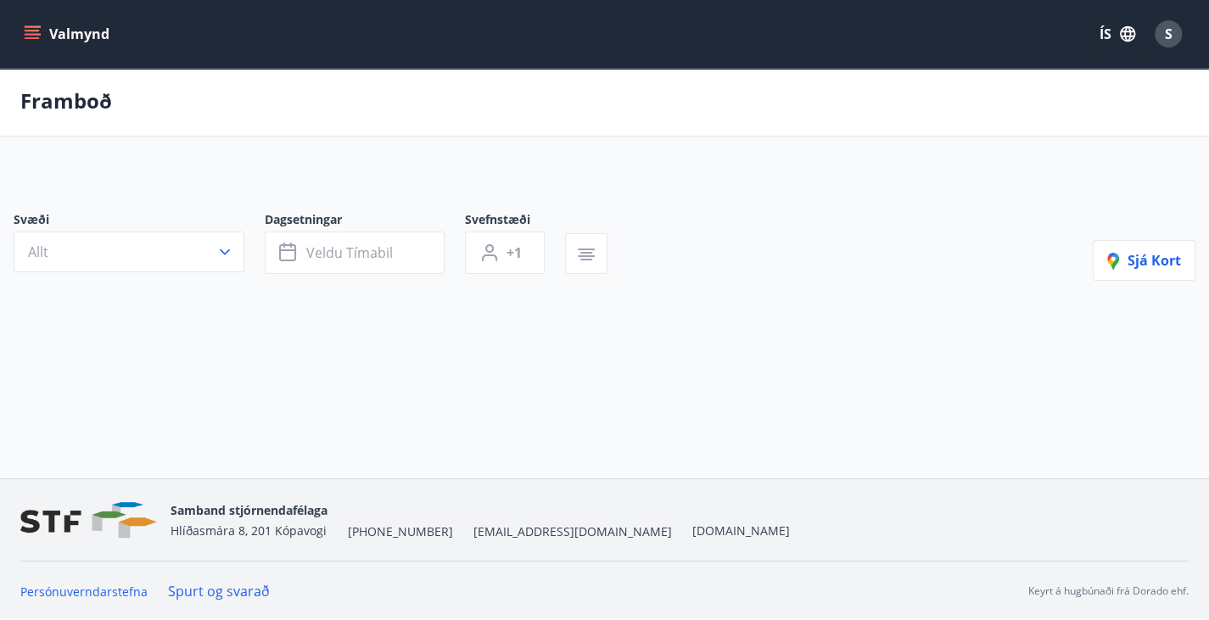
type input "*"
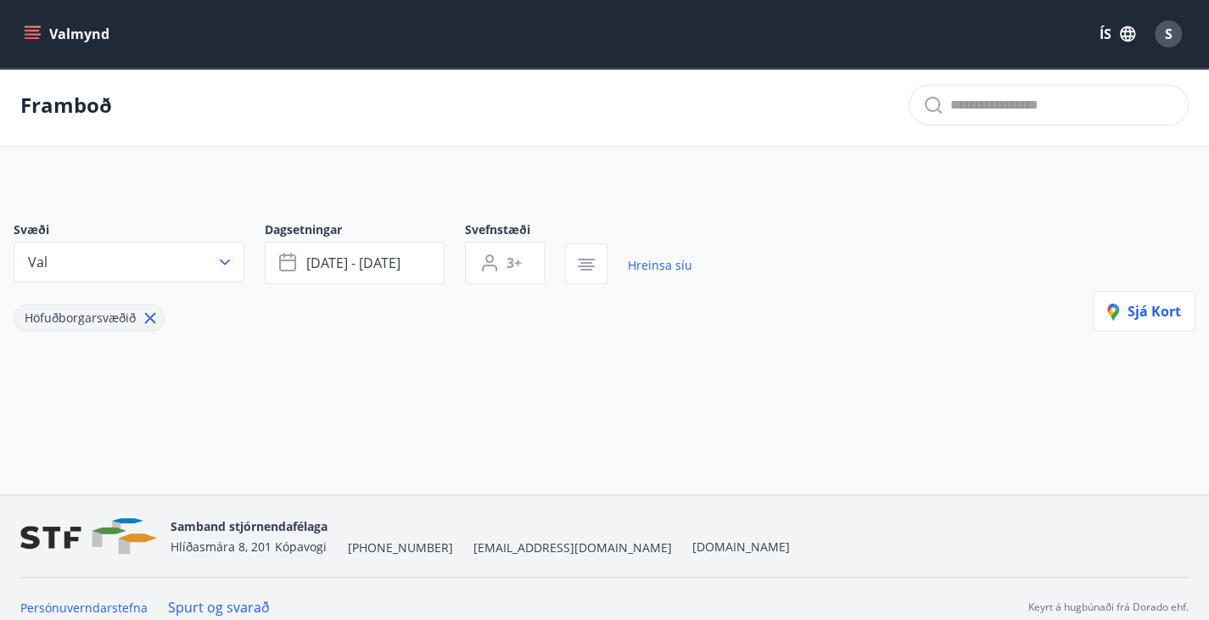
scroll to position [32, 0]
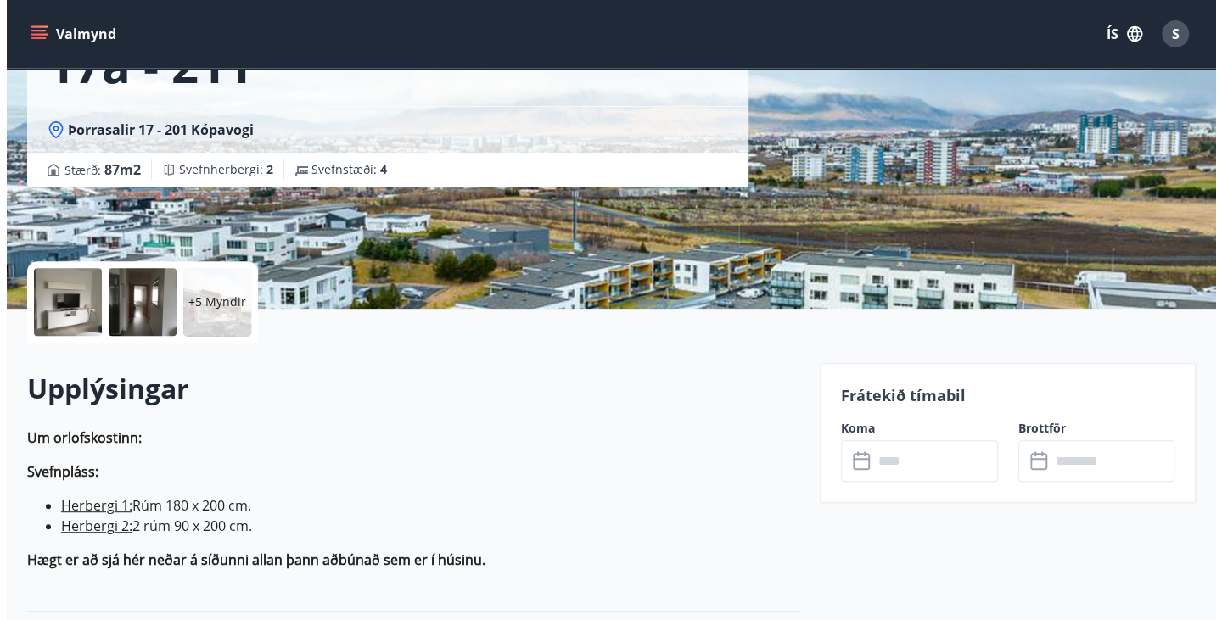
scroll to position [199, 0]
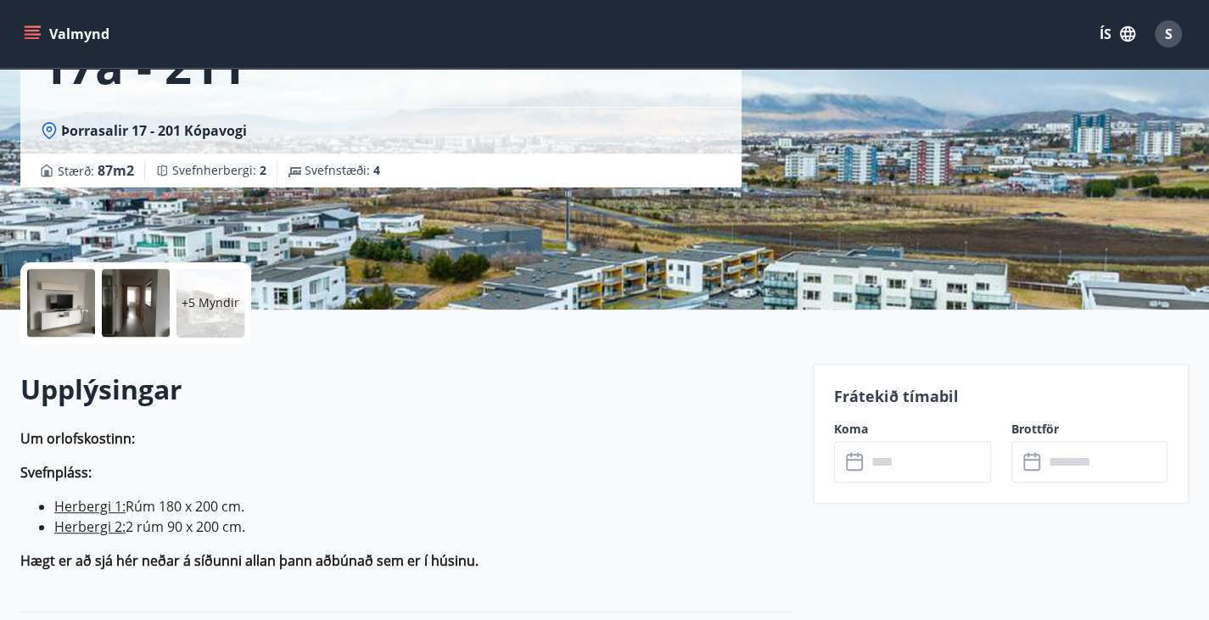
click at [64, 307] on div at bounding box center [61, 303] width 68 height 68
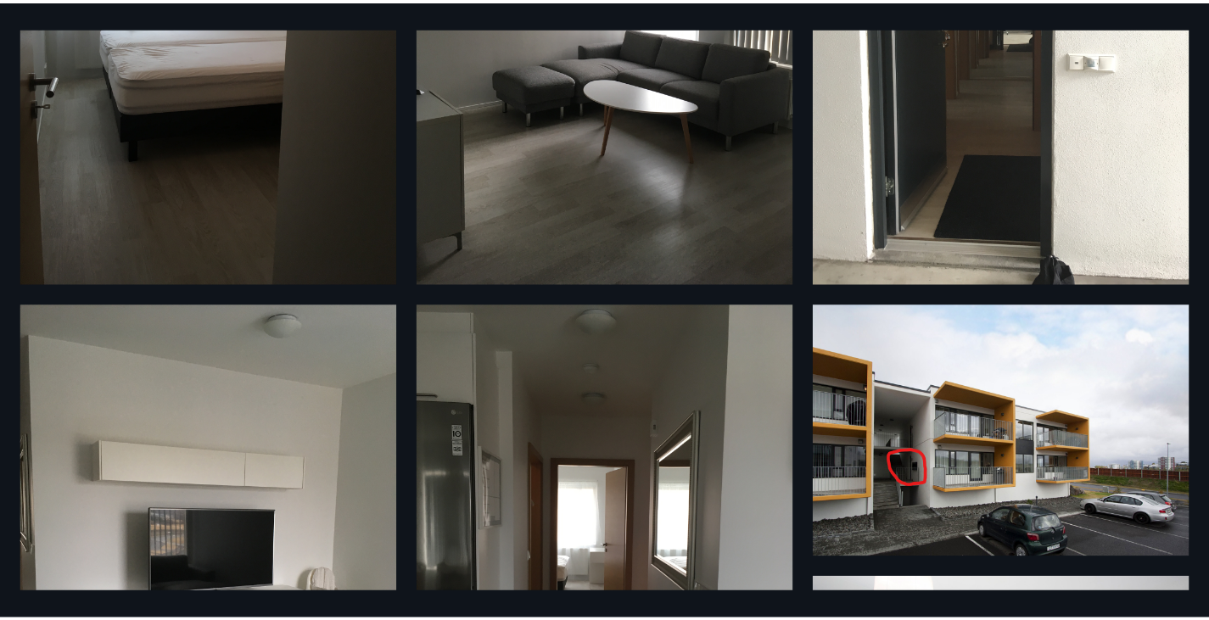
scroll to position [0, 0]
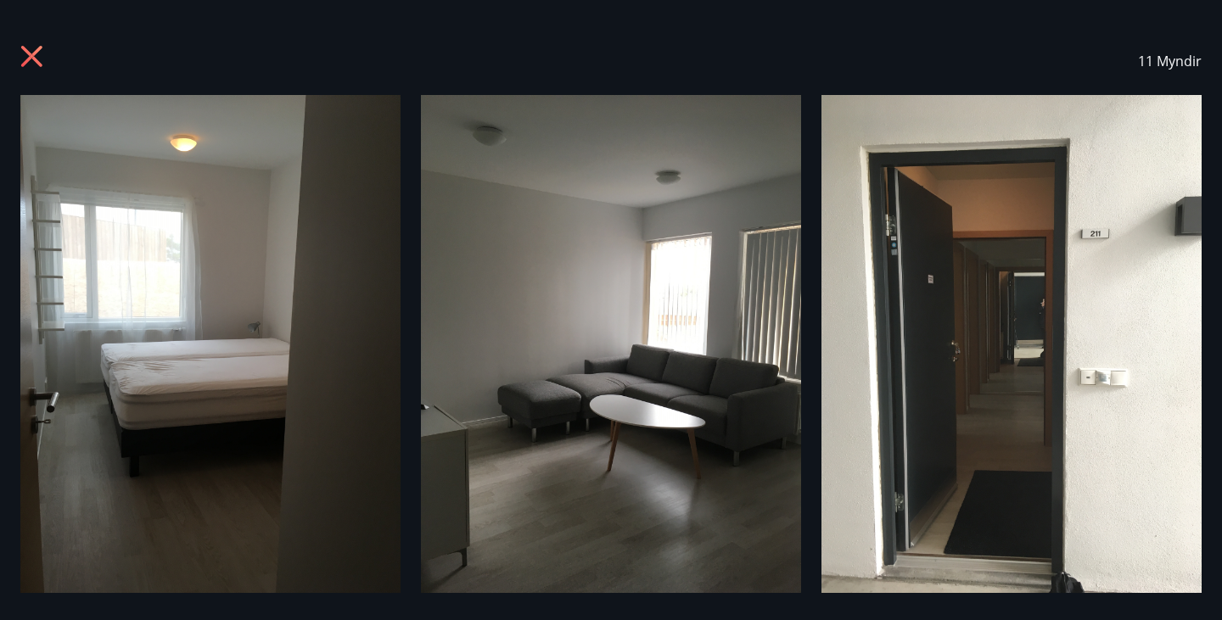
click at [32, 57] on icon at bounding box center [32, 56] width 4 height 4
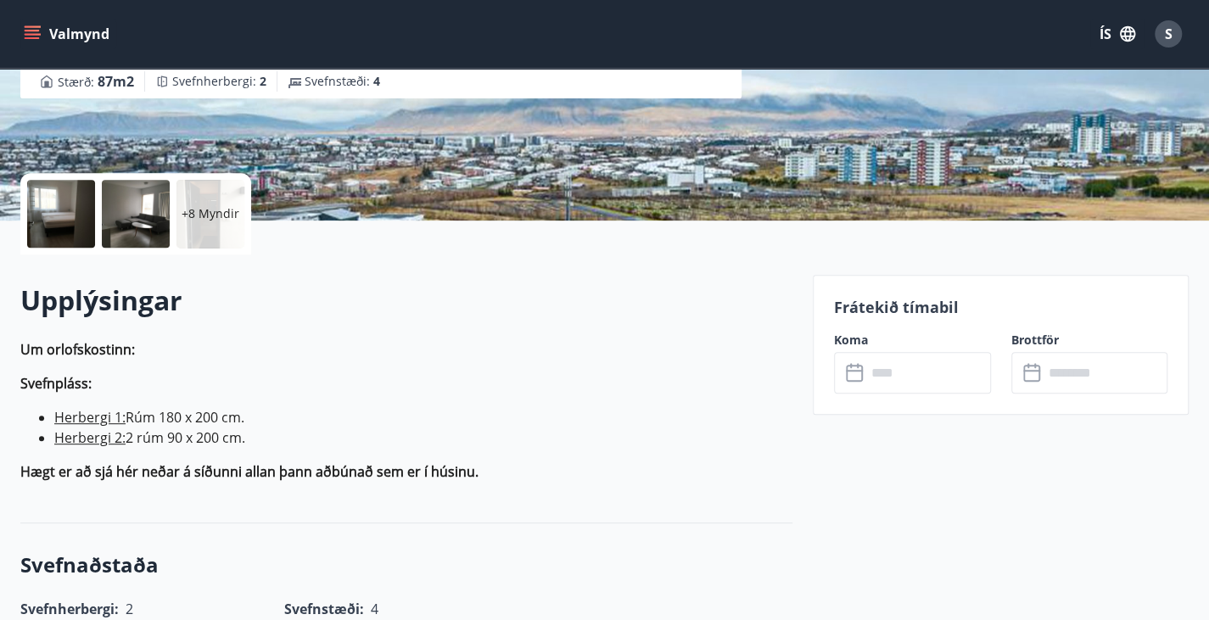
scroll to position [336, 0]
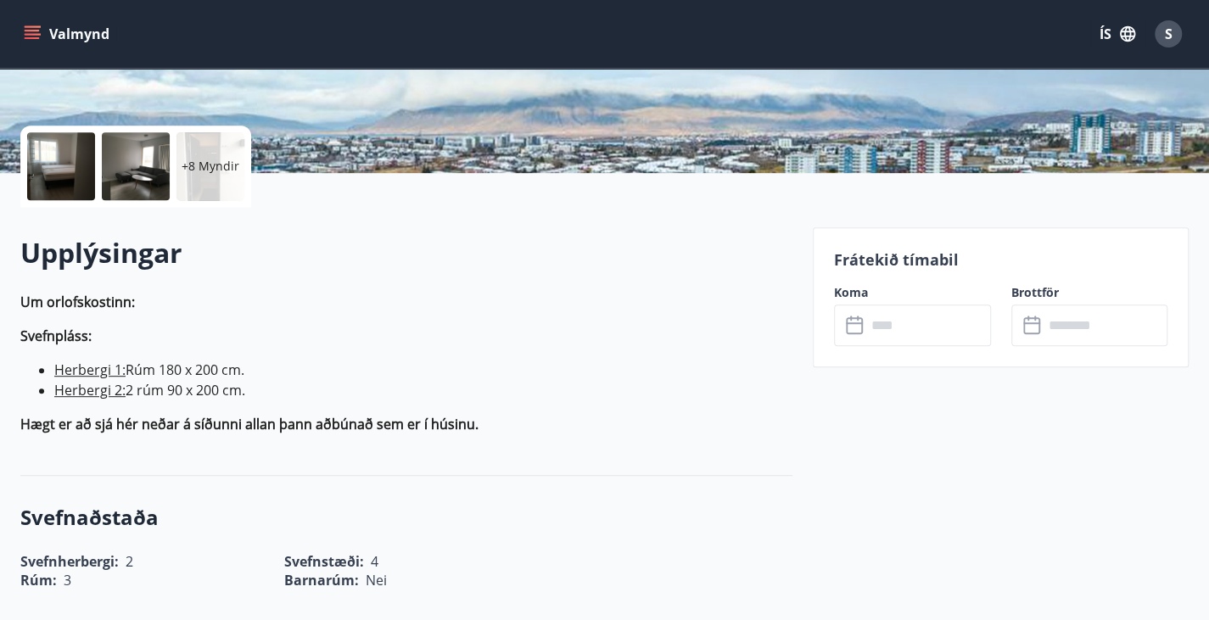
click at [856, 329] on icon at bounding box center [856, 326] width 20 height 20
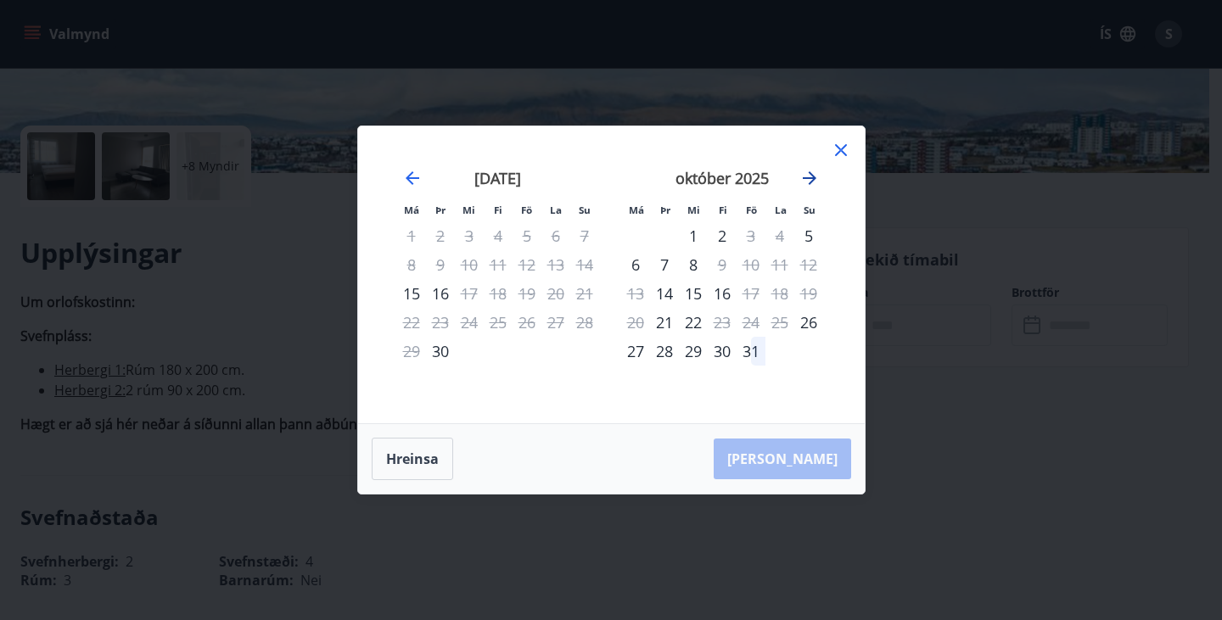
click at [805, 185] on icon "Move forward to switch to the next month." at bounding box center [809, 178] width 20 height 20
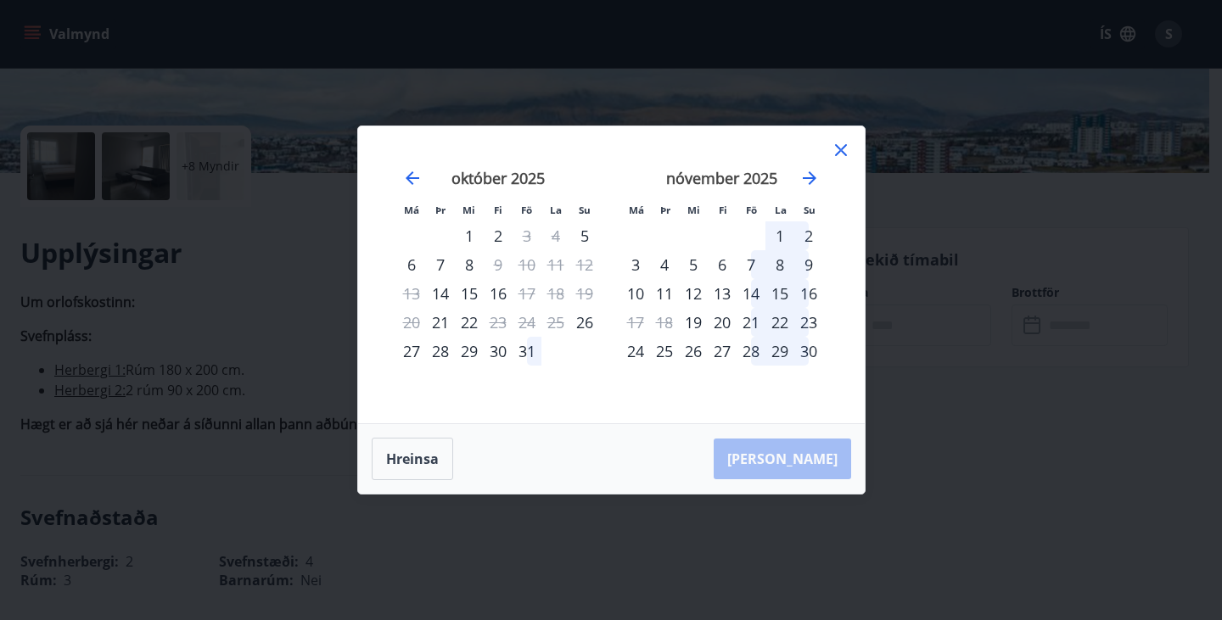
click at [696, 262] on div "5" at bounding box center [693, 264] width 29 height 29
click at [689, 262] on div "5" at bounding box center [693, 264] width 29 height 29
click at [424, 455] on button "Hreinsa" at bounding box center [412, 459] width 81 height 42
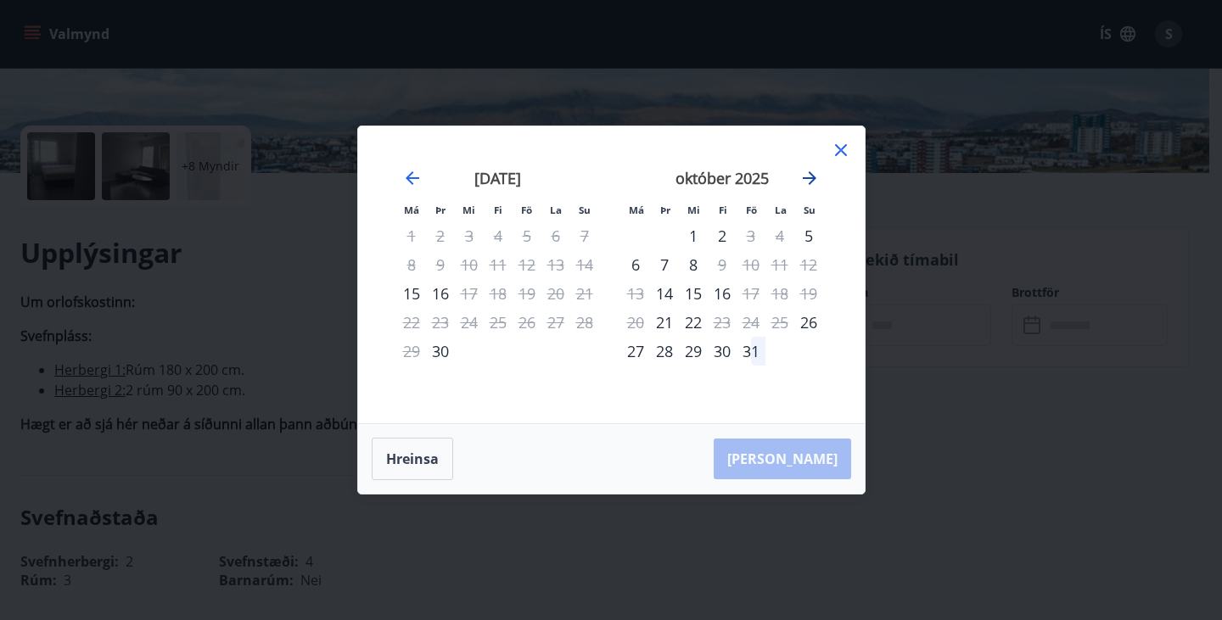
click at [810, 179] on icon "Move forward to switch to the next month." at bounding box center [810, 178] width 14 height 14
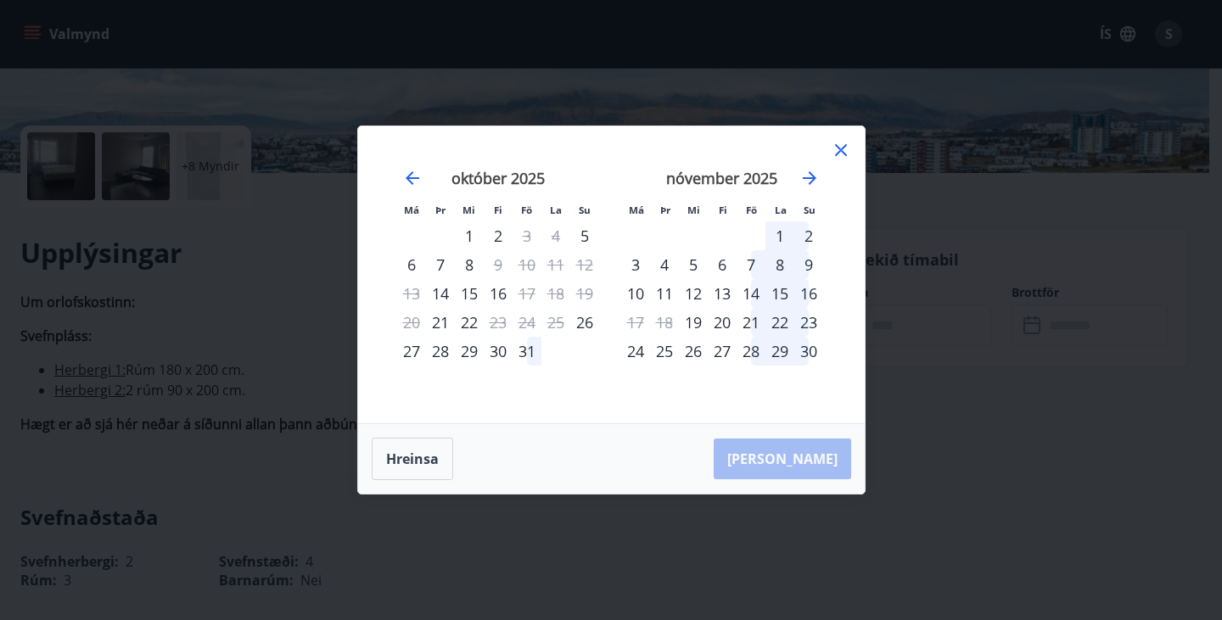
click at [697, 266] on div "5" at bounding box center [693, 264] width 29 height 29
click at [808, 262] on div "9" at bounding box center [808, 264] width 29 height 29
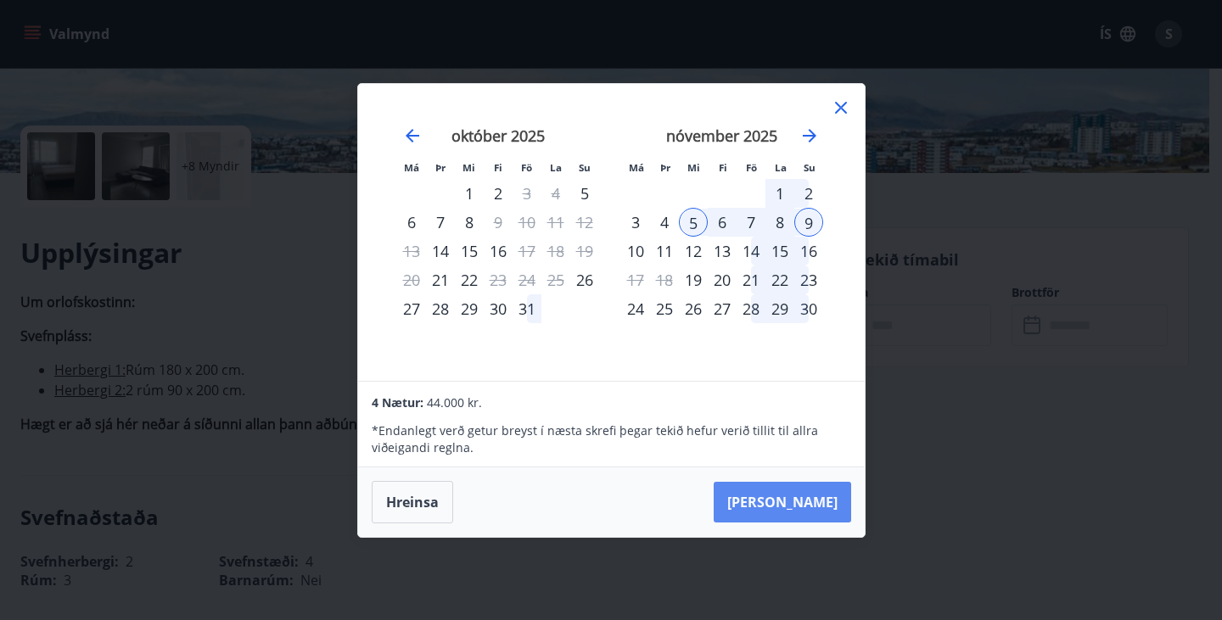
click at [793, 508] on button "Taka Frá" at bounding box center [782, 502] width 137 height 41
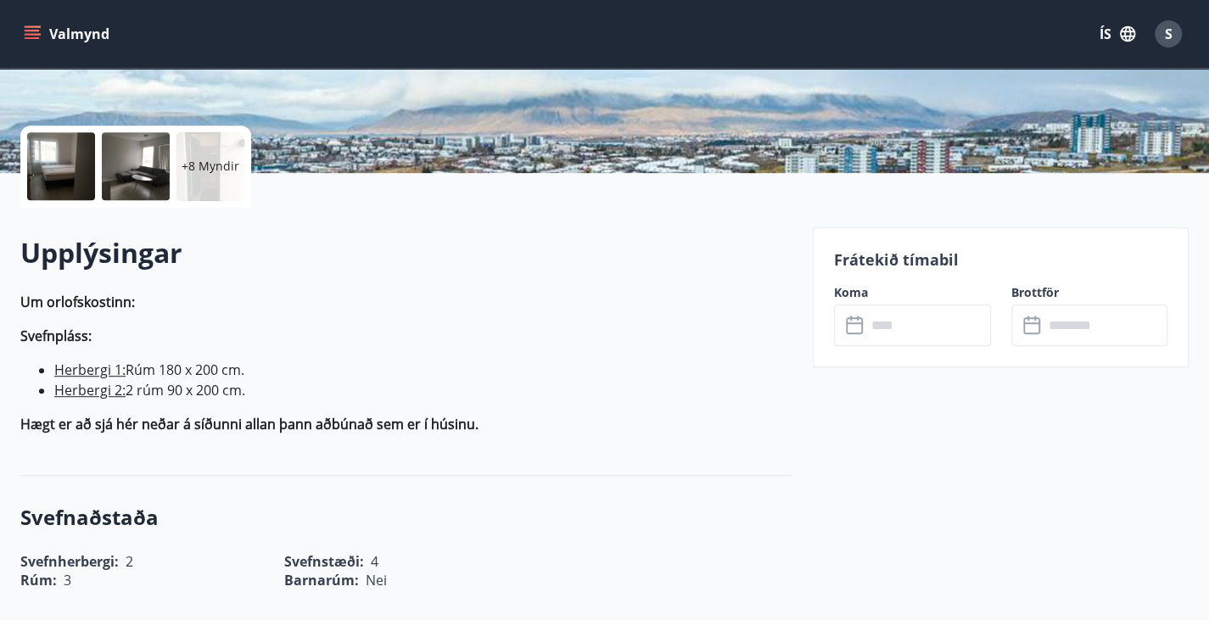
type input "******"
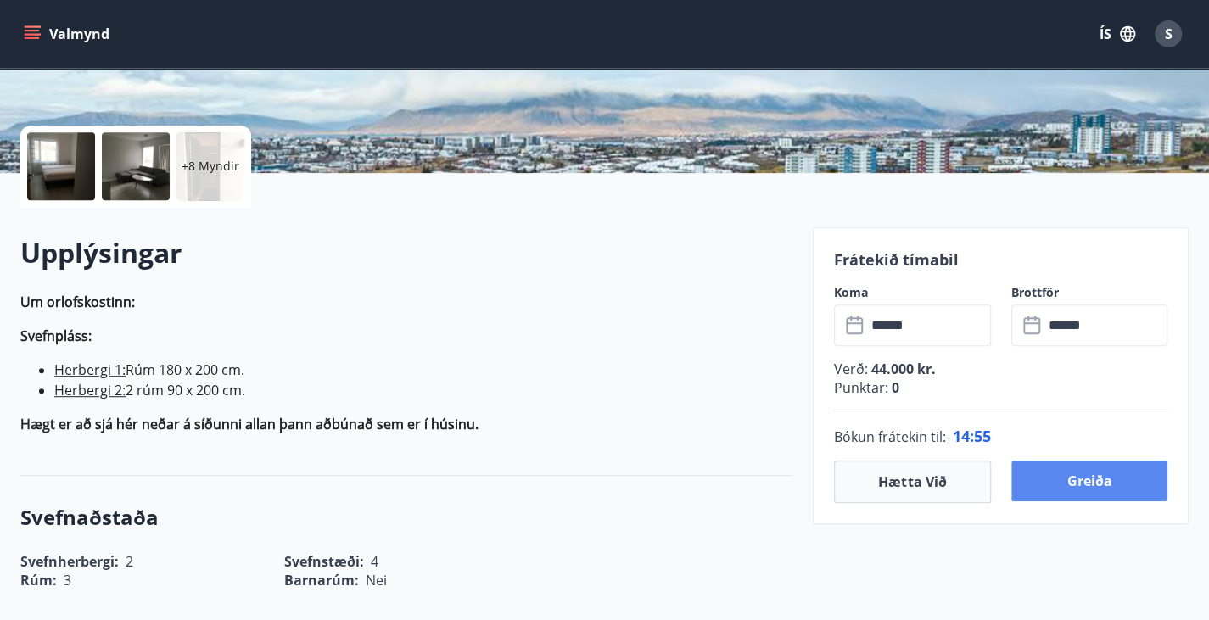
click at [1052, 483] on button "Greiða" at bounding box center [1090, 481] width 157 height 41
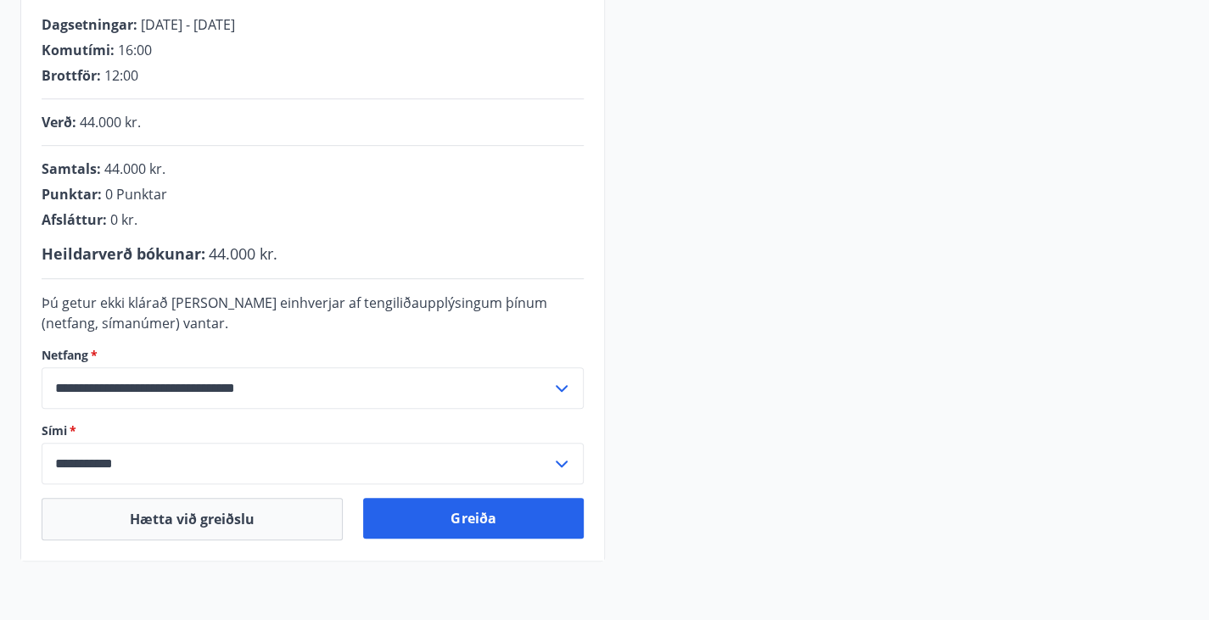
scroll to position [328, 0]
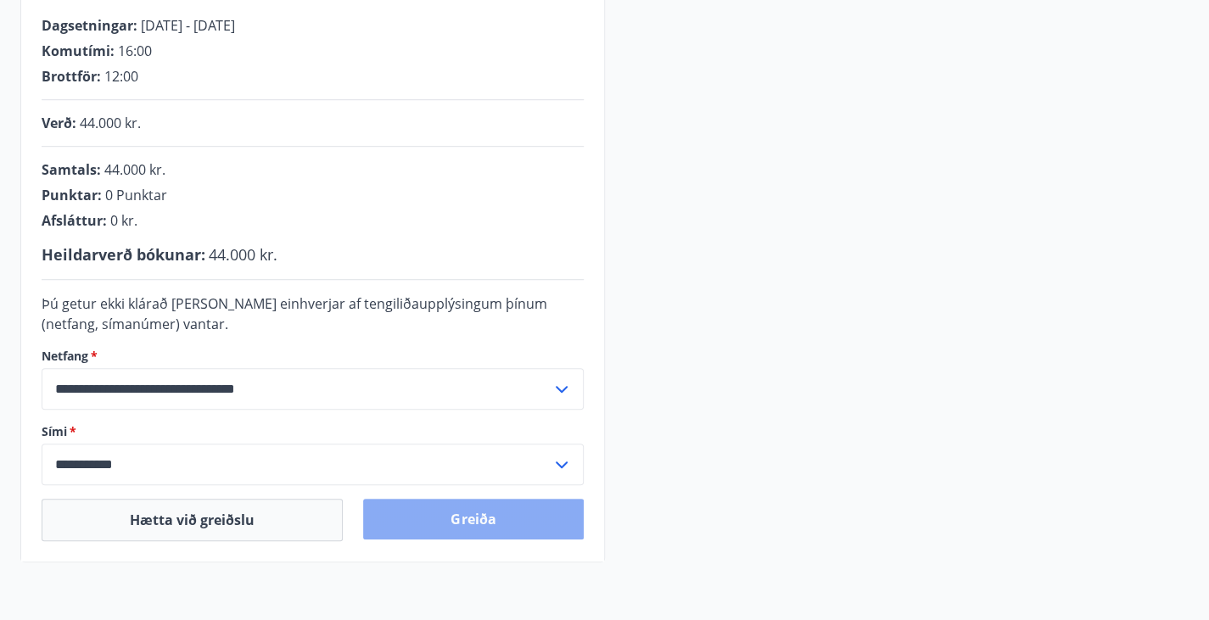
click at [531, 540] on button "Greiða" at bounding box center [473, 519] width 220 height 41
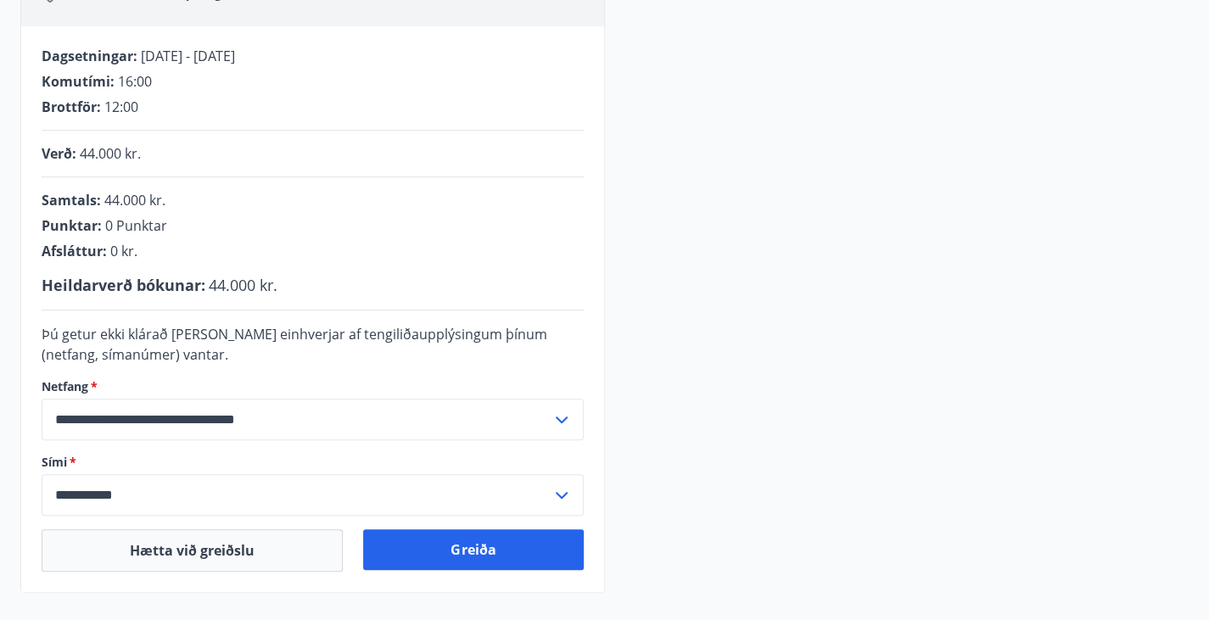
scroll to position [464, 0]
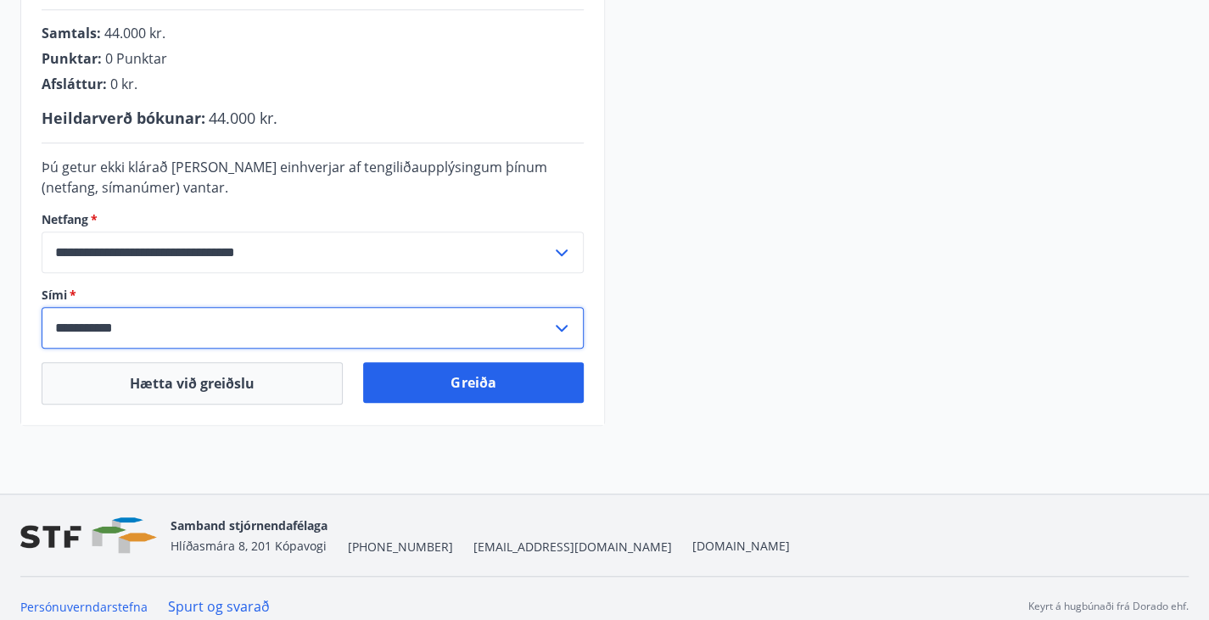
click at [170, 345] on input "**********" at bounding box center [297, 328] width 510 height 42
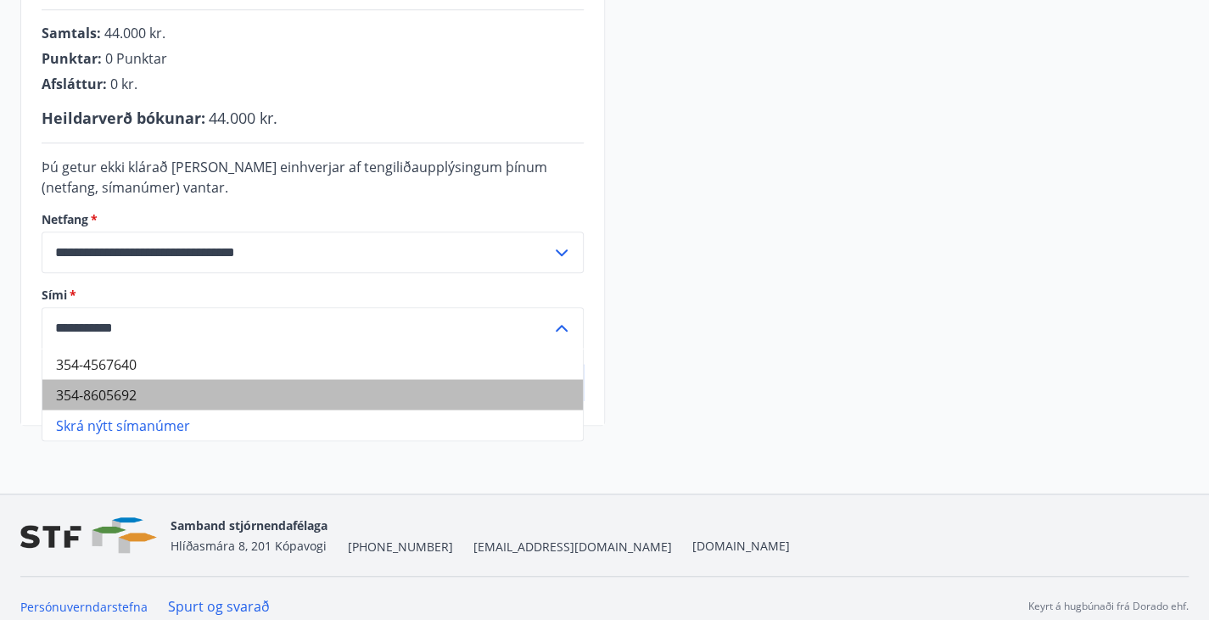
click at [143, 410] on li "354-8605692" at bounding box center [312, 394] width 541 height 31
type input "**********"
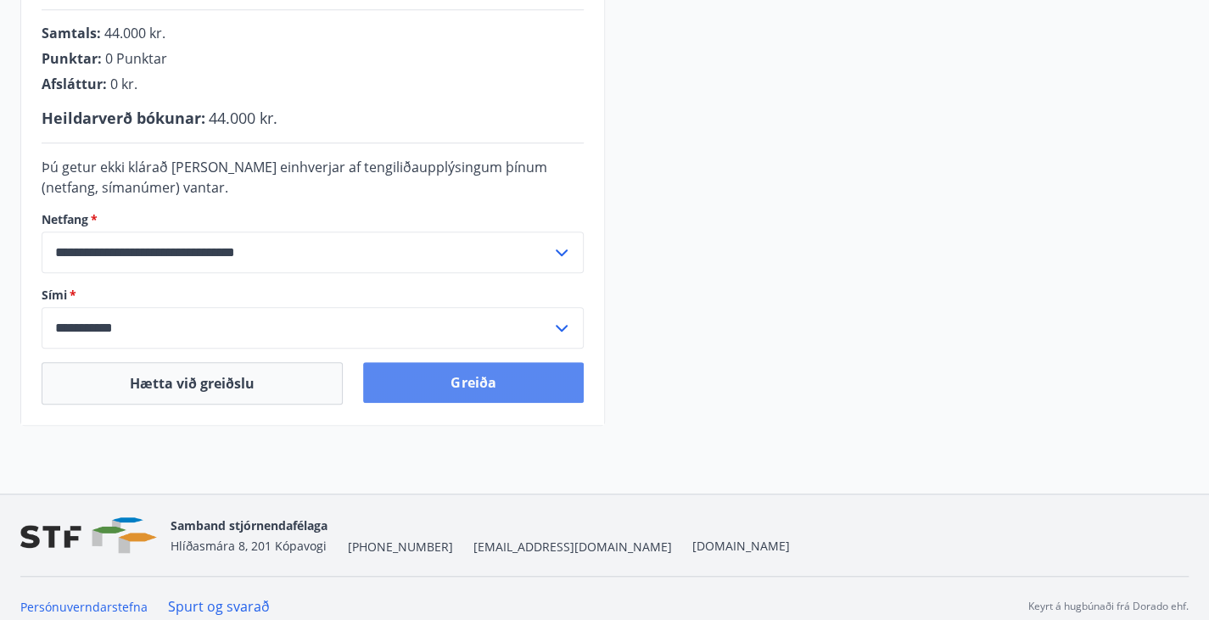
click at [441, 401] on button "Greiða" at bounding box center [473, 382] width 220 height 41
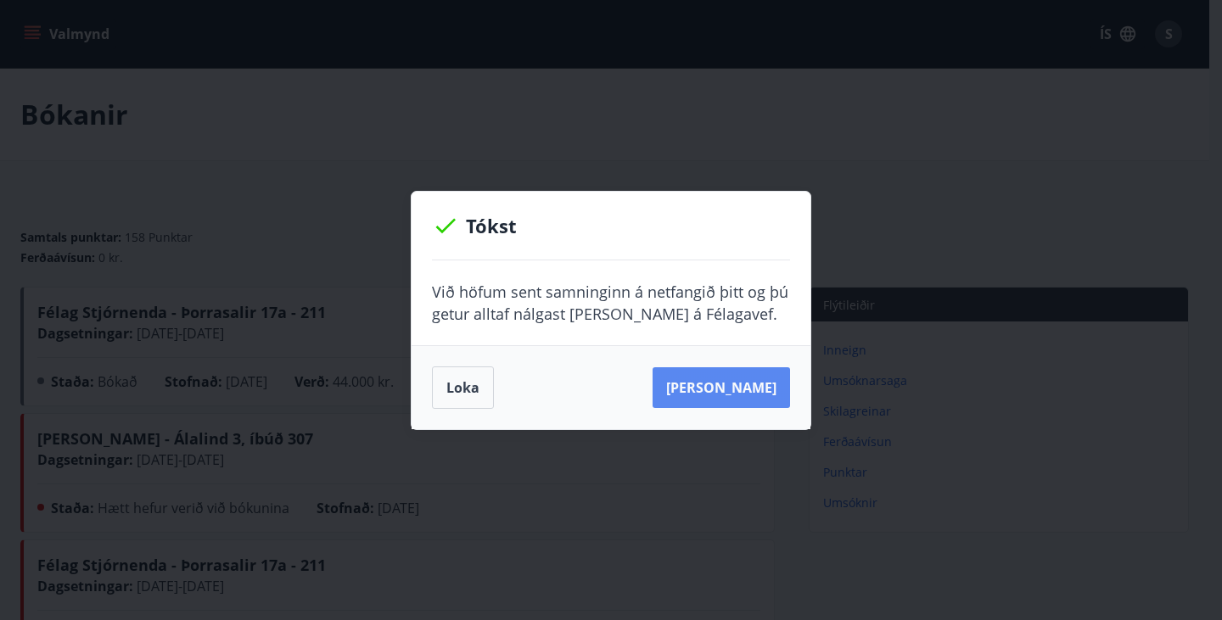
click at [716, 391] on button "[PERSON_NAME]" at bounding box center [721, 387] width 137 height 41
click at [463, 394] on button "Loka" at bounding box center [463, 388] width 62 height 42
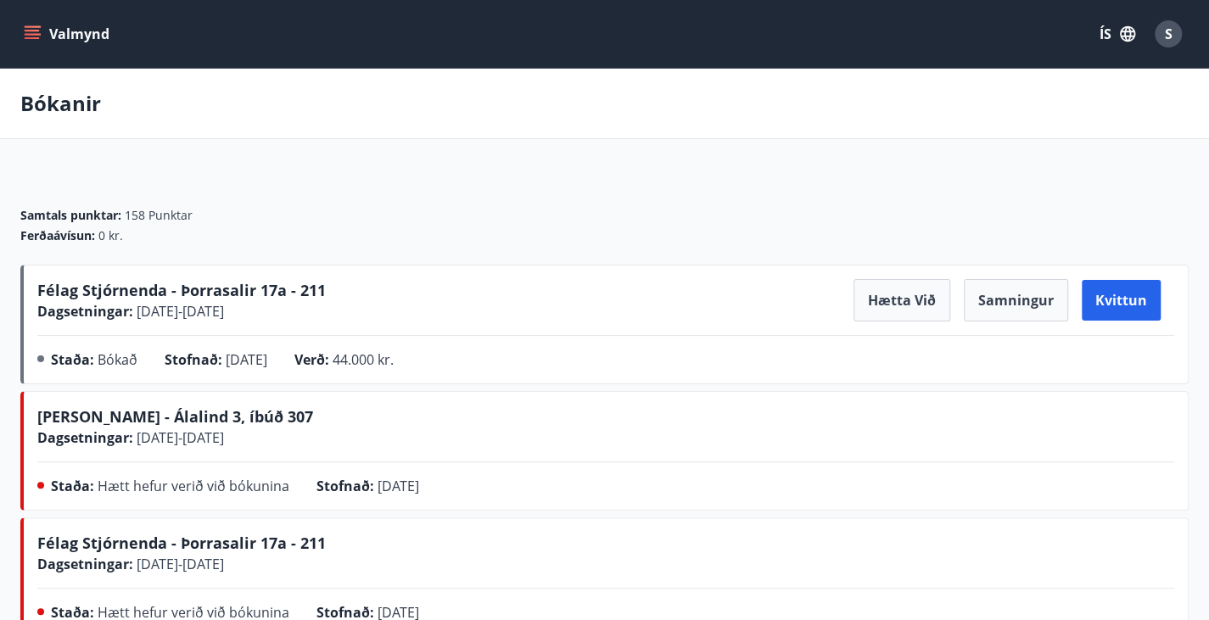
click at [76, 33] on button "Valmynd" at bounding box center [68, 34] width 96 height 31
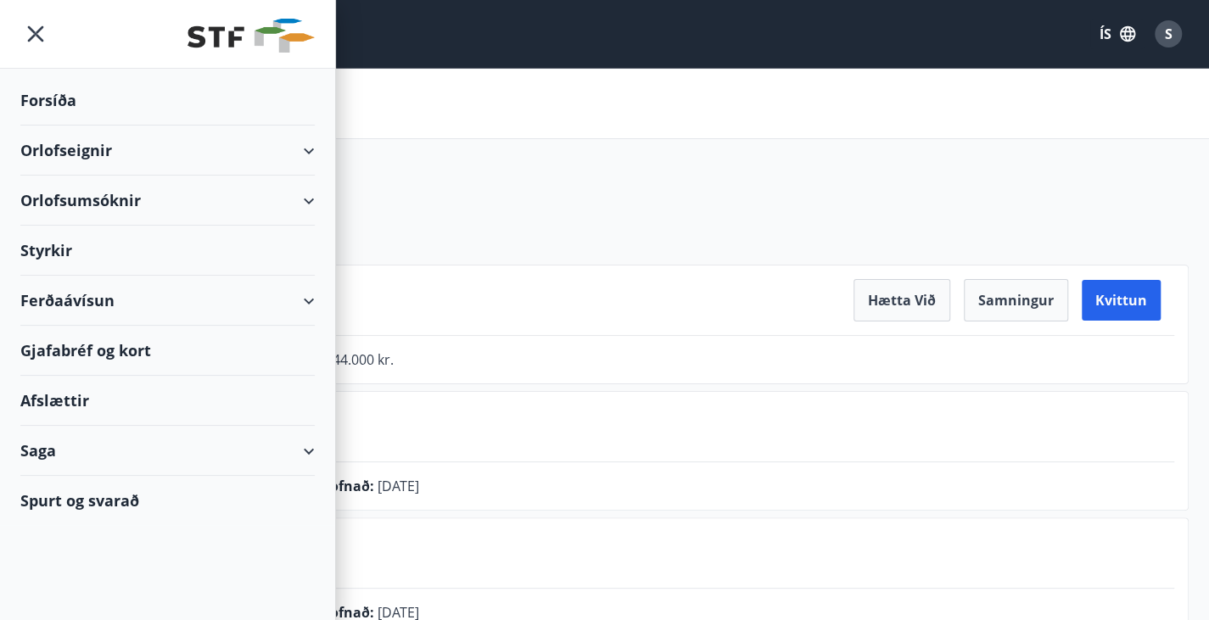
click at [68, 147] on div "Orlofseignir" at bounding box center [167, 151] width 295 height 50
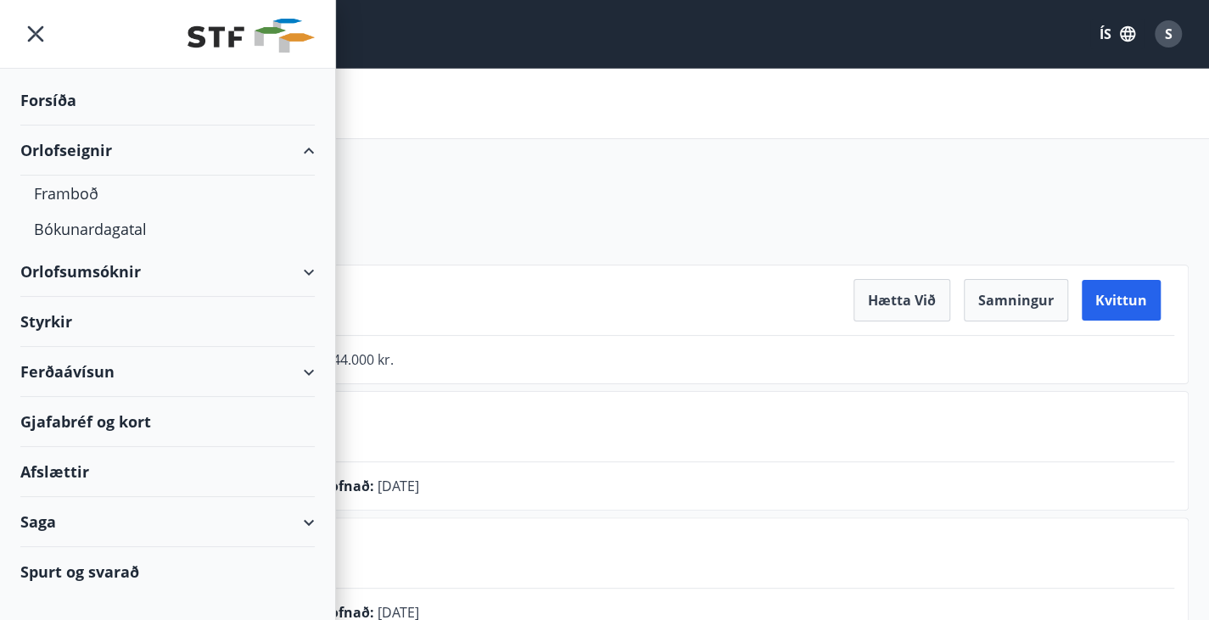
click at [83, 271] on div "Orlofsumsóknir" at bounding box center [167, 272] width 295 height 50
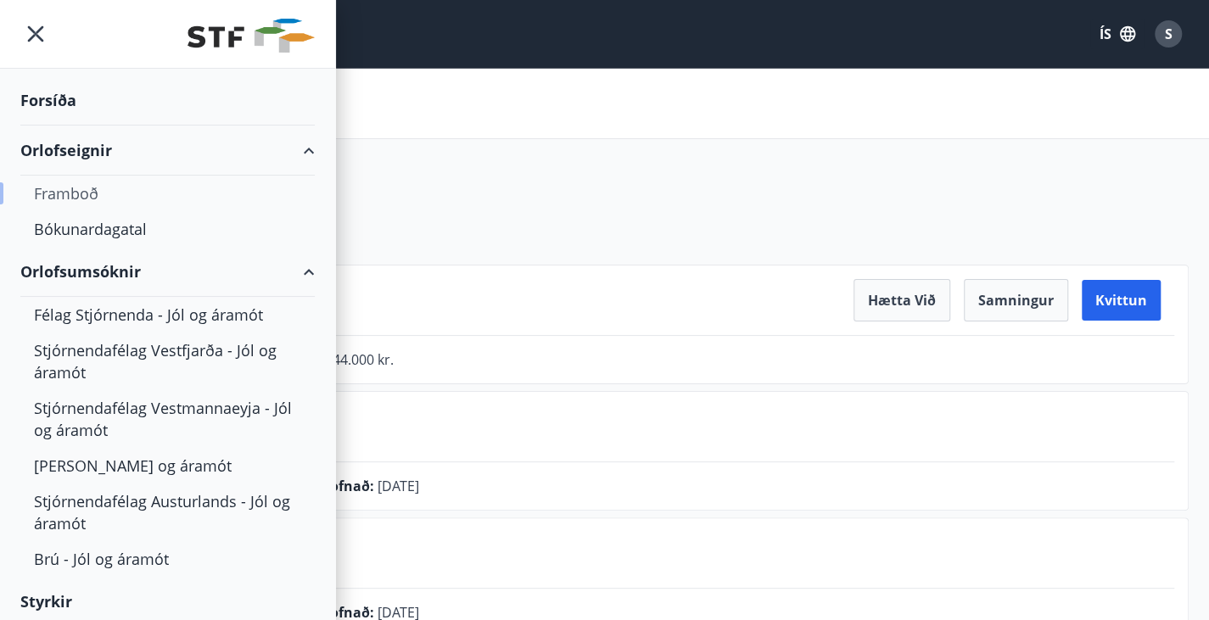
click at [70, 193] on div "Framboð" at bounding box center [167, 194] width 267 height 36
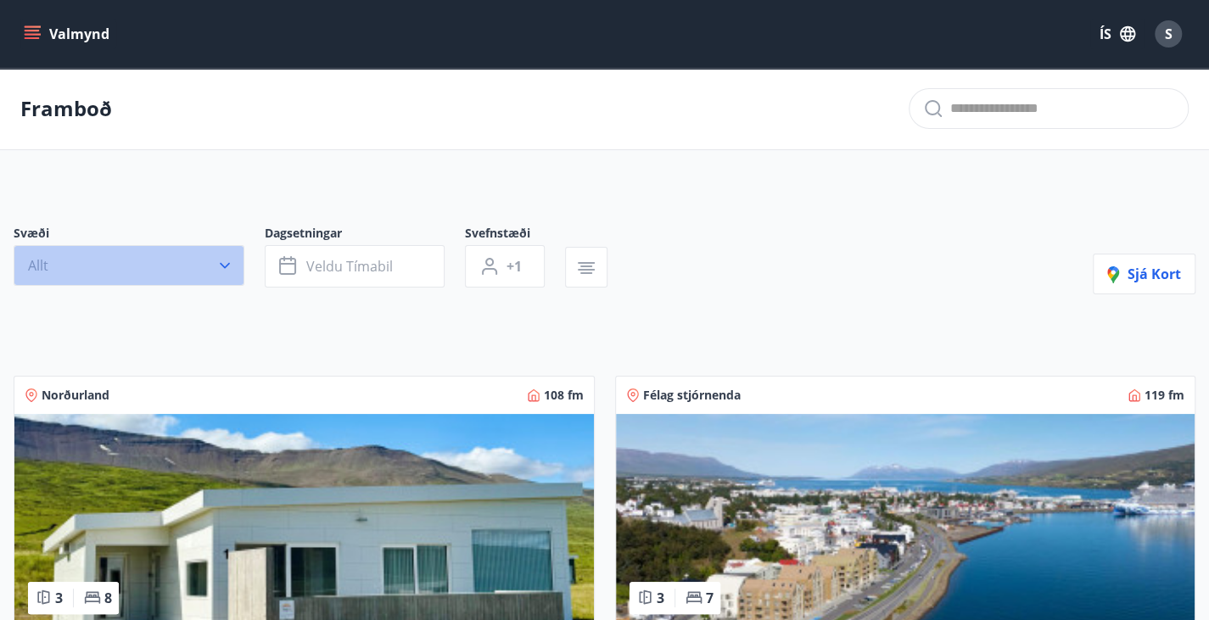
click at [224, 274] on icon "button" at bounding box center [224, 265] width 17 height 17
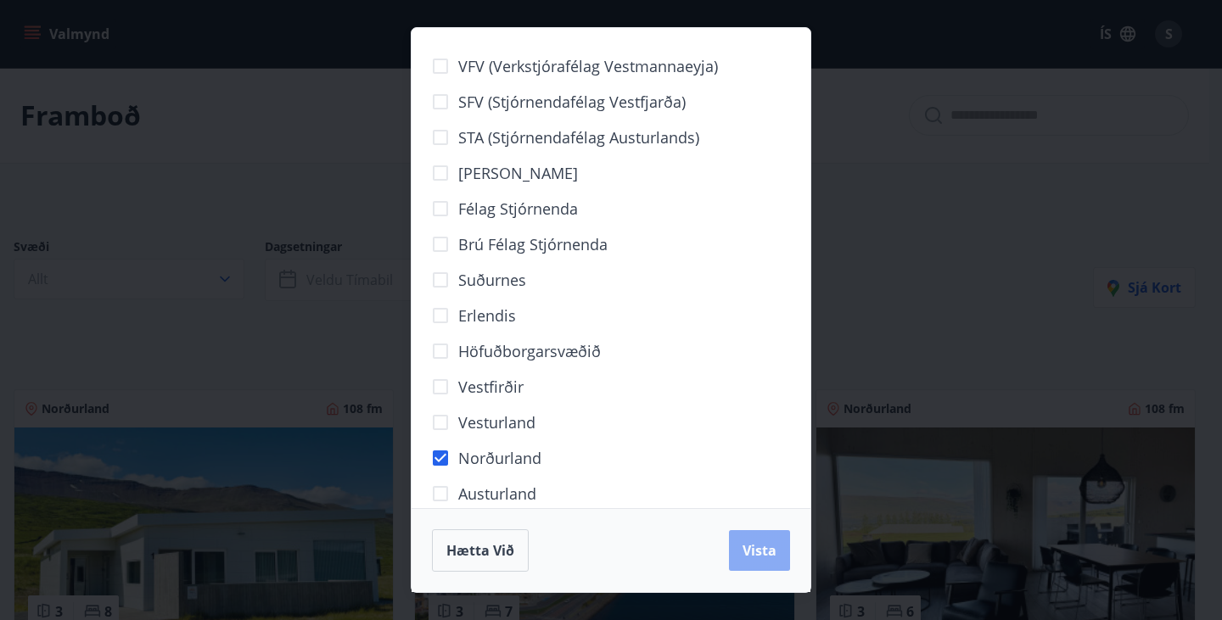
click at [742, 546] on button "Vista" at bounding box center [759, 550] width 61 height 41
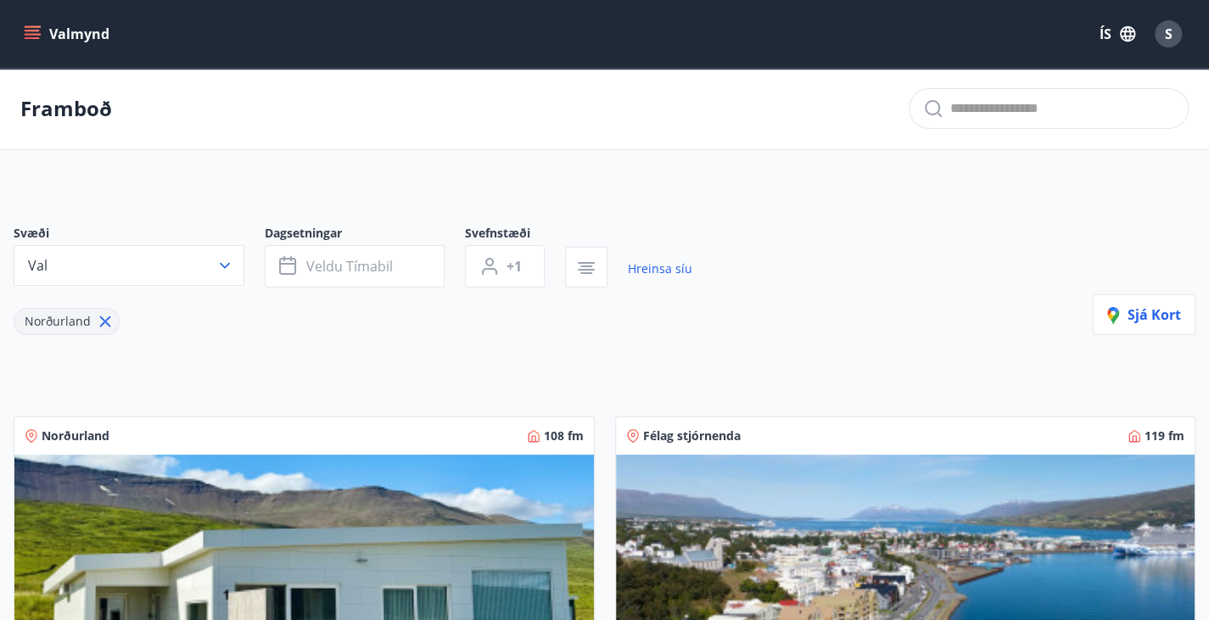
click at [104, 331] on icon at bounding box center [105, 321] width 19 height 19
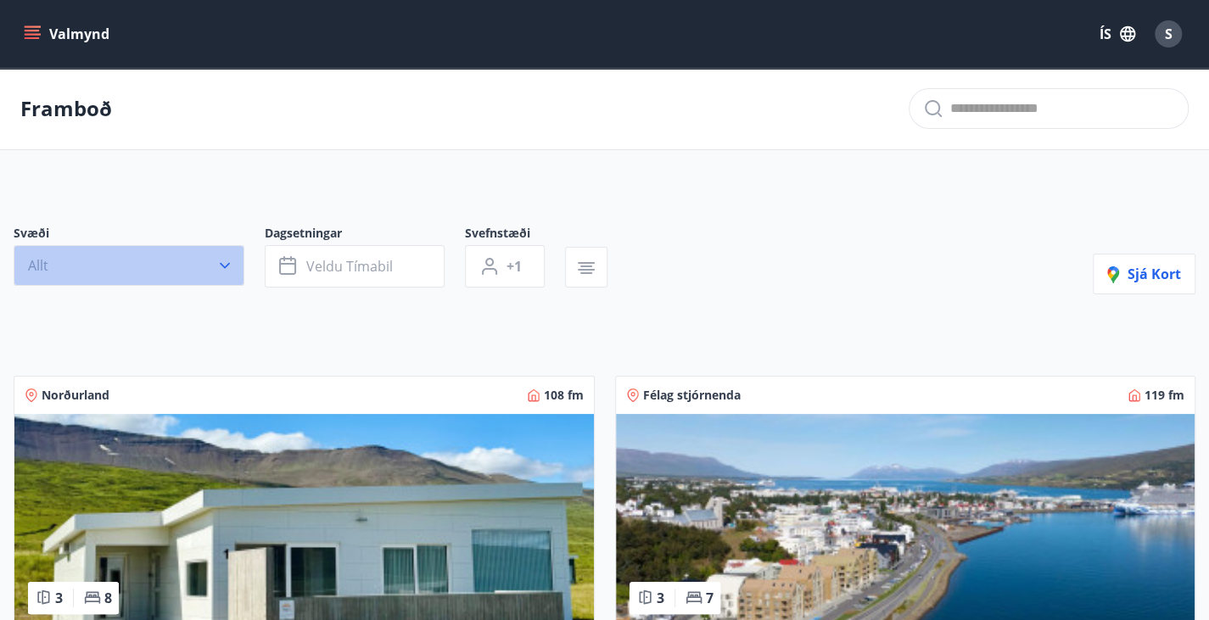
click at [219, 274] on icon "button" at bounding box center [224, 265] width 17 height 17
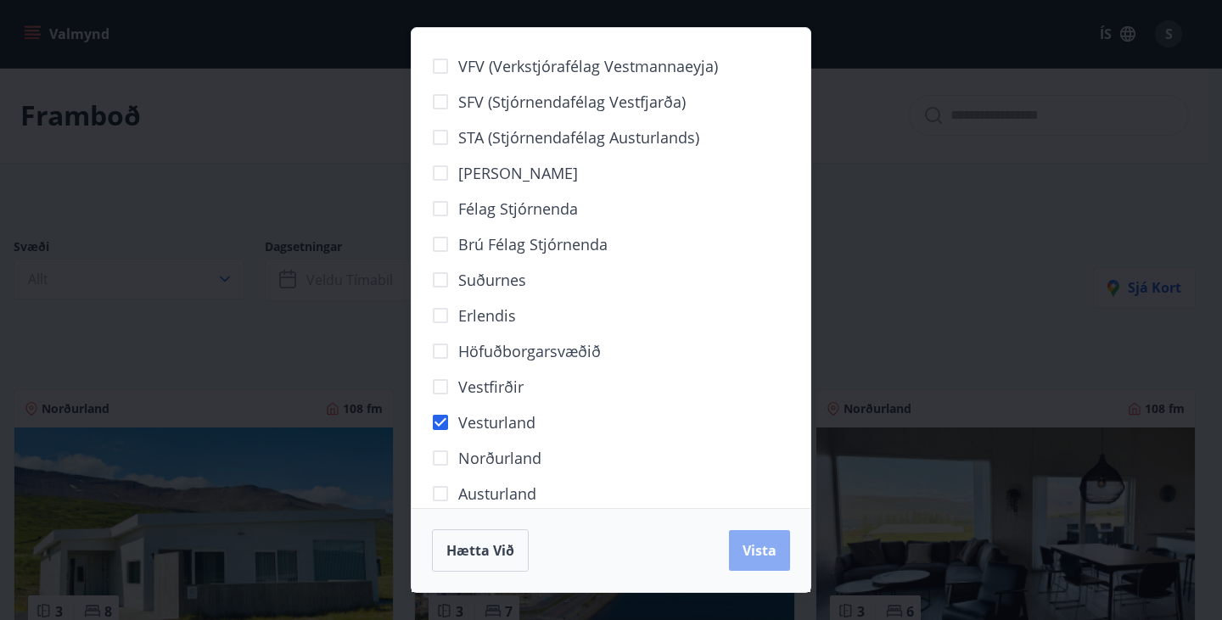
click at [764, 559] on span "Vista" at bounding box center [760, 550] width 34 height 19
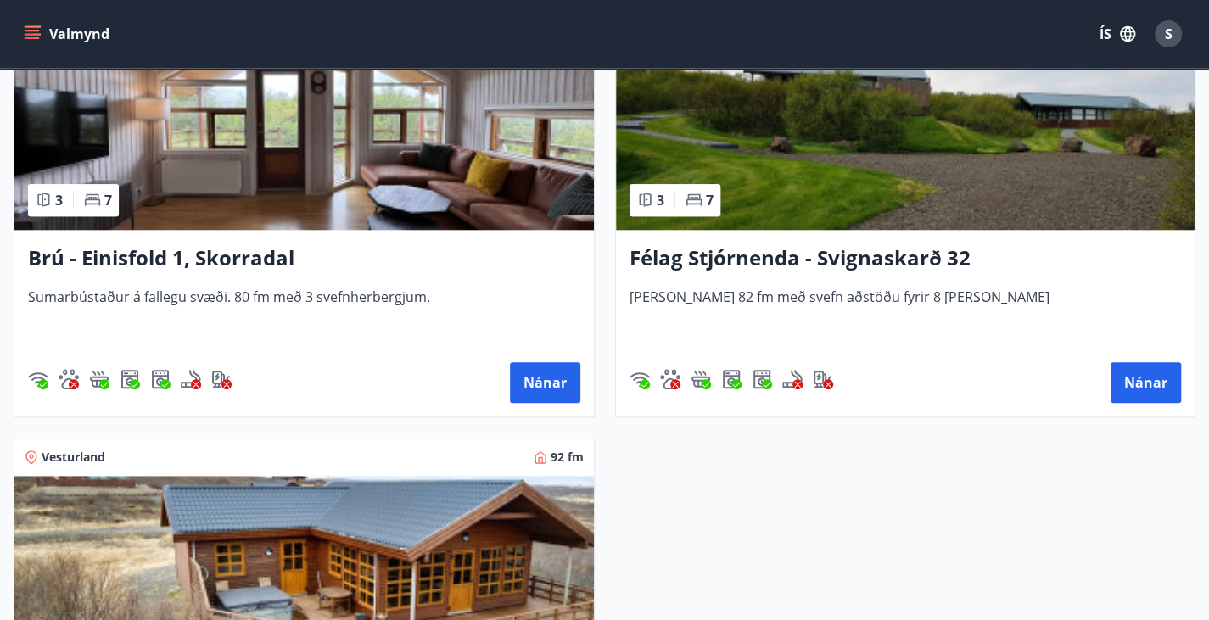
scroll to position [900, 0]
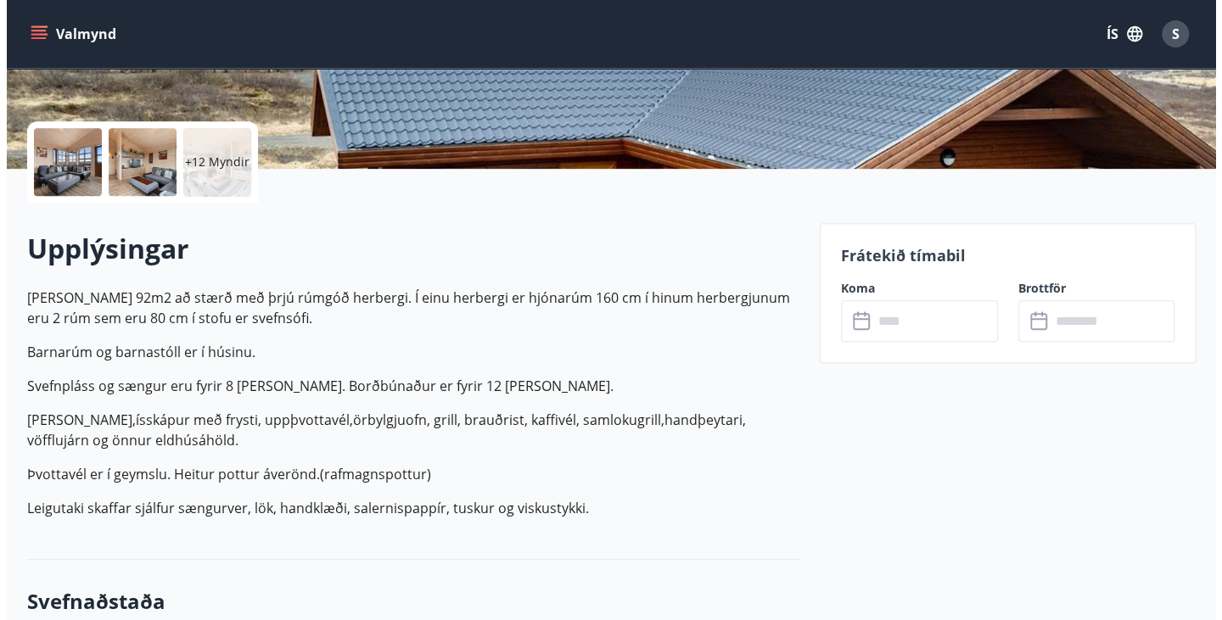
scroll to position [341, 0]
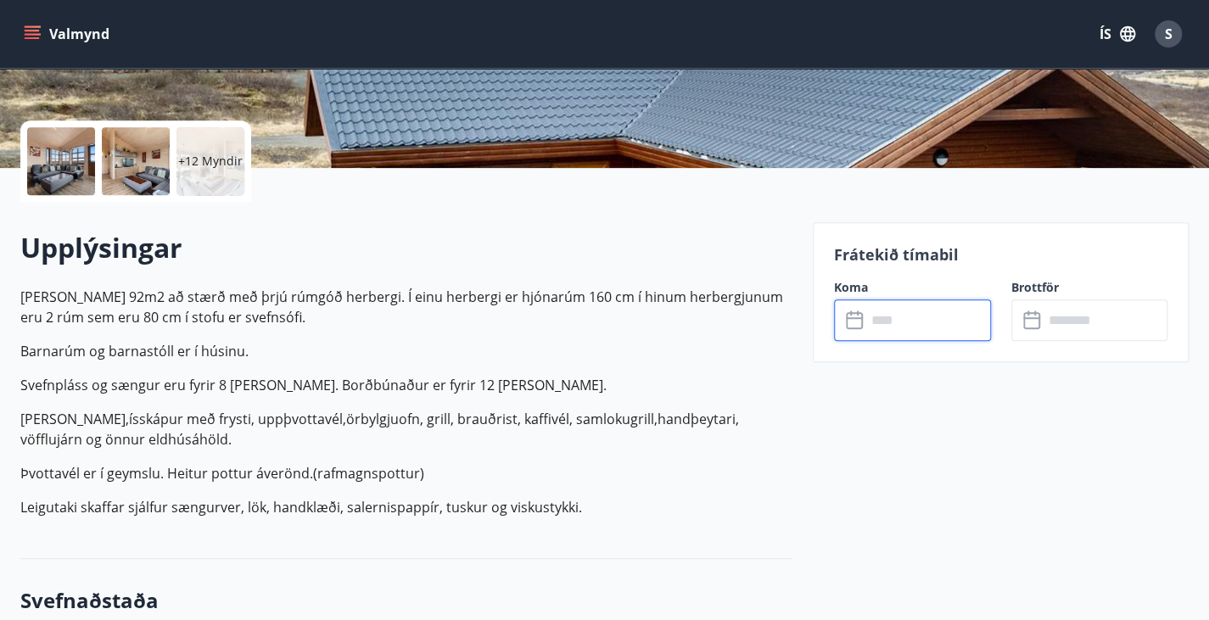
click at [872, 320] on input "text" at bounding box center [929, 321] width 125 height 42
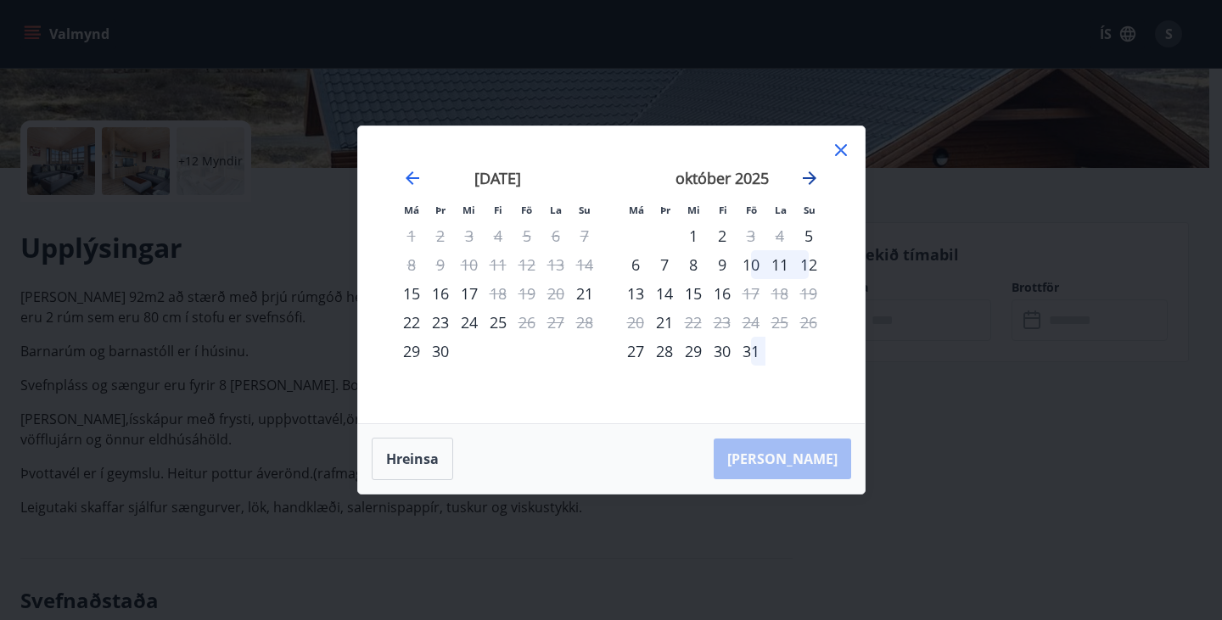
click at [806, 179] on icon "Move forward to switch to the next month." at bounding box center [810, 178] width 14 height 14
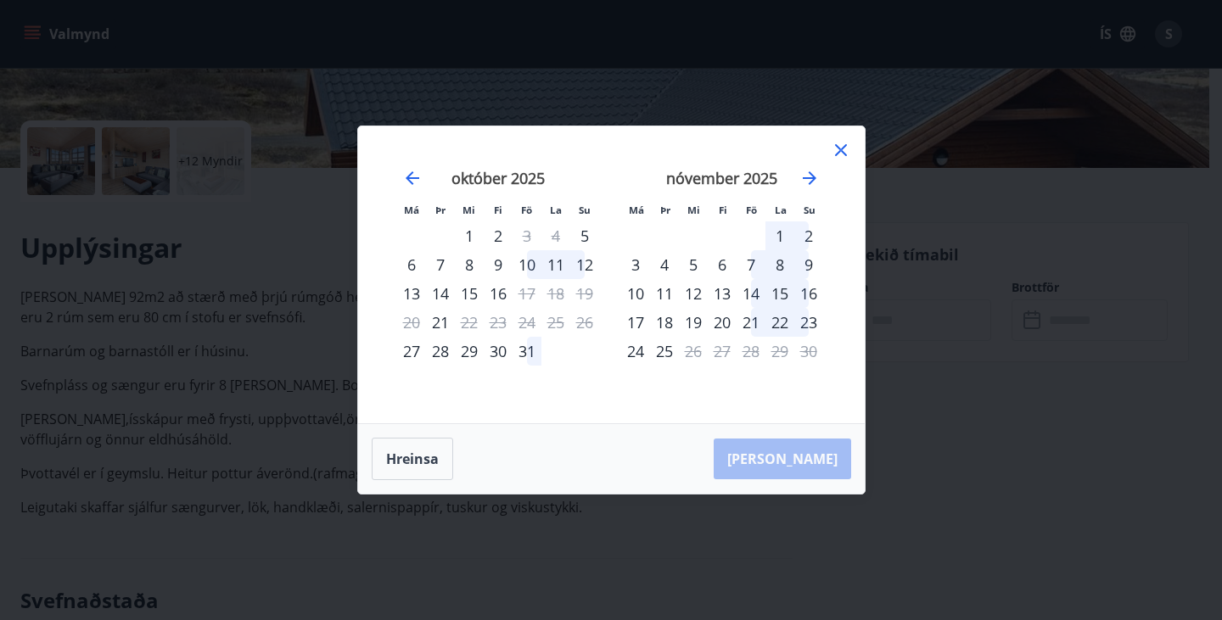
click at [694, 272] on div "5" at bounding box center [693, 264] width 29 height 29
click at [806, 267] on div "9" at bounding box center [808, 264] width 29 height 29
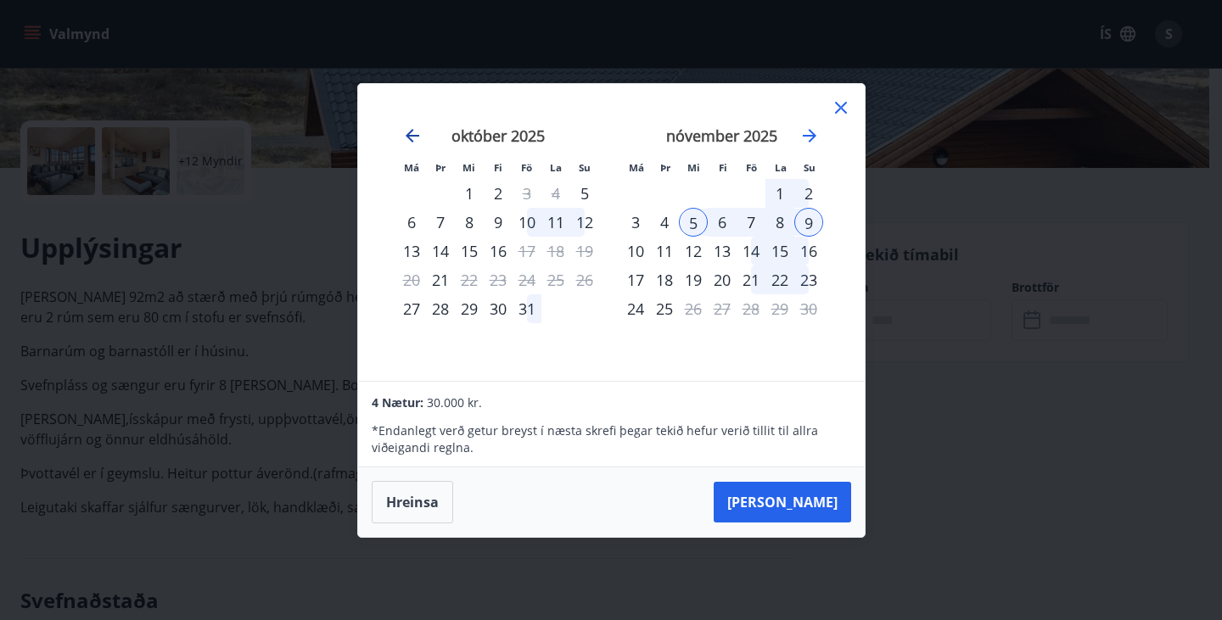
click at [413, 142] on icon "Move backward to switch to the previous month." at bounding box center [412, 136] width 20 height 20
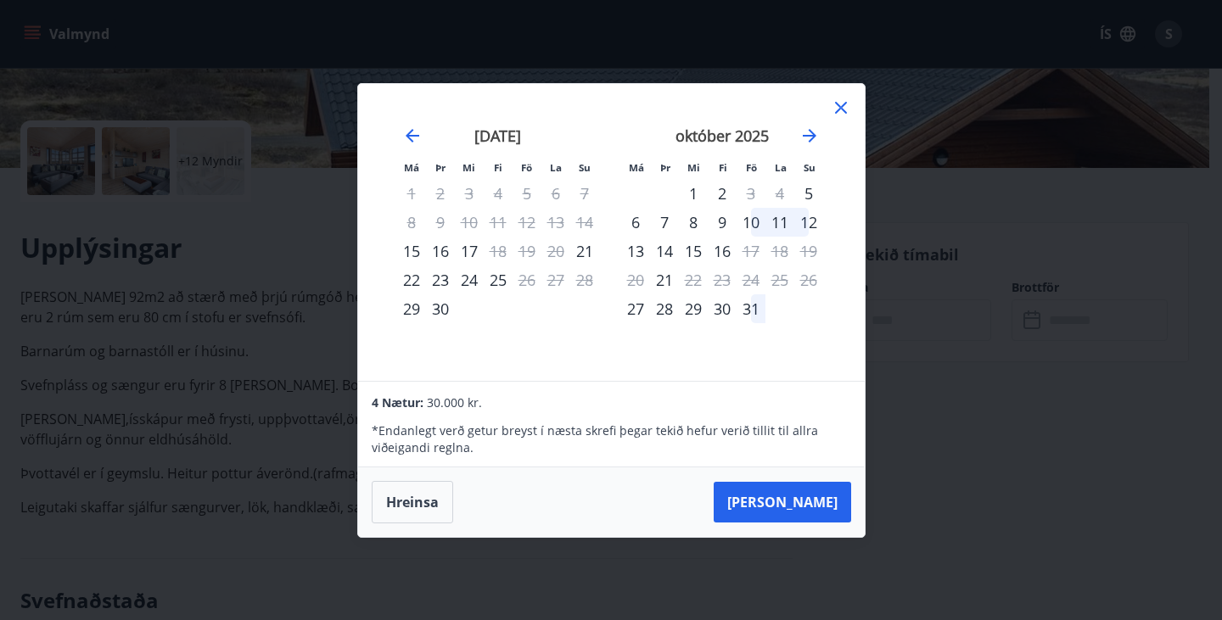
click at [839, 106] on icon at bounding box center [841, 108] width 12 height 12
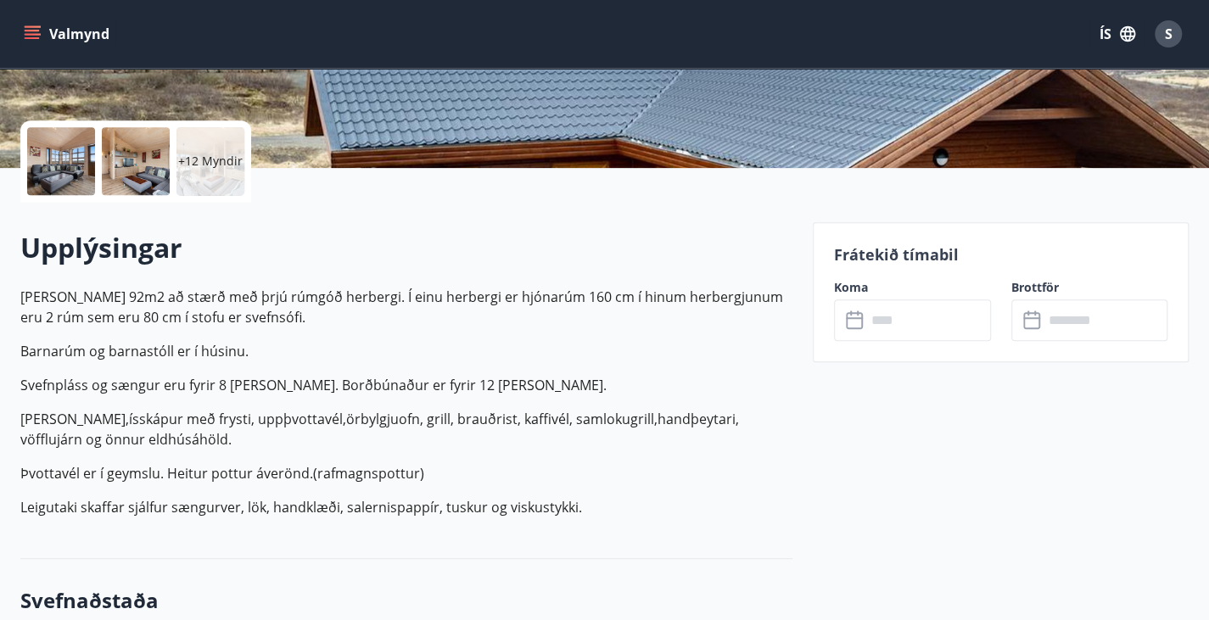
click at [53, 171] on div at bounding box center [61, 161] width 68 height 68
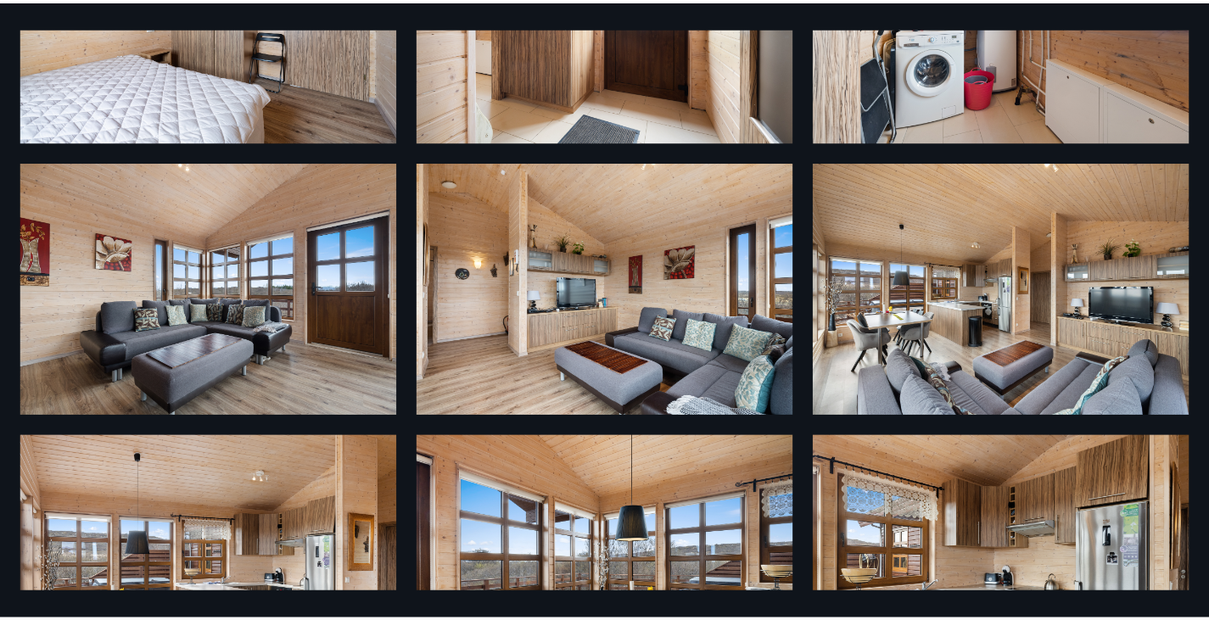
scroll to position [0, 0]
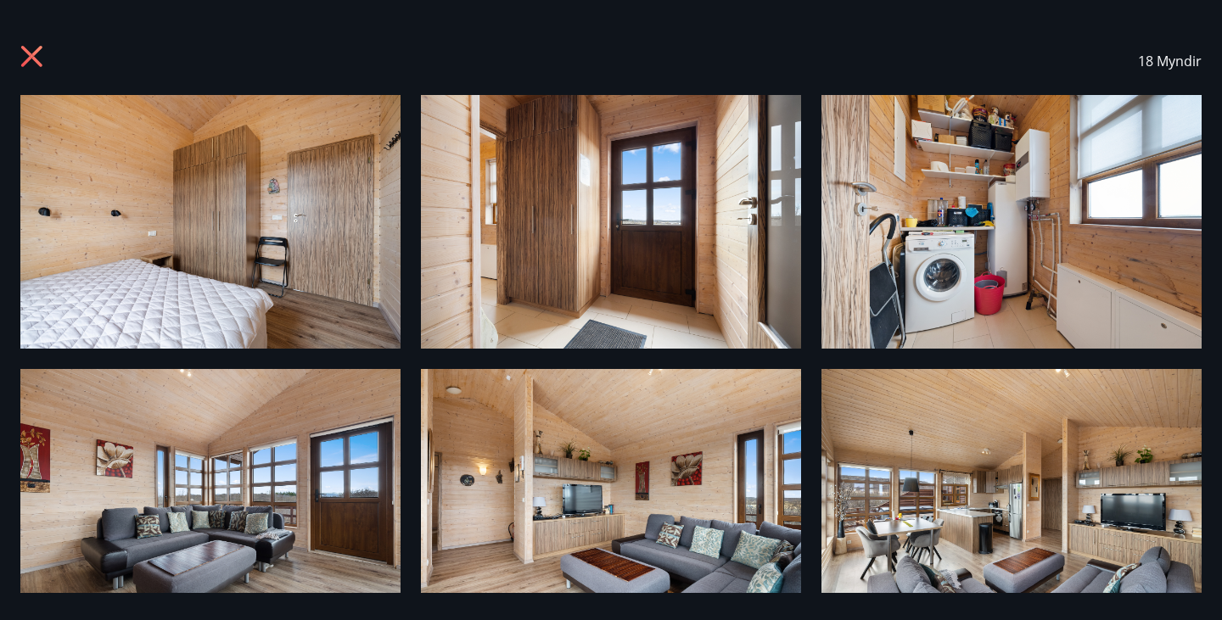
click at [40, 55] on icon at bounding box center [33, 58] width 27 height 27
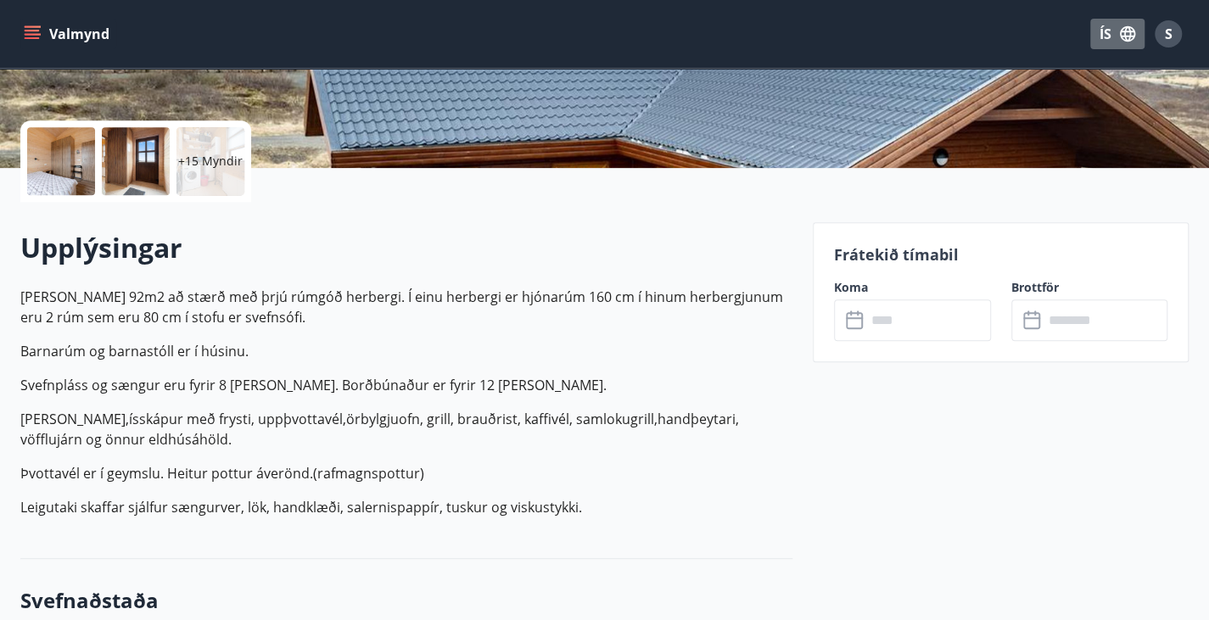
click at [1129, 41] on icon "button" at bounding box center [1127, 33] width 15 height 15
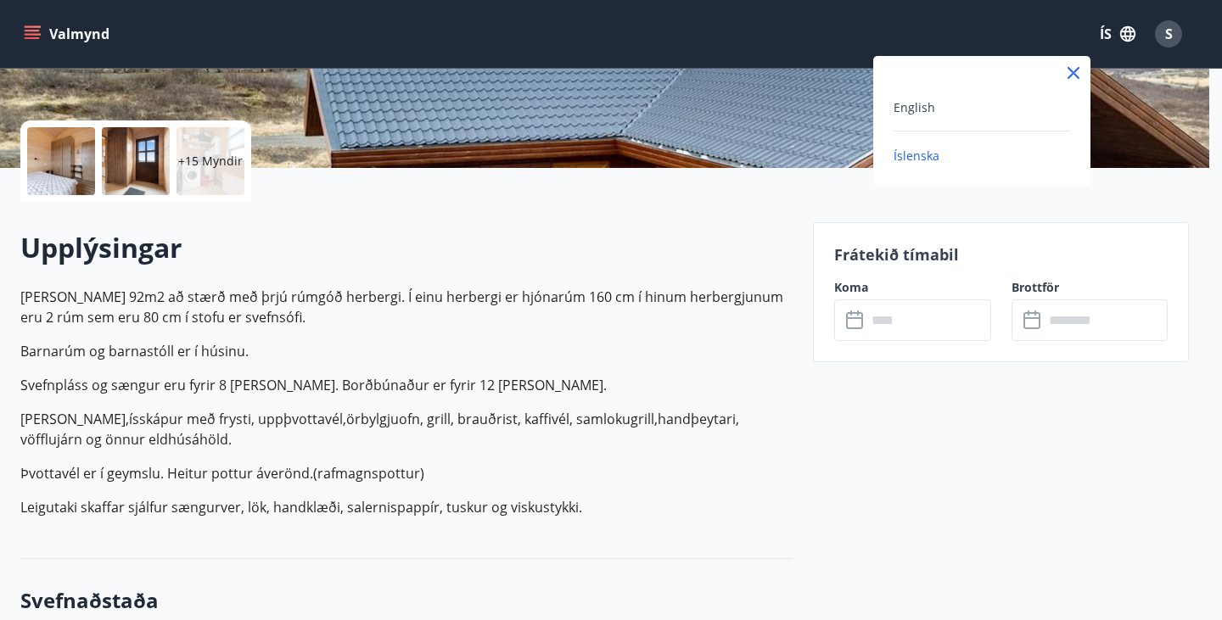
click at [1170, 38] on div at bounding box center [611, 310] width 1222 height 620
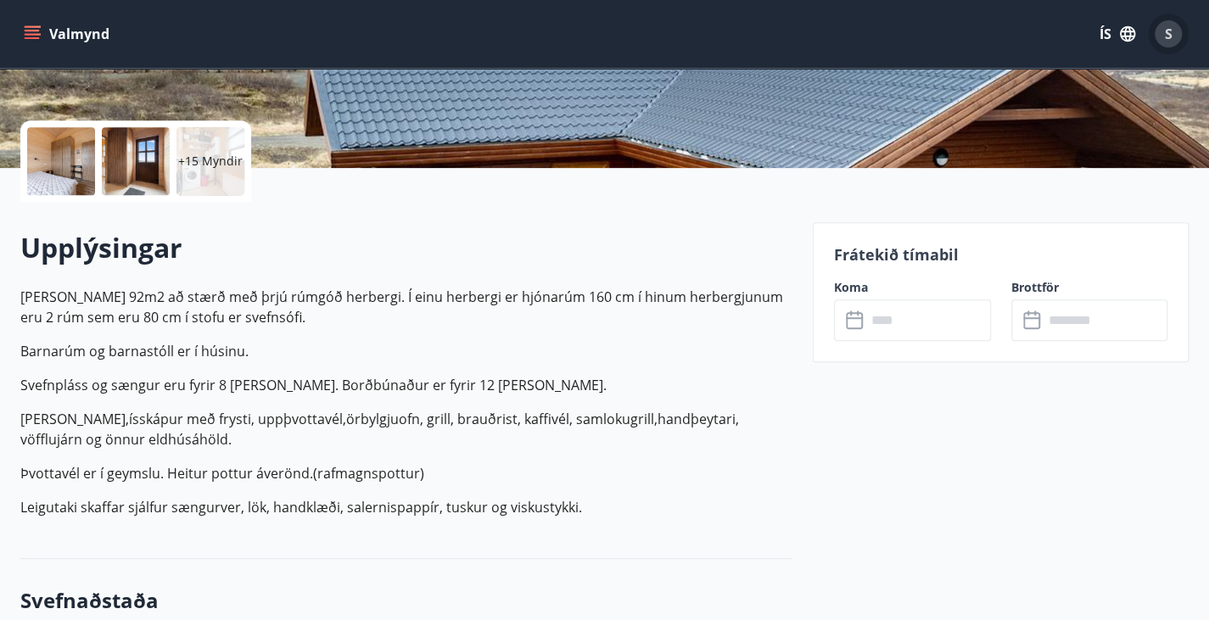
click at [1170, 38] on span "S" at bounding box center [1169, 34] width 8 height 19
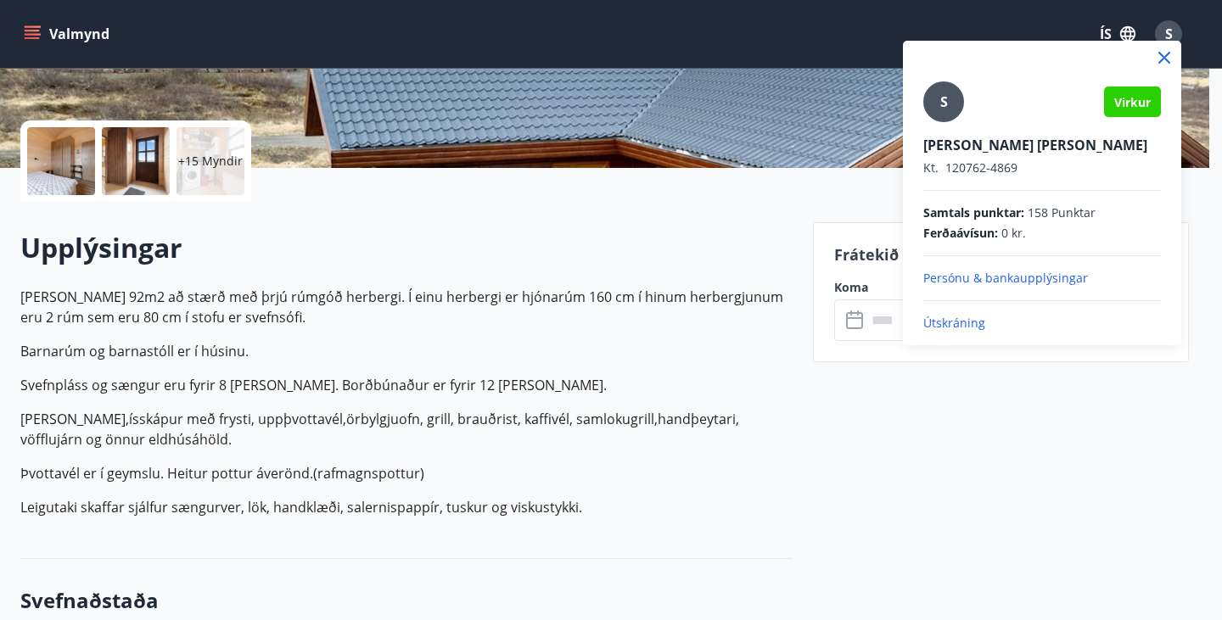
click at [42, 38] on div at bounding box center [611, 310] width 1222 height 620
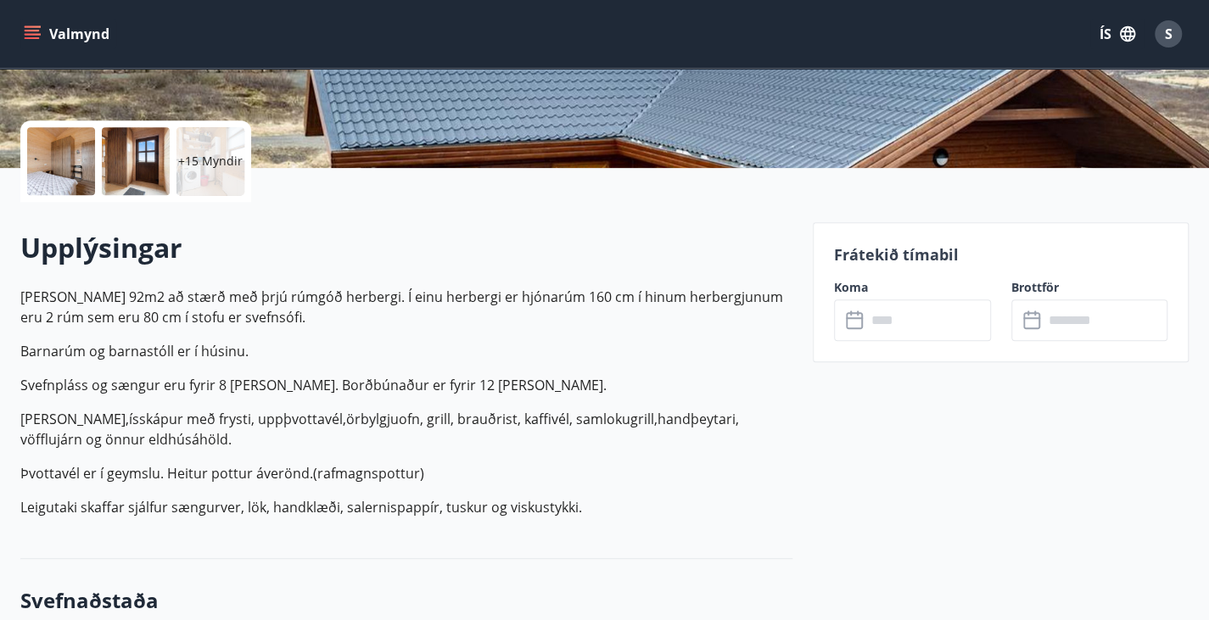
click at [42, 38] on button "Valmynd" at bounding box center [68, 34] width 96 height 31
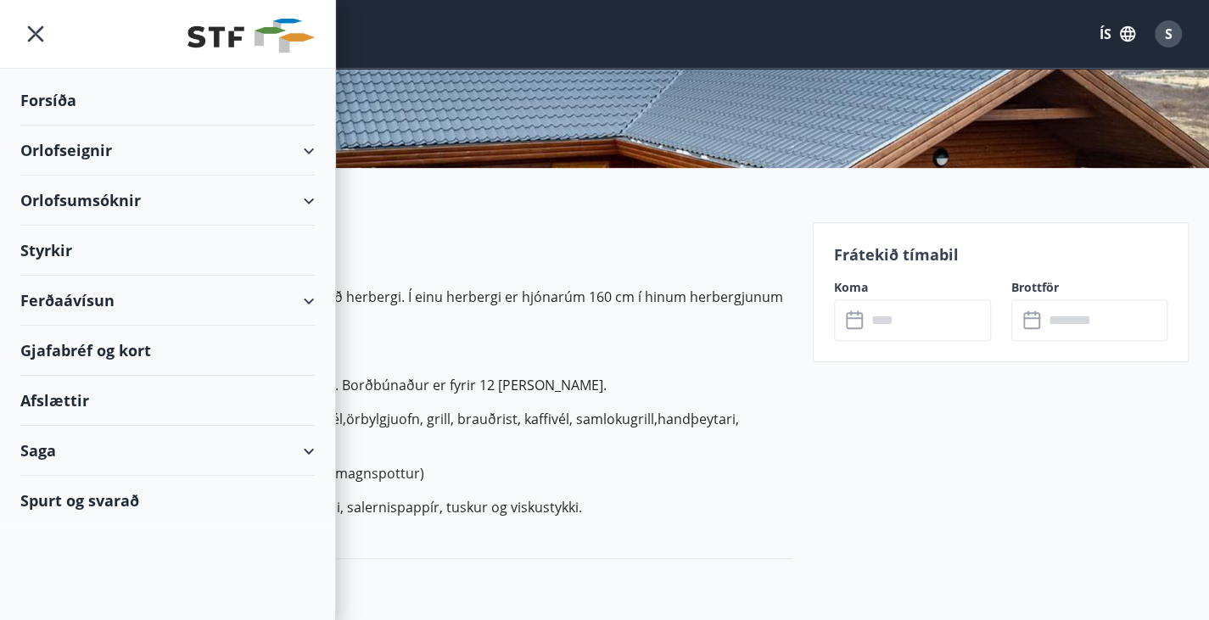
click at [87, 300] on div "Ferðaávísun" at bounding box center [167, 301] width 295 height 50
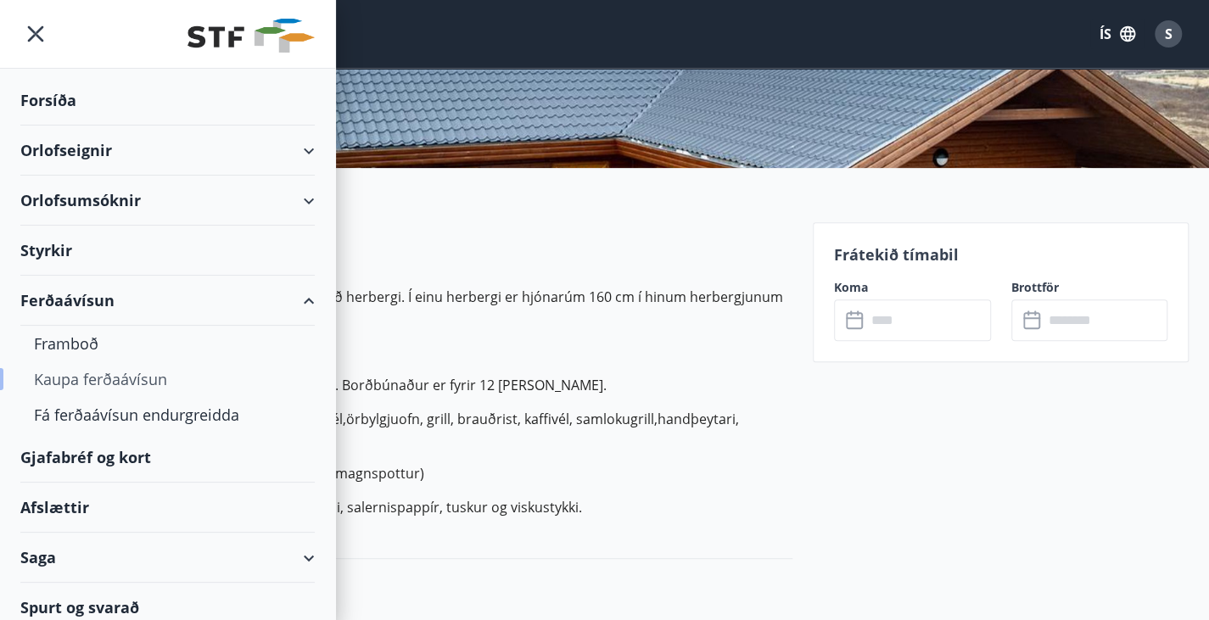
click at [112, 374] on div "Kaupa ferðaávísun" at bounding box center [167, 380] width 267 height 36
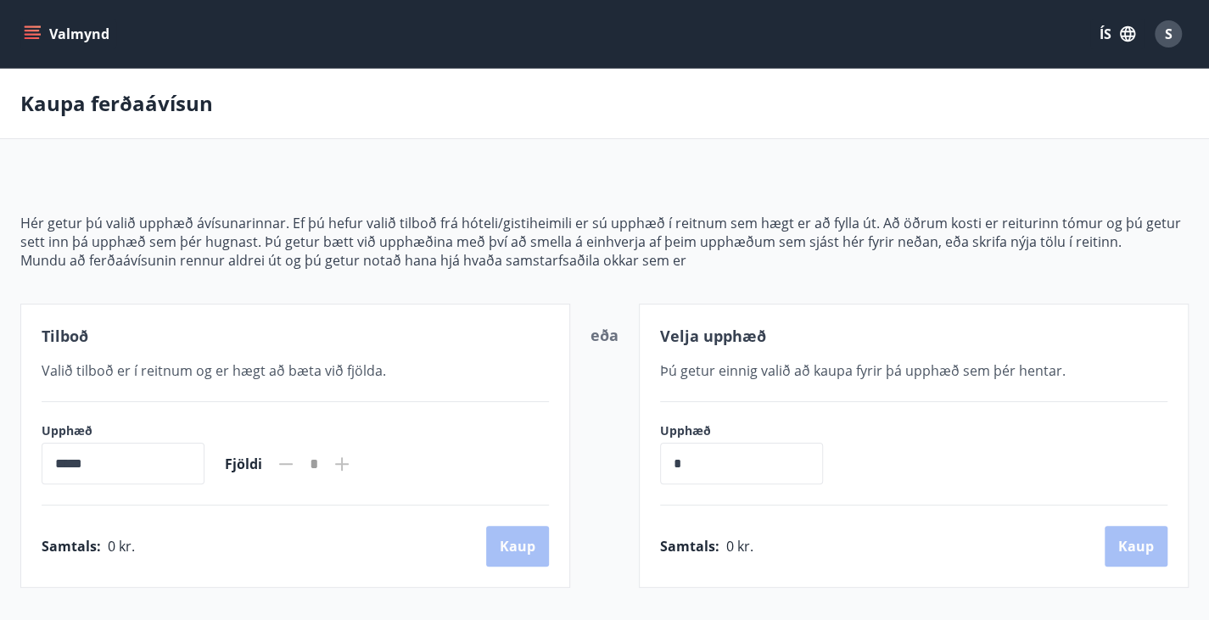
click at [39, 40] on icon "menu" at bounding box center [32, 33] width 17 height 17
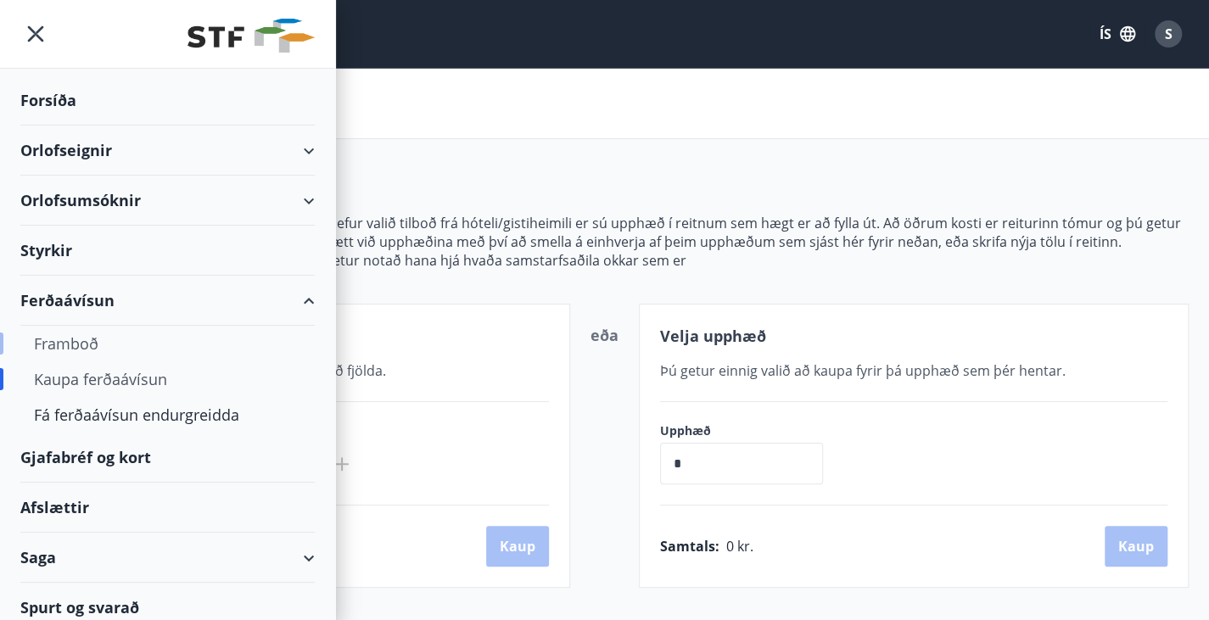
click at [70, 348] on div "Framboð" at bounding box center [167, 344] width 267 height 36
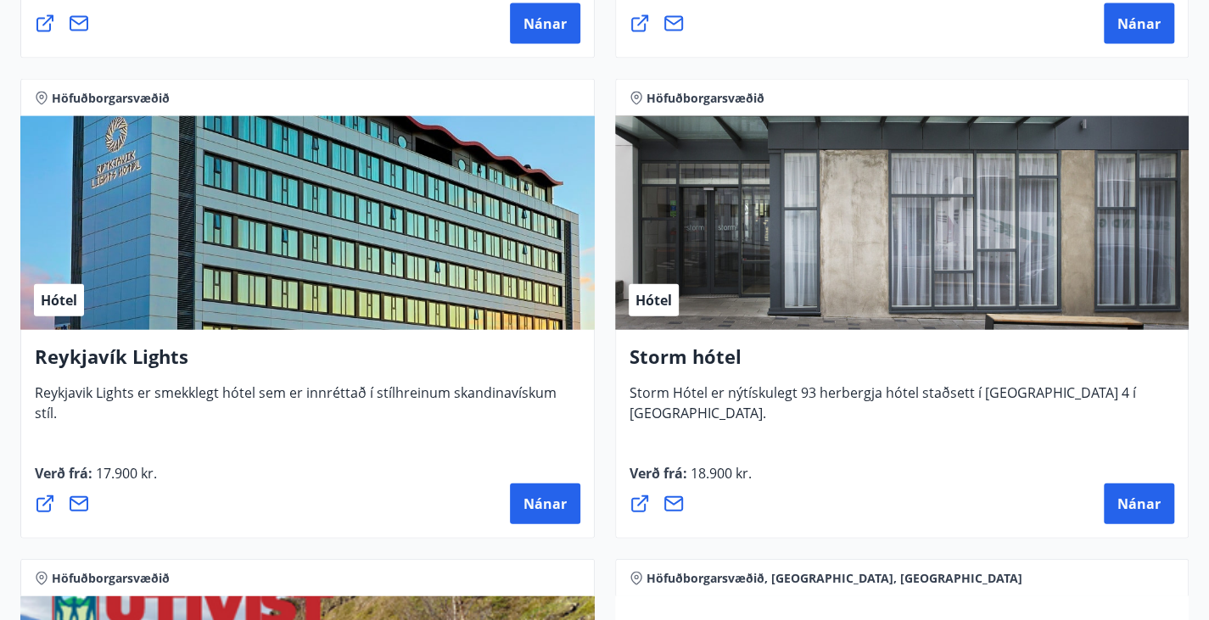
scroll to position [2158, 0]
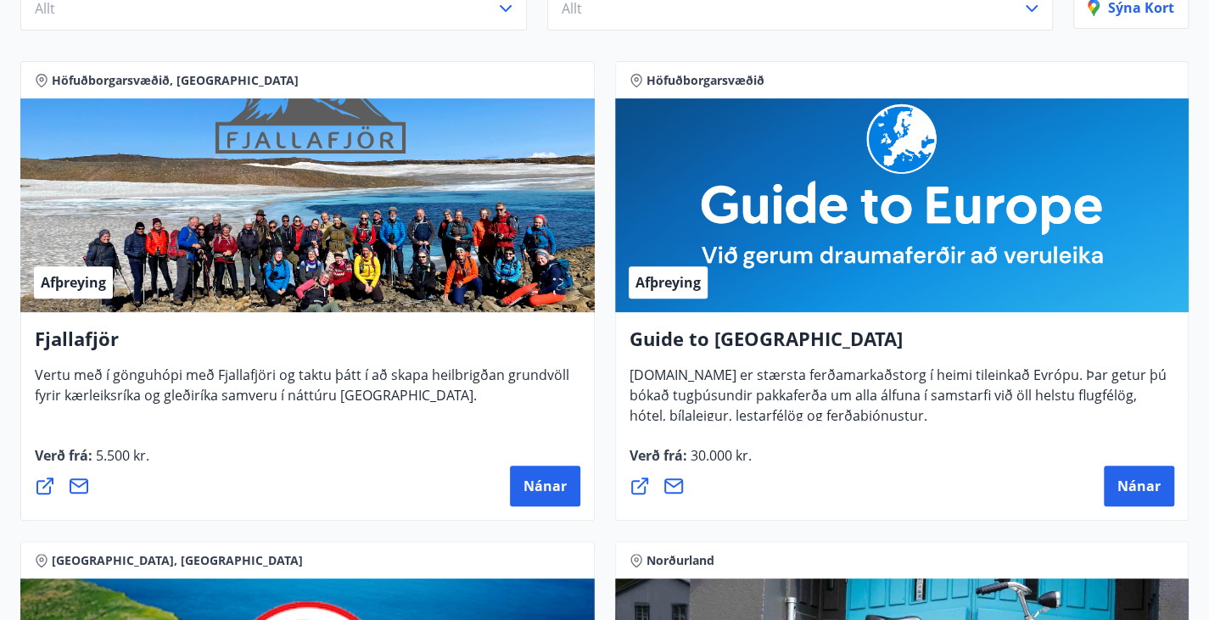
scroll to position [0, 0]
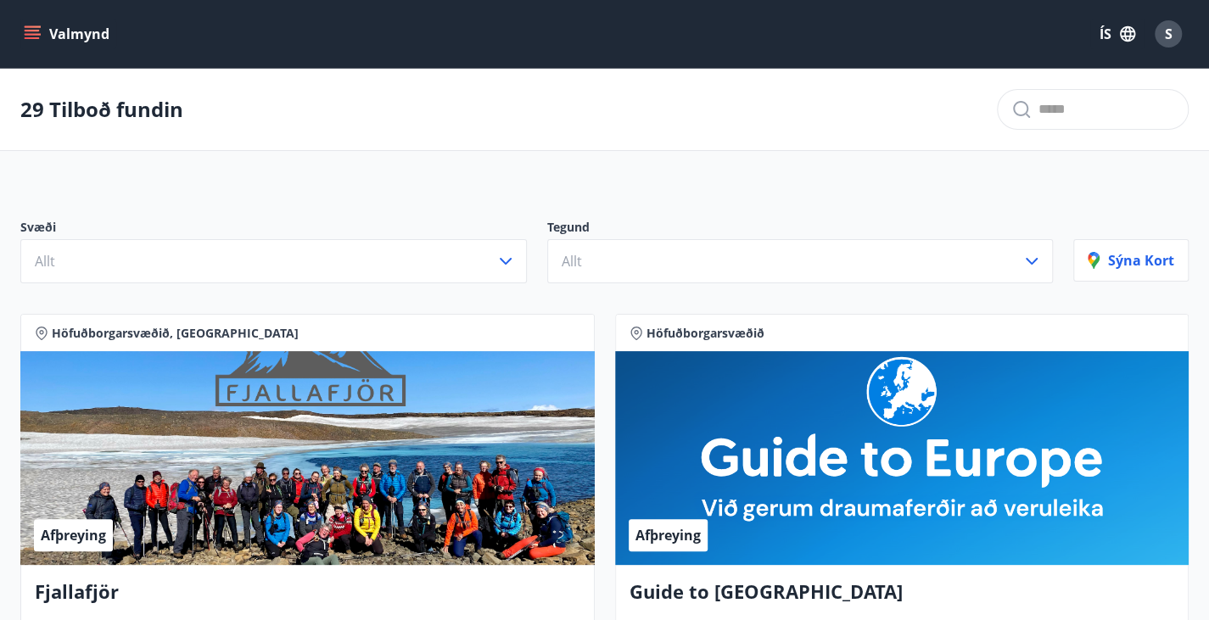
click at [75, 25] on button "Valmynd" at bounding box center [68, 34] width 96 height 31
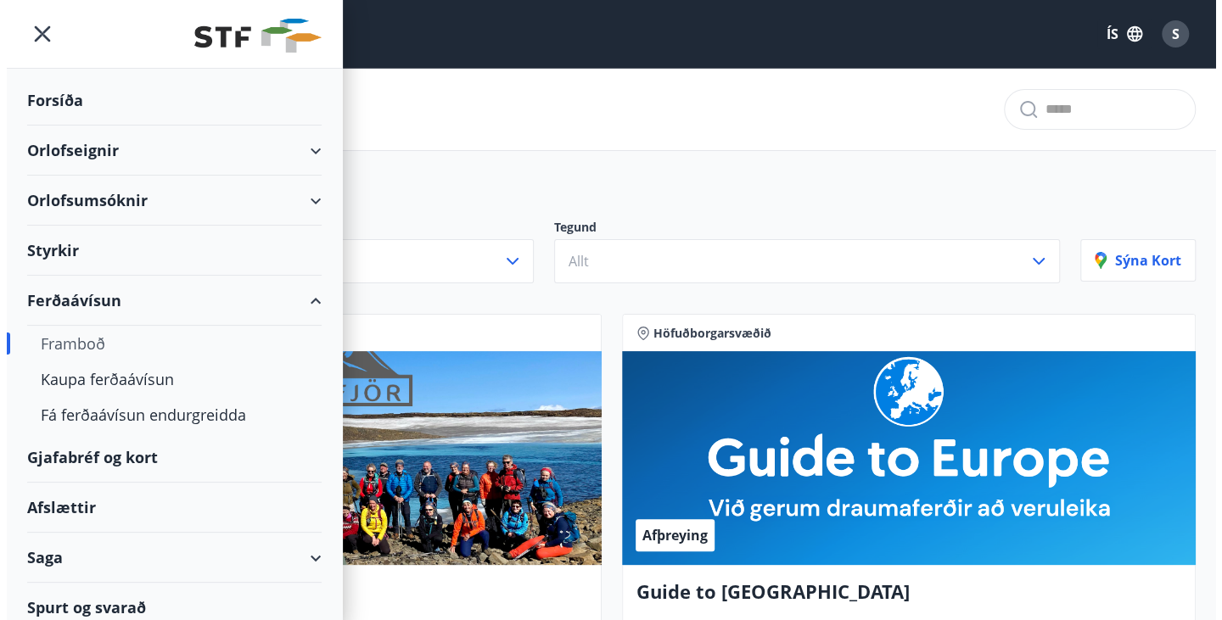
scroll to position [8, 0]
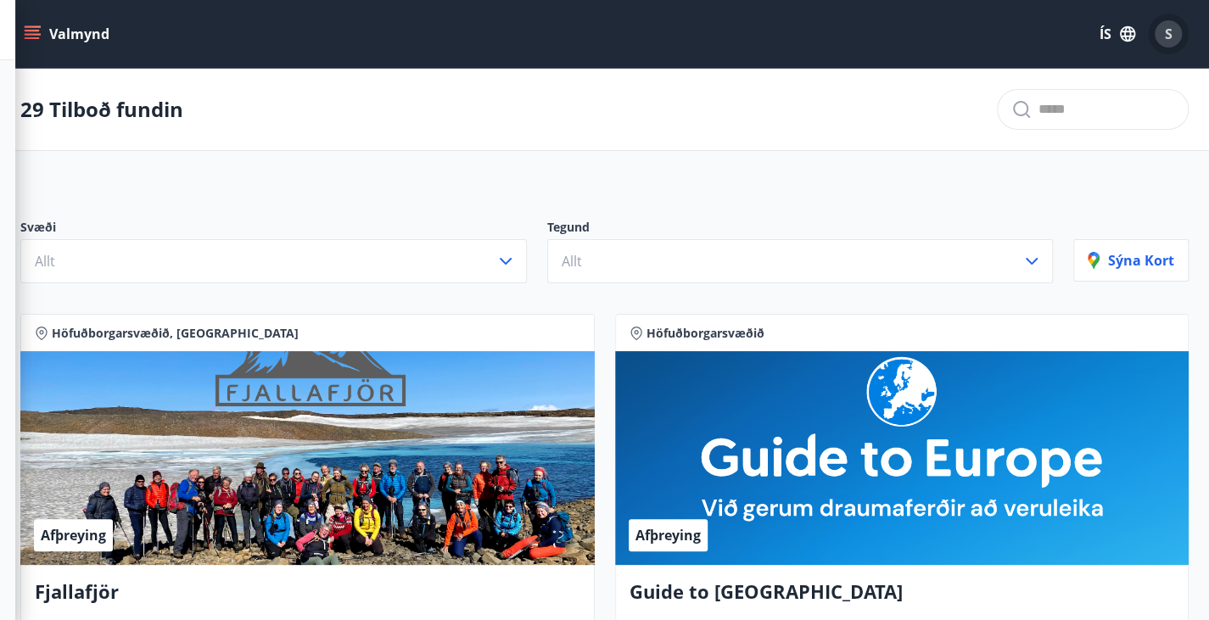
click at [1166, 40] on span "S" at bounding box center [1169, 34] width 8 height 19
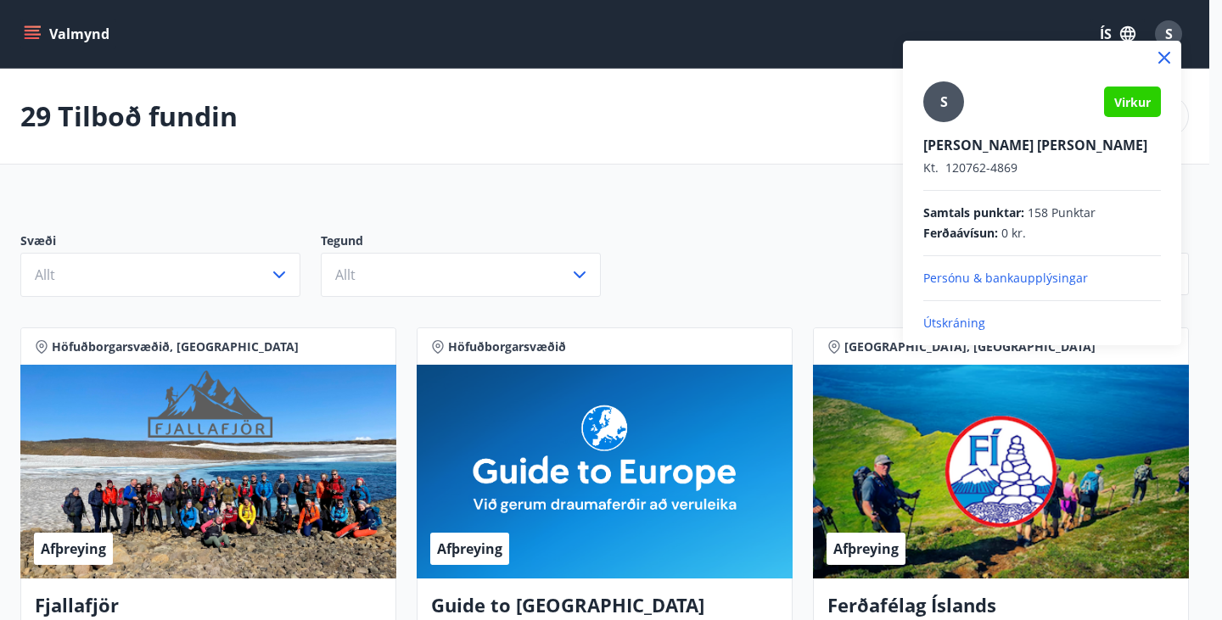
click at [951, 324] on p "Útskráning" at bounding box center [1042, 323] width 238 height 17
